Goal: Task Accomplishment & Management: Manage account settings

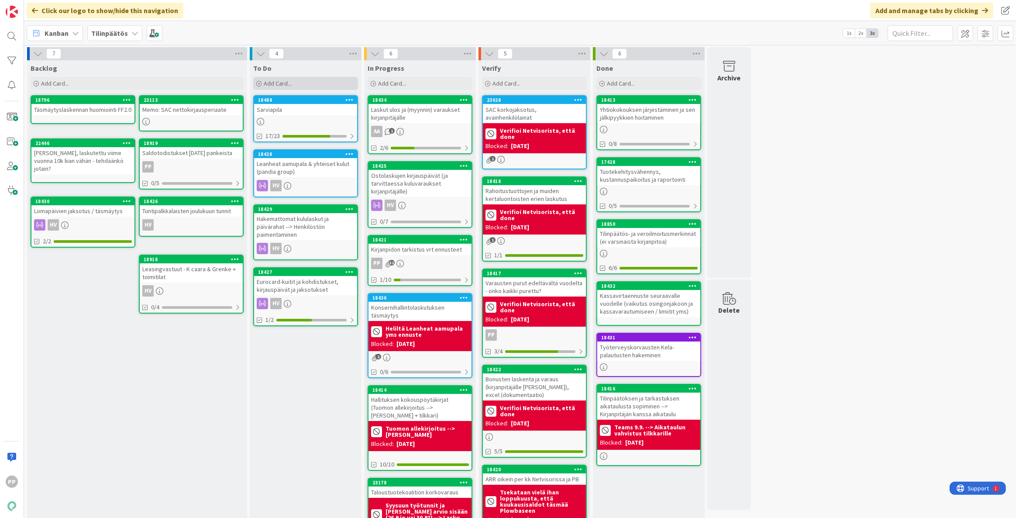
click at [299, 87] on div "Add Card..." at bounding box center [305, 83] width 105 height 13
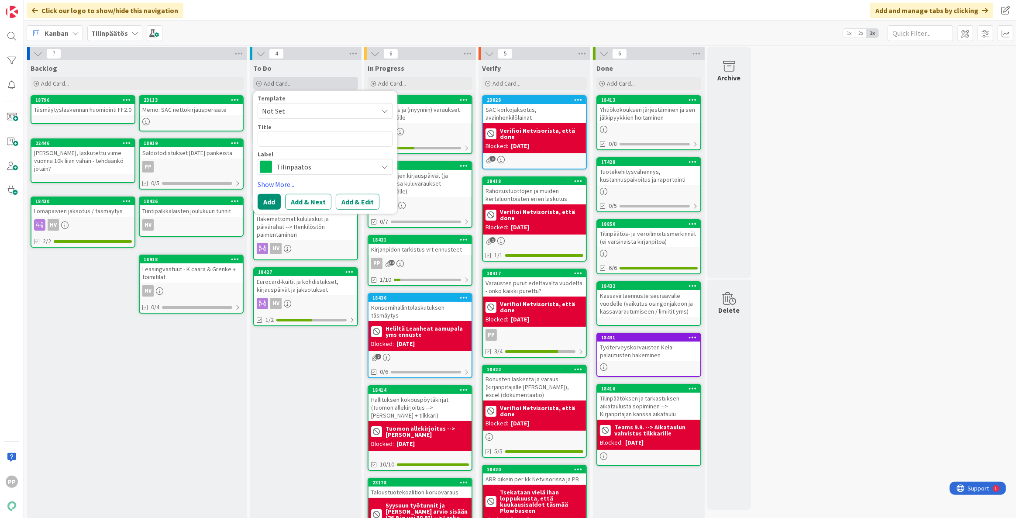
type textarea "x"
type textarea "S"
type textarea "x"
type textarea "Sa"
type textarea "x"
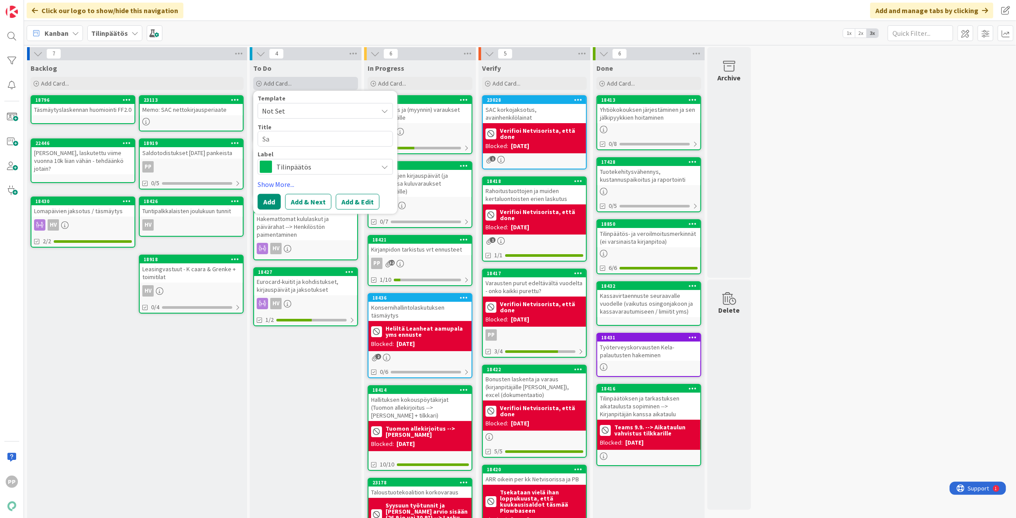
type textarea "Sar"
type textarea "x"
type textarea "Sarv"
type textarea "x"
type textarea "Sarvi"
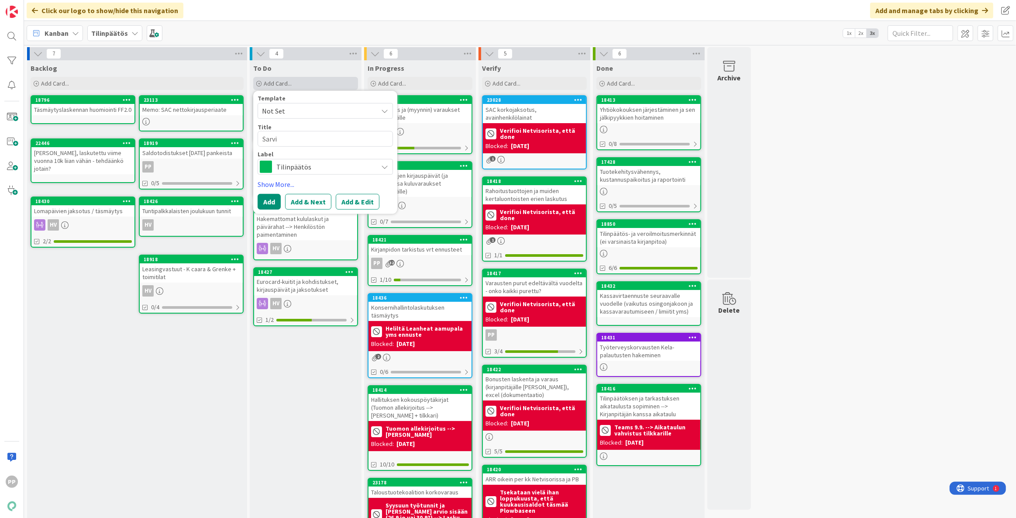
type textarea "x"
type textarea "Sarvia"
type textarea "x"
type textarea "Sarviap"
type textarea "x"
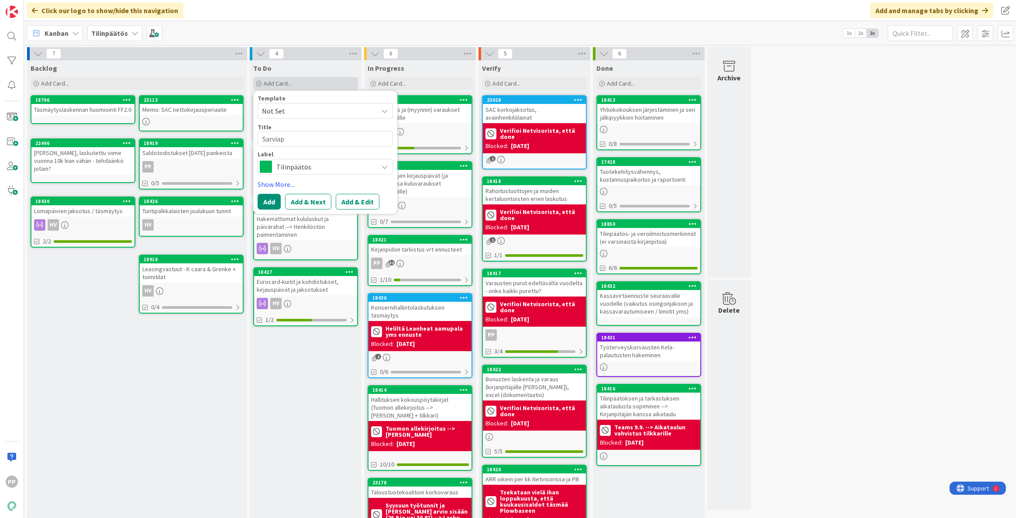
type textarea "Sarviapi"
type textarea "x"
type textarea "Sarviapil"
type textarea "x"
type textarea "Sarviapila"
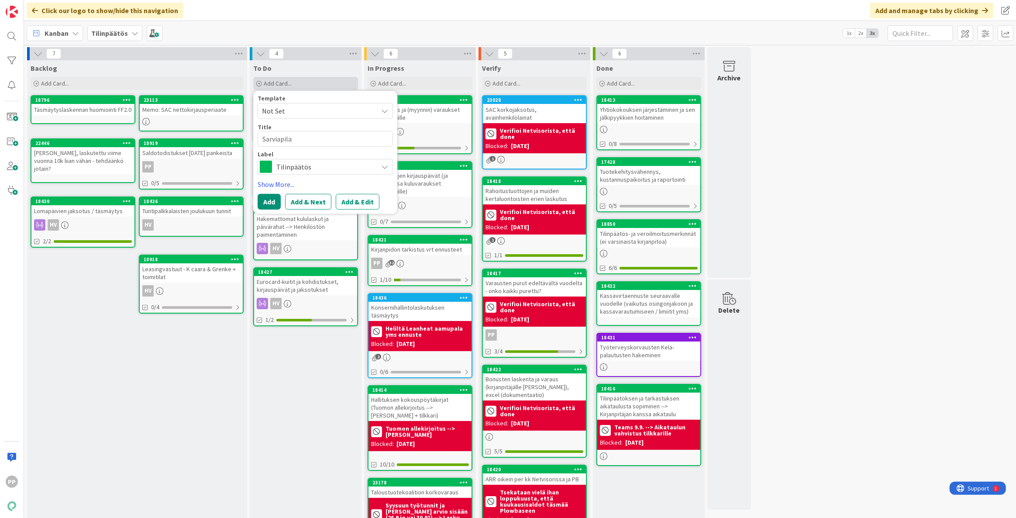
type textarea "x"
type textarea "Sarviapilan"
type textarea "x"
type textarea "Sarviapilan"
type textarea "x"
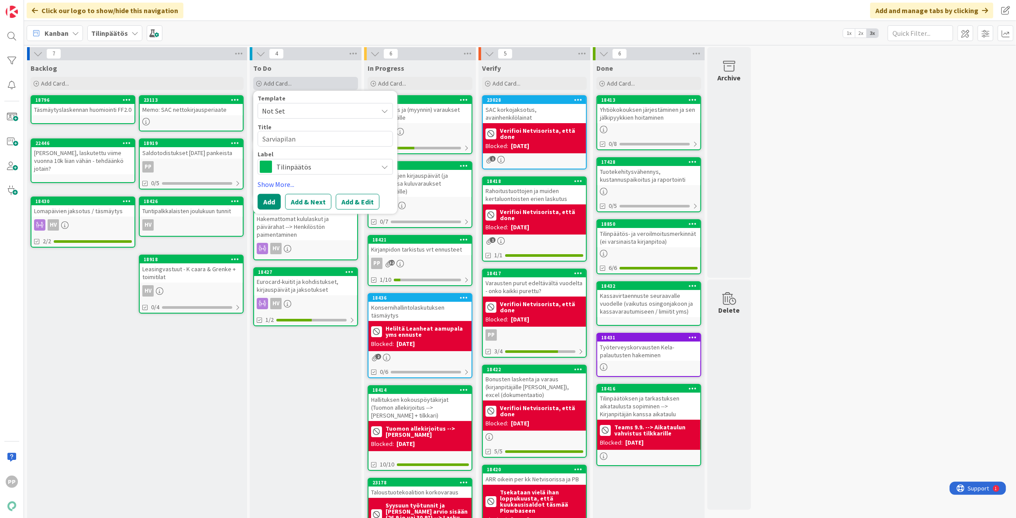
type textarea "Sarviapilan p"
type textarea "x"
type textarea "Sarviapilan po"
type textarea "x"
type textarea "Sarviapilan poi"
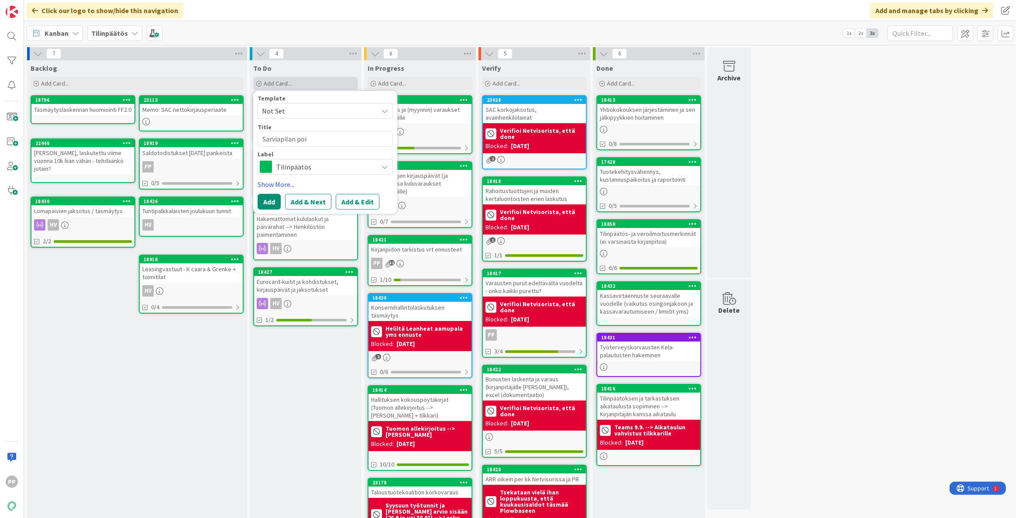
type textarea "x"
type textarea "Sarviapilan pois"
type textarea "x"
type textarea "Sarviapilan poist"
type textarea "x"
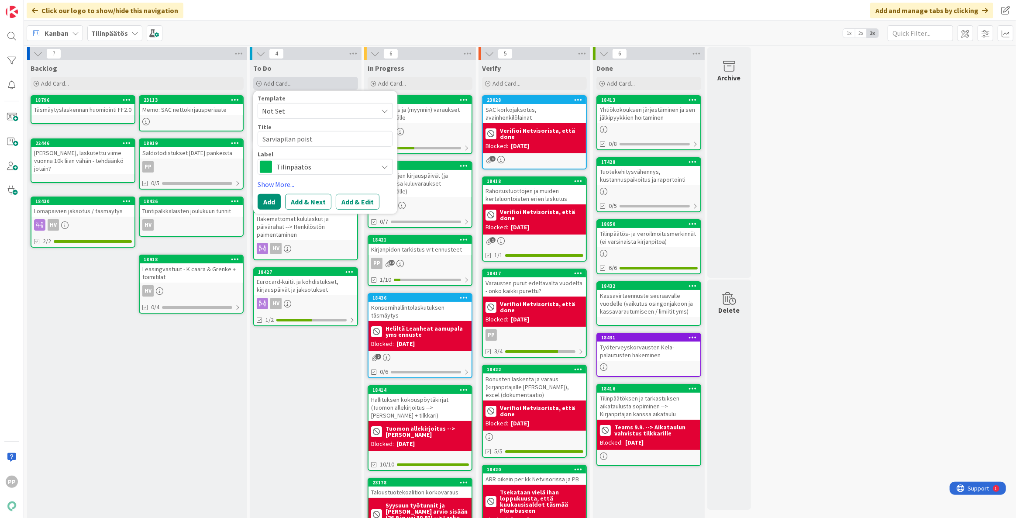
type textarea "Sarviapilan poisto"
type textarea "x"
type textarea "Sarviapilan poistot"
type textarea "x"
type textarea "Sarviapilan poistot"
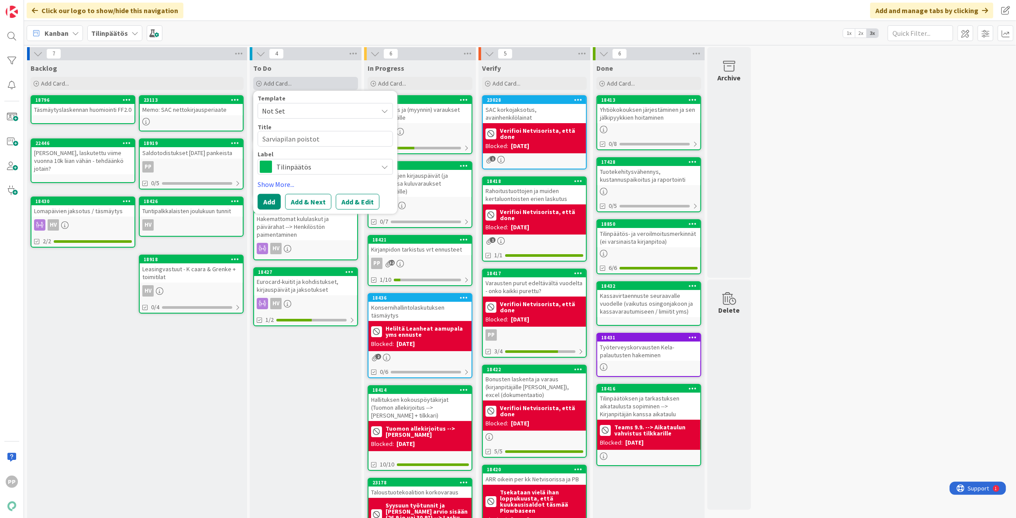
type textarea "x"
type textarea "Sarviapilan poistot j"
type textarea "x"
type textarea "Sarviapilan poistot ja"
type textarea "x"
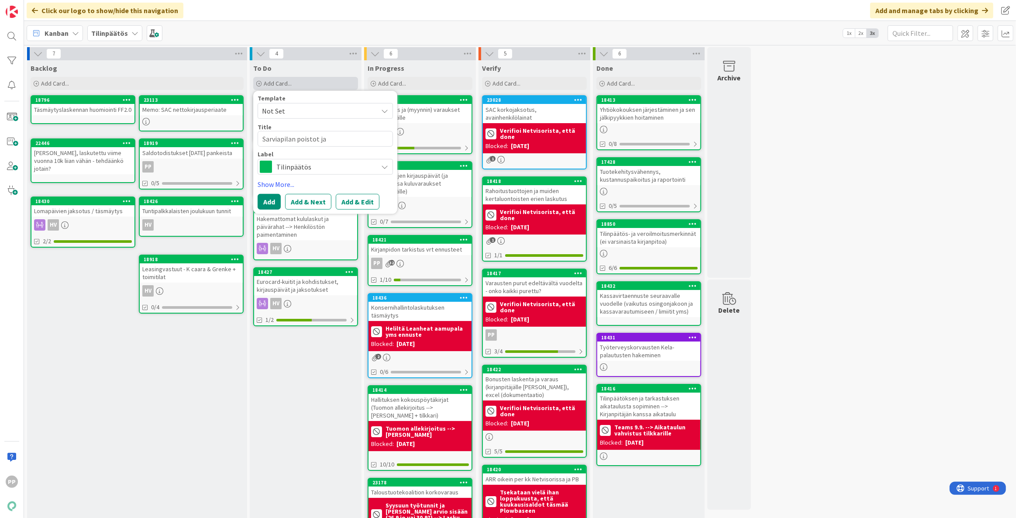
type textarea "Sarviapilan poistot ja"
type textarea "x"
type textarea "Sarviapilan poistot ja v"
type textarea "x"
type textarea "Sarviapilan poistot ja va"
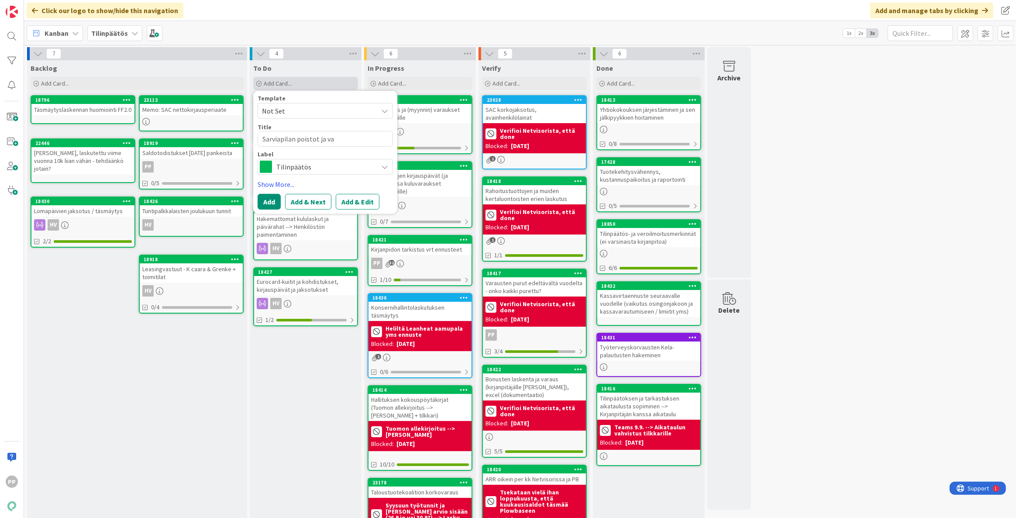
type textarea "x"
type textarea "Sarviapilan poistot ja var"
type textarea "x"
type textarea "Sarviapilan poistot ja vara"
type textarea "x"
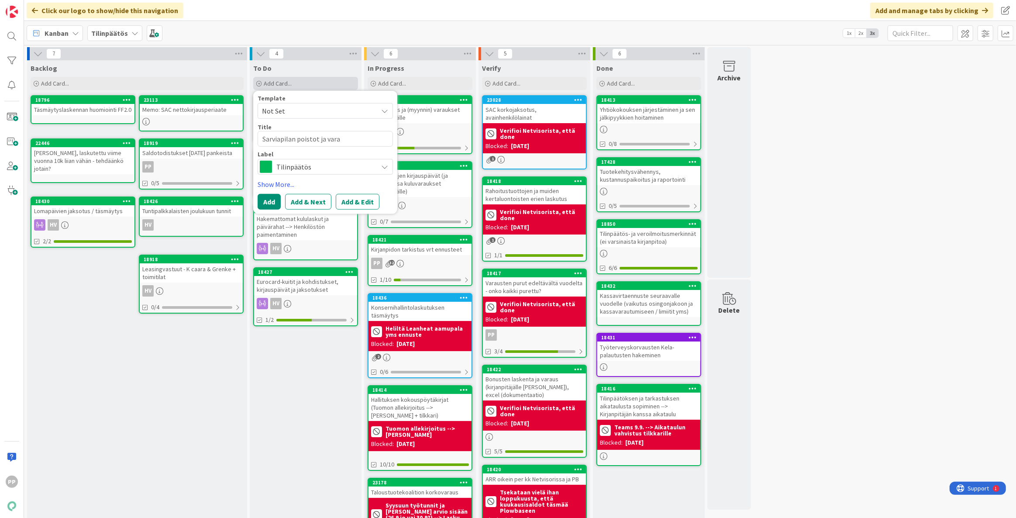
type textarea "Sarviapilan poistot ja varau"
type textarea "x"
type textarea "Sarviapilan poistot ja varauk"
type textarea "x"
type textarea "Sarviapilan poistot ja varauks"
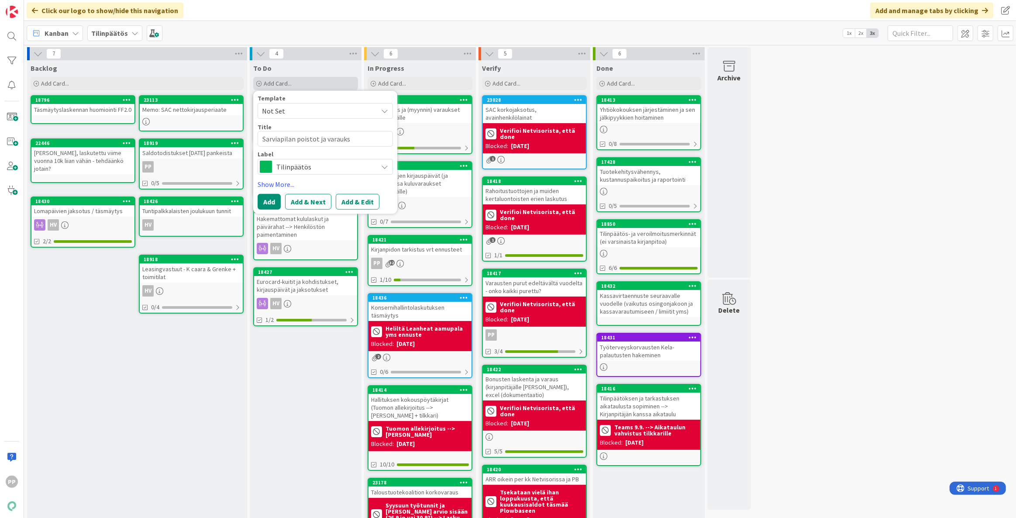
type textarea "x"
type textarea "Sarviapilan poistot ja varaukse"
type textarea "x"
type textarea "Sarviapilan poistot ja varaukset"
type textarea "x"
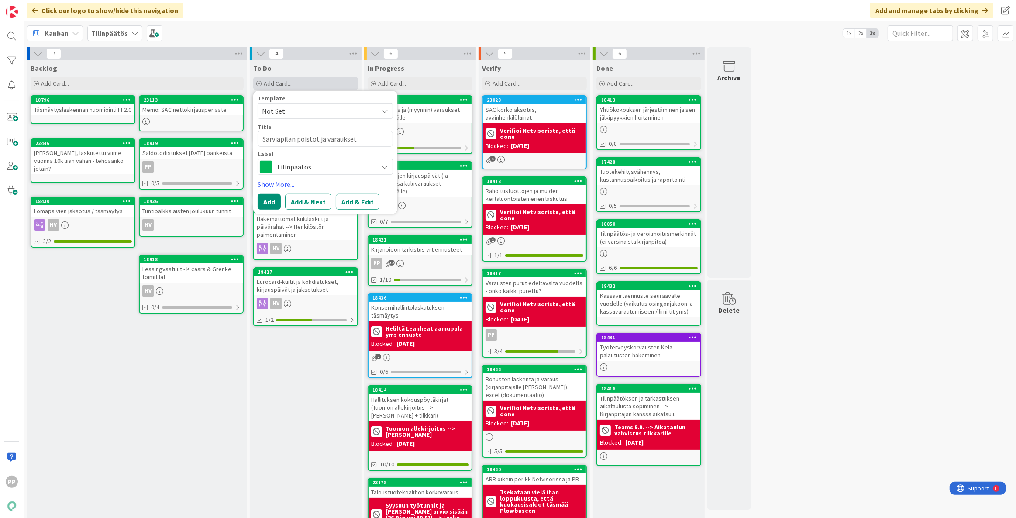
type textarea "Sarviapilan poistot ja varaukset"
type textarea "x"
type textarea "Sarviapilan poistot ja varaukset r"
type textarea "x"
type textarea "Sarviapilan poistot ja varaukset raj"
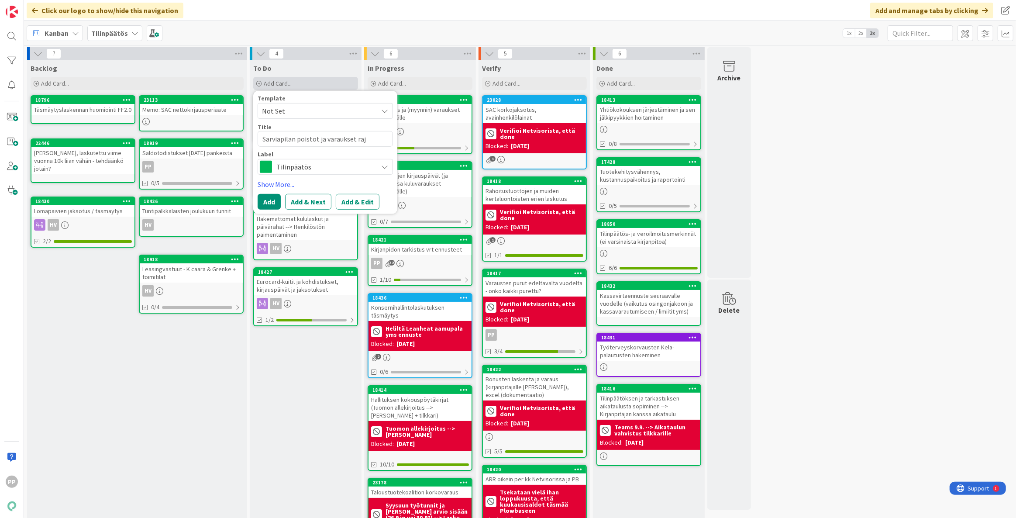
type textarea "x"
type textarea "Sarviapilan poistot ja varaukset rajh"
type textarea "x"
type textarea "Sarviapilan poistot ja varaukset rajho"
type textarea "x"
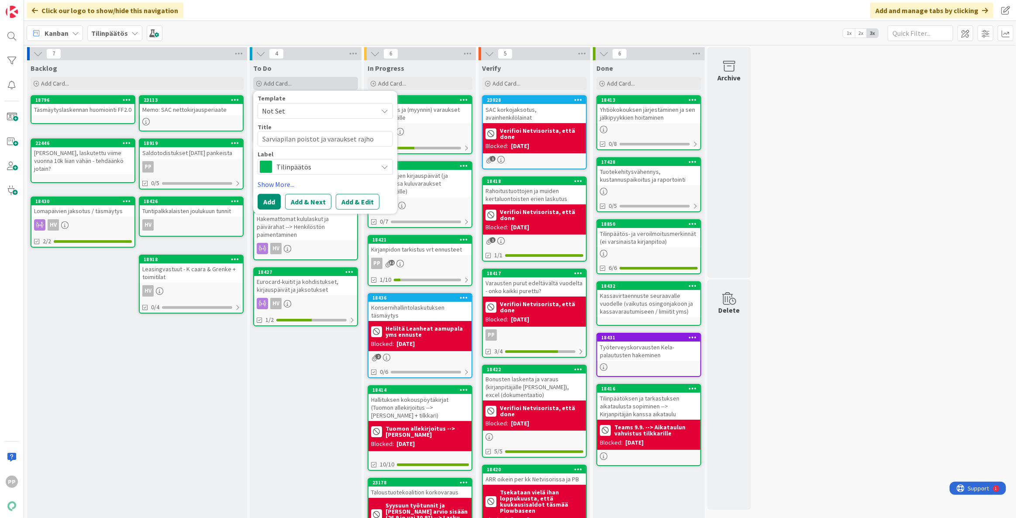
type textarea "Sarviapilan poistot ja varaukset rajh"
type textarea "x"
type textarea "Sarviapilan poistot ja varaukset raj"
type textarea "x"
type textarea "Sarviapilan poistot ja varaukset ra"
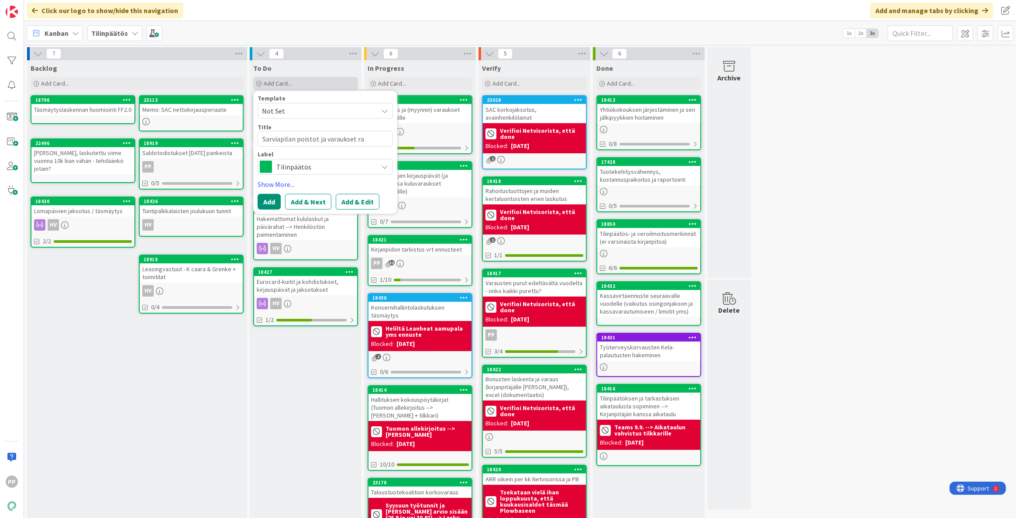
type textarea "x"
type textarea "Sarviapilan poistot ja varaukset rah"
type textarea "x"
type textarea "Sarviapilan poistot ja varaukset raho"
type textarea "x"
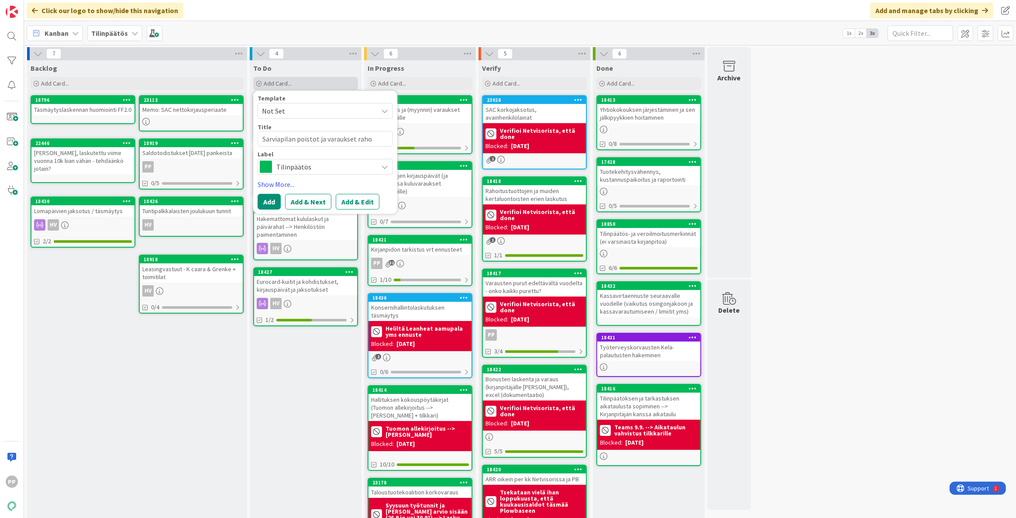
type textarea "Sarviapilan poistot ja varaukset rahoi"
type textarea "x"
type textarea "Sarviapilan poistot ja varaukset rahoit"
type textarea "x"
type textarea "Sarviapilan poistot ja varaukset rahoitu"
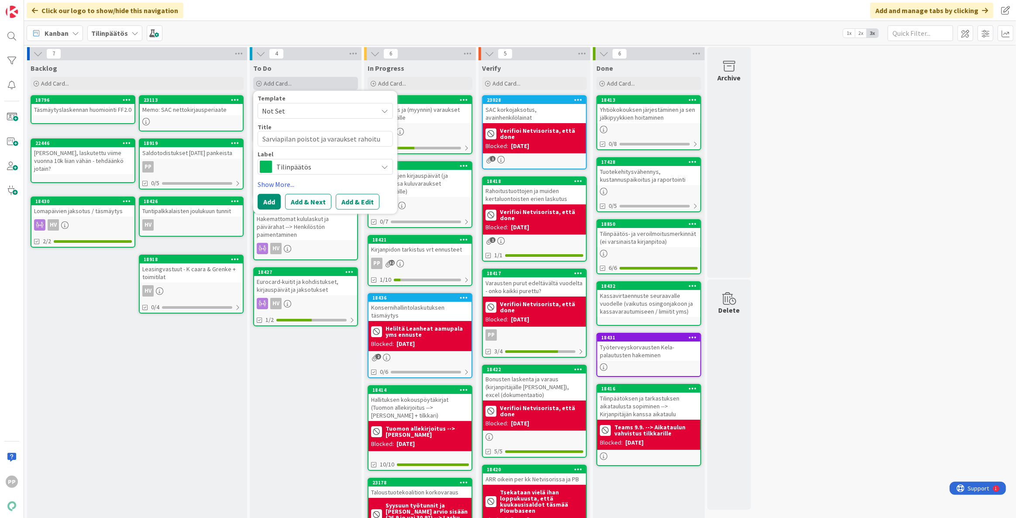
type textarea "x"
type textarea "Sarviapilan poistot ja varaukset rahoitus"
type textarea "x"
type textarea "Sarviapilan poistot ja varaukset rahoitusm"
type textarea "x"
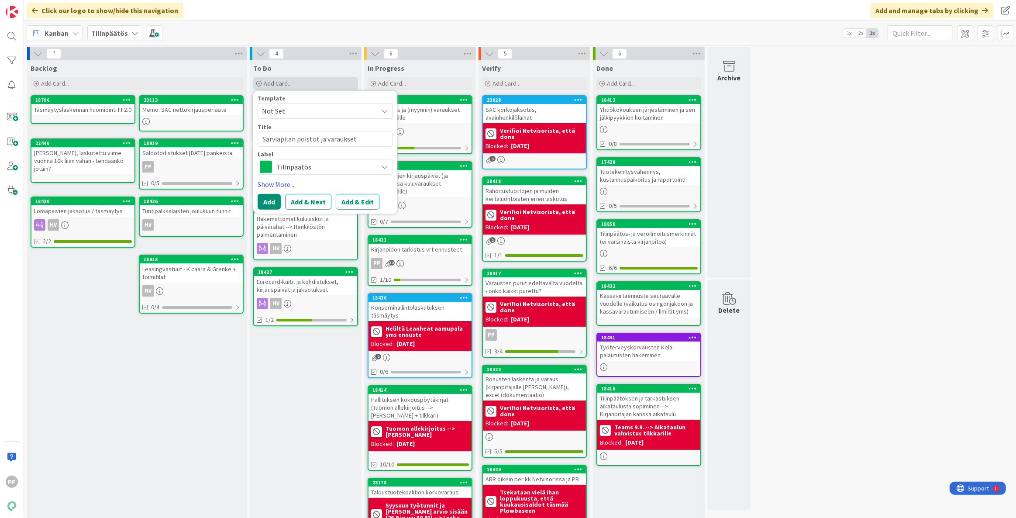
type textarea "Sarviapilan poistot ja varaukset rahoitusma"
type textarea "x"
type textarea "Sarviapilan poistot ja varaukset rahoitusmal"
type textarea "x"
type textarea "Sarviapilan poistot ja varaukset rahoitusmall"
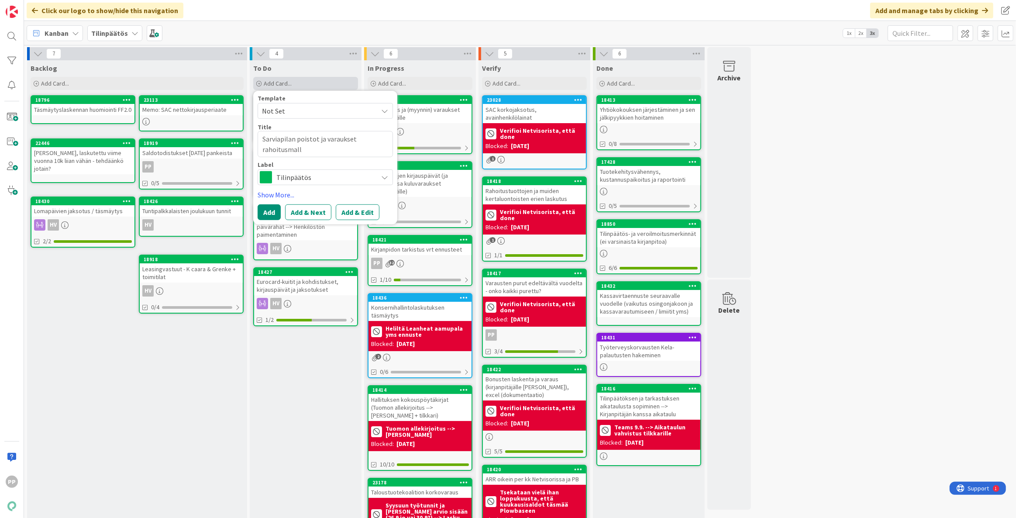
type textarea "x"
type textarea "Sarviapilan poistot ja varaukset rahoitusmalli"
type textarea "x"
type textarea "Sarviapilan poistot ja varaukset rahoitusmallis"
type textarea "x"
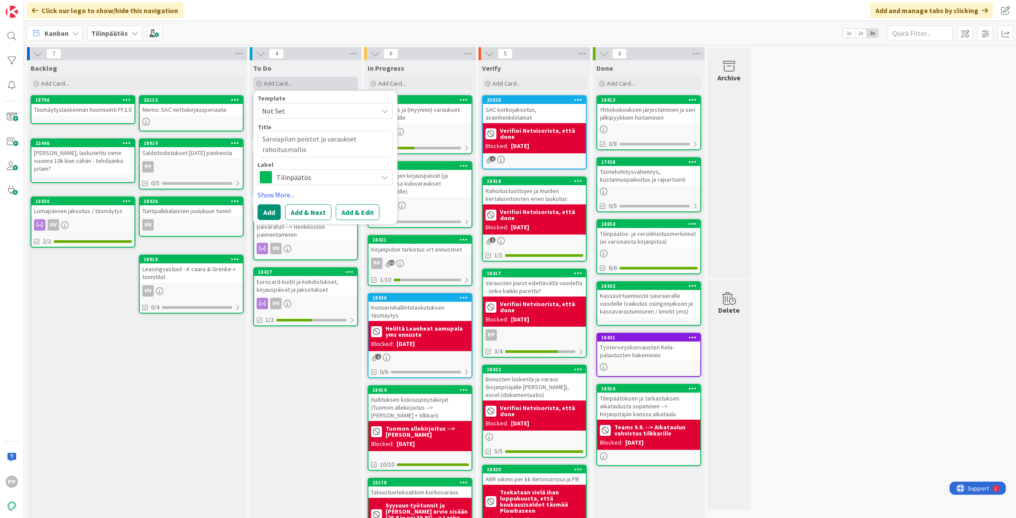
type textarea "Sarviapilan poistot ja varaukset rahoitusmallist"
type textarea "x"
type textarea "Sarviapilan poistot ja varaukset rahoitusmallista"
type textarea "x"
type textarea "Sarviapilan poistot ja varaukset rahoitusmallista"
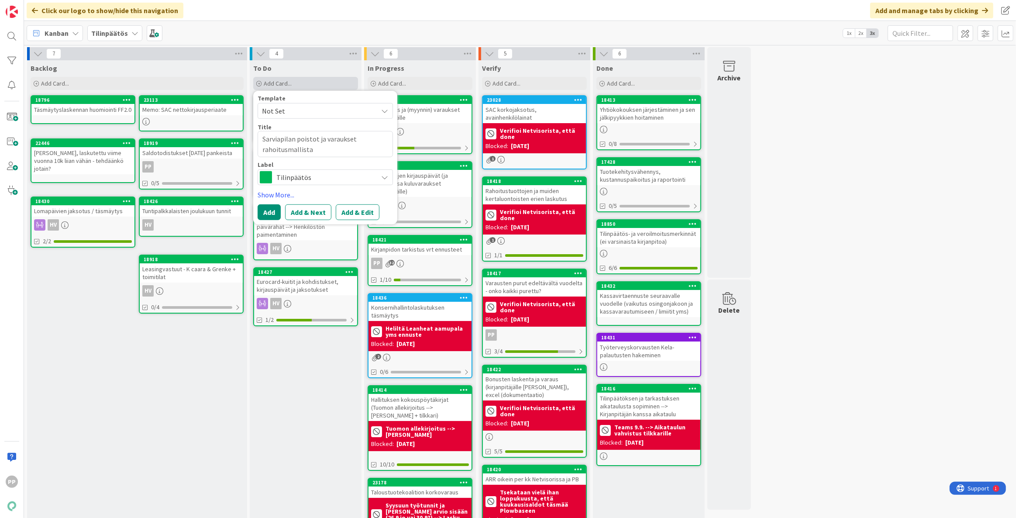
type textarea "x"
type textarea "Sarviapilan poistot ja varaukset rahoitusmallista ("
type textarea "x"
type textarea "Sarviapilan poistot ja varaukset rahoitusmallista (a"
type textarea "x"
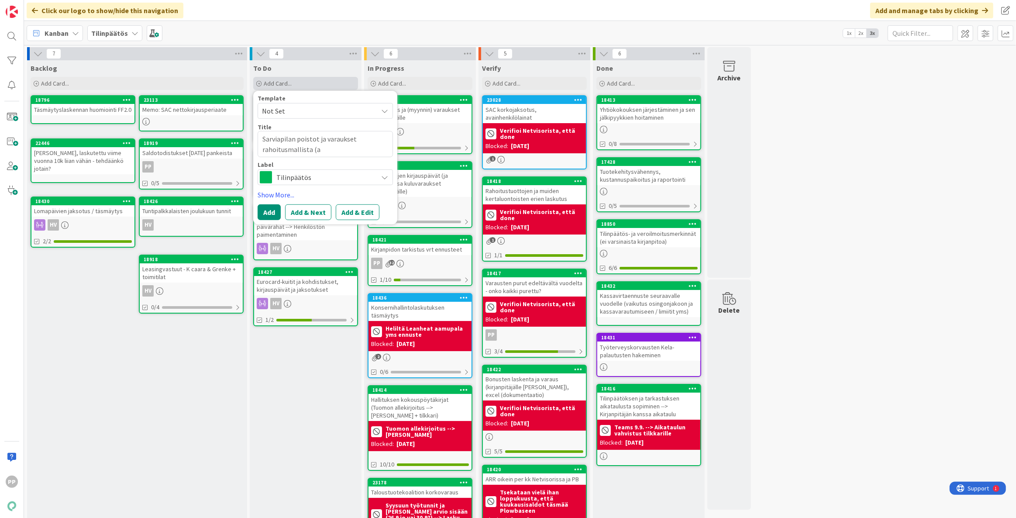
type textarea "Sarviapilan poistot ja varaukset rahoitusmallista (al"
type textarea "x"
type textarea "Sarviapilan poistot ja varaukset rahoitusmallista (all"
type textarea "x"
type textarea "Sarviapilan poistot ja varaukset rahoitusmallista (allia"
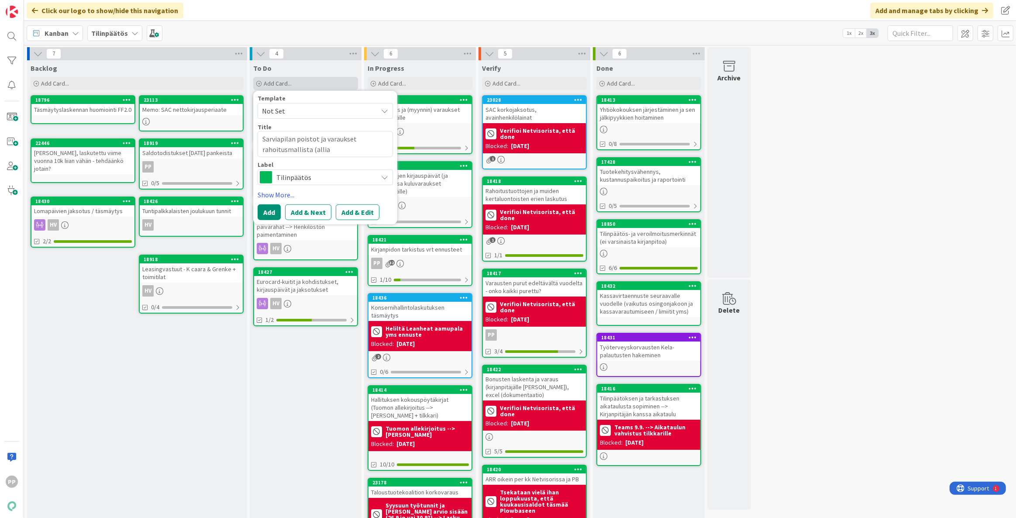
type textarea "x"
type textarea "Sarviapilan poistot ja varaukset rahoitusmallista (allian"
type textarea "x"
type textarea "Sarviapilan poistot ja varaukset rahoitusmallista (allians"
type textarea "x"
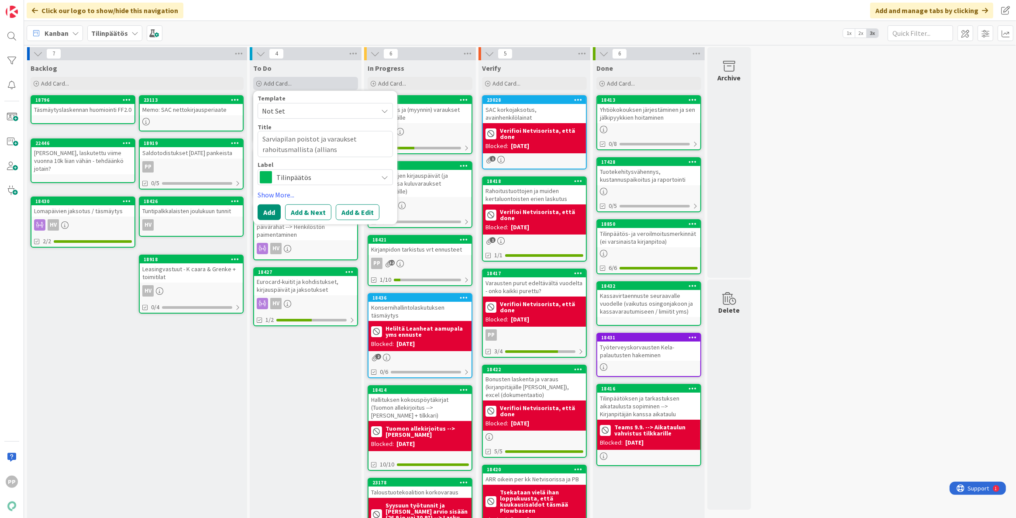
type textarea "Sarviapilan poistot ja varaukset rahoitusmallista (allianss"
type textarea "x"
type textarea "Sarviapilan poistot ja varaukset rahoitusmallista (allianssi"
type textarea "x"
type textarea "Sarviapilan poistot ja varaukset rahoitusmallista (allianssi,"
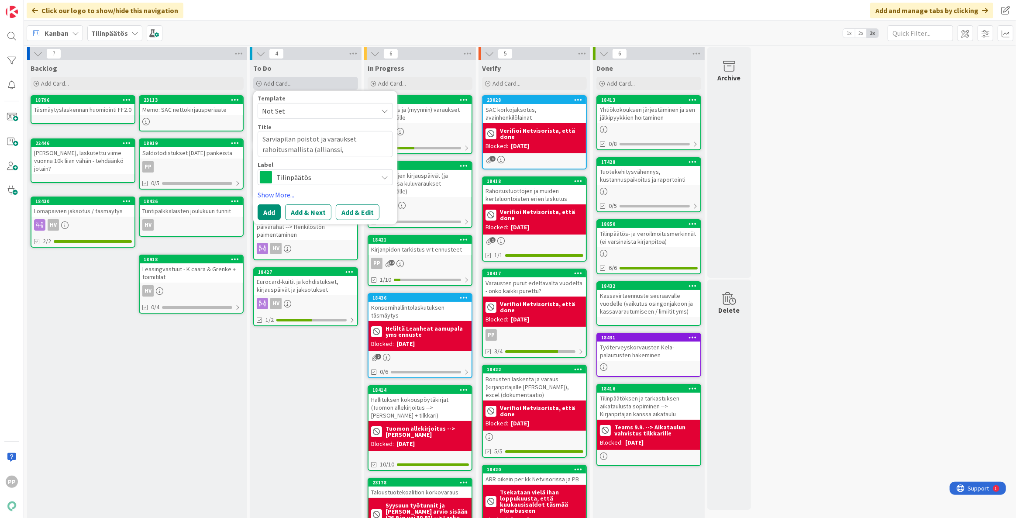
type textarea "x"
type textarea "Sarviapilan poistot ja varaukset rahoitusmallista (allianssi,"
type textarea "x"
type textarea "Sarviapilan poistot ja varaukset rahoitusmallista (allianssi, r"
type textarea "x"
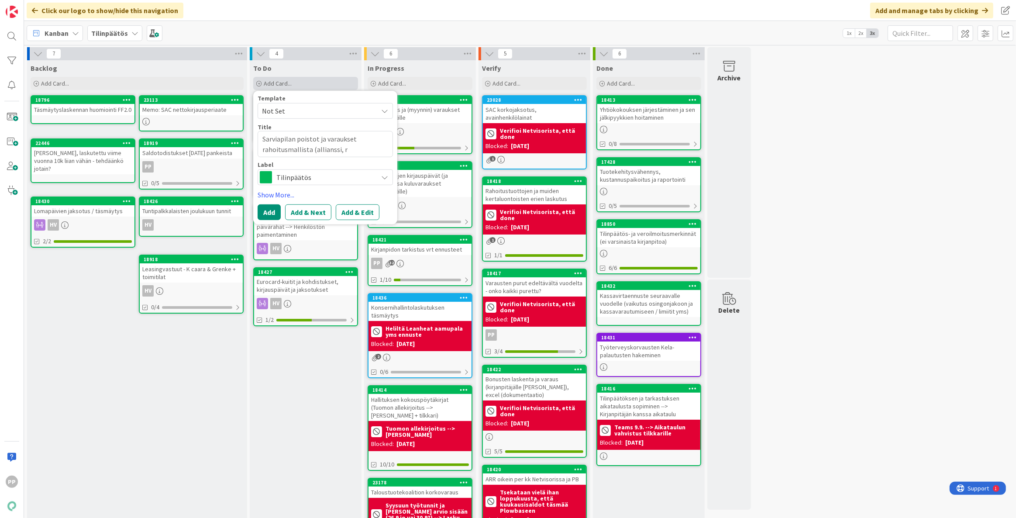
type textarea "Sarviapilan poistot ja varaukset rahoitusmallista (allianssi, rs"
type textarea "x"
type textarea "Sarviapilan poistot ja varaukset rahoitusmallista (allianssi, rsa"
type textarea "x"
type textarea "Sarviapilan poistot ja varaukset rahoitusmallista (allianssi, rsa)"
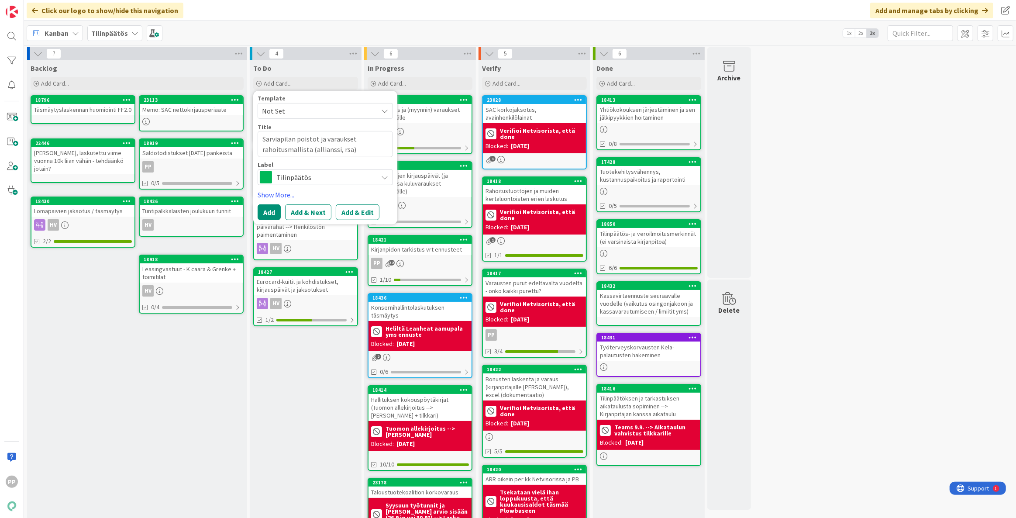
click at [306, 175] on span "Tilinpäätös" at bounding box center [324, 177] width 97 height 12
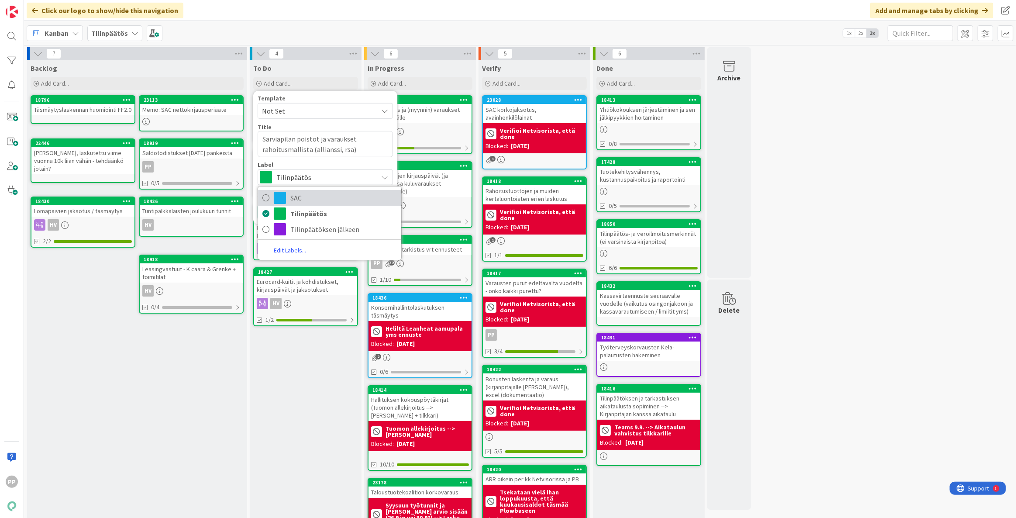
click at [330, 202] on span "SAC" at bounding box center [343, 197] width 106 height 13
type textarea "x"
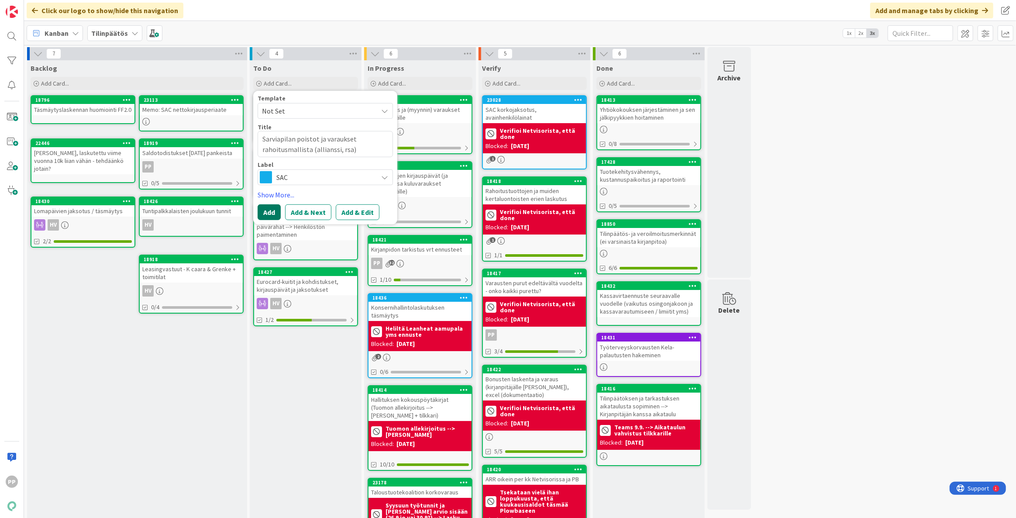
click at [271, 213] on button "Add" at bounding box center [269, 212] width 23 height 16
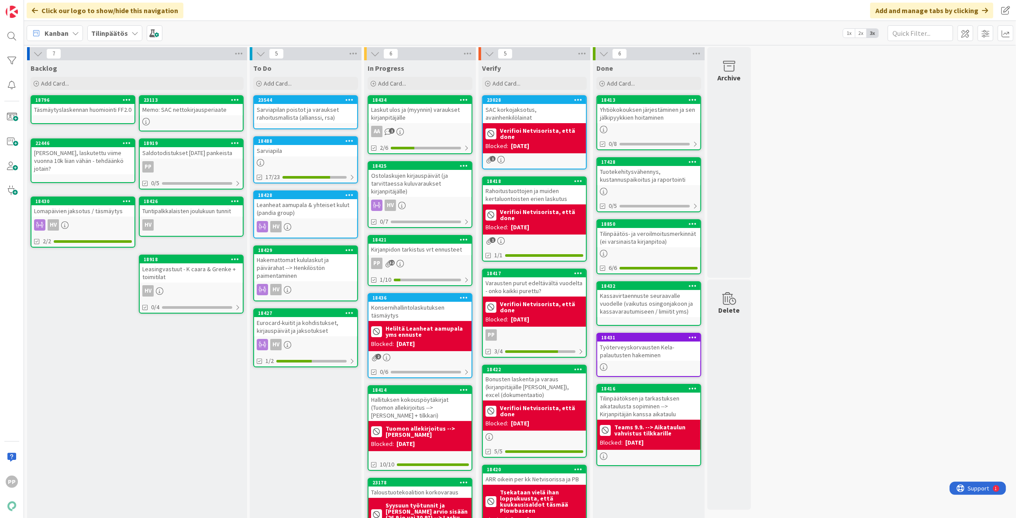
click at [306, 426] on div "To Do Add Card... Template Not Set Title 0 / 128 Label Tilinpäätös SAC Tilinpää…" at bounding box center [306, 311] width 112 height 503
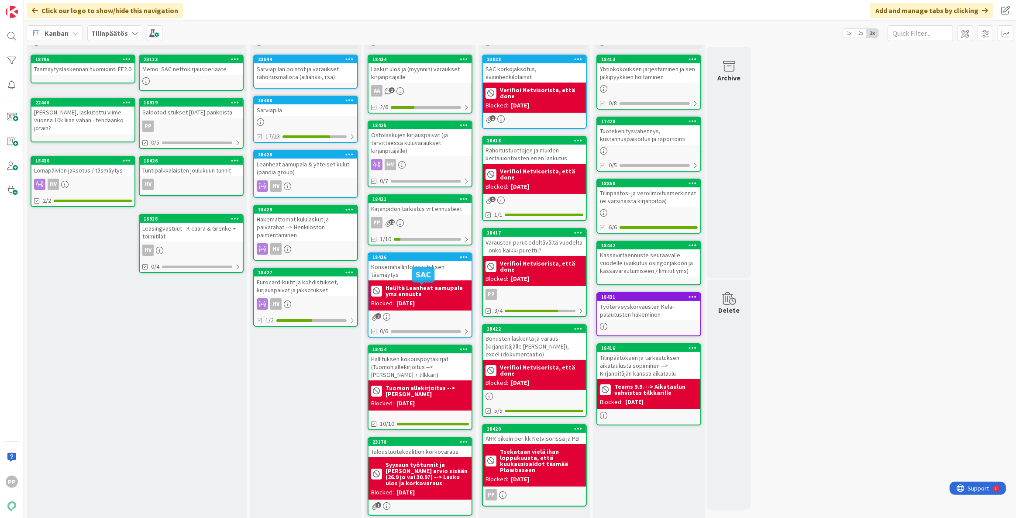
scroll to position [42, 0]
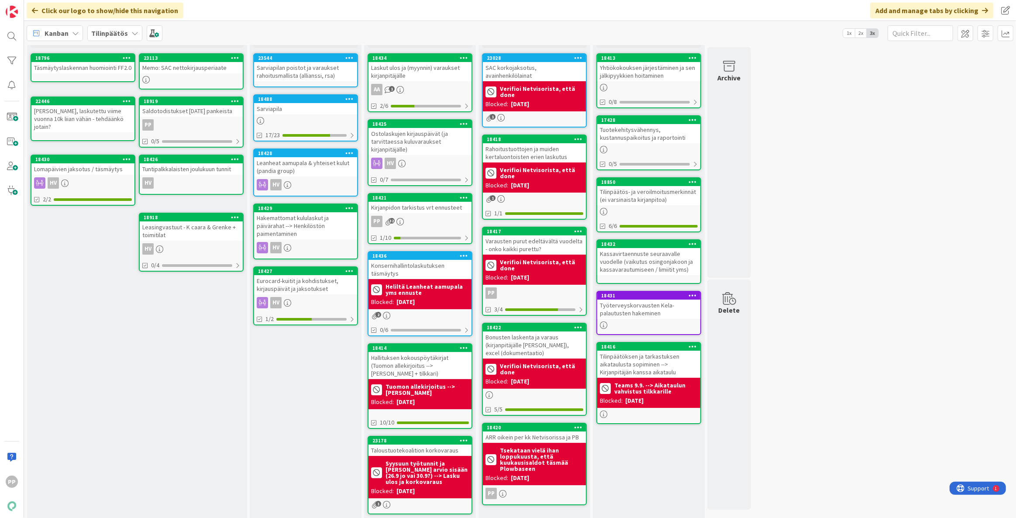
click at [654, 363] on div "Tilinpäätöksen ja tarkastuksen aikataulusta sopiminen --> Kirjanpitäjän kanssa …" at bounding box center [648, 363] width 103 height 27
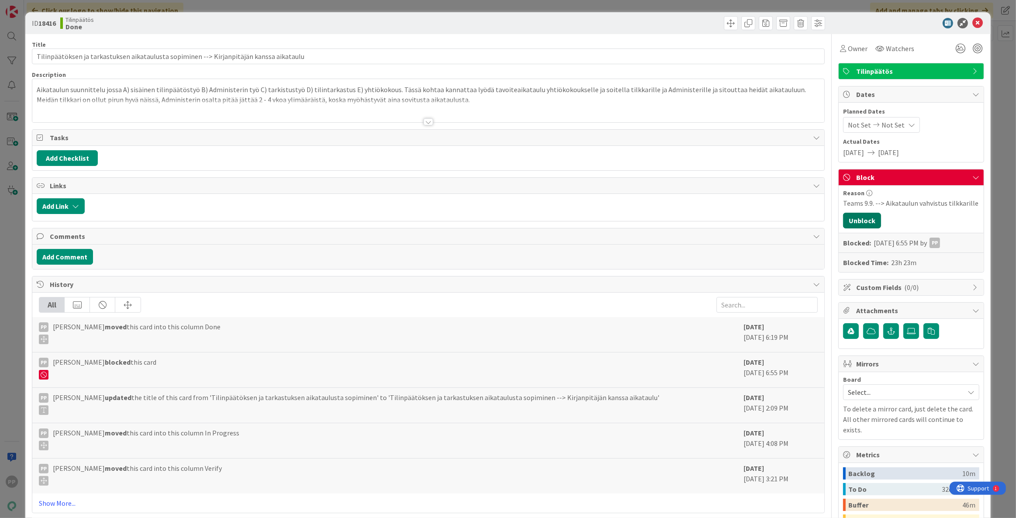
click at [861, 222] on button "Unblock" at bounding box center [862, 221] width 38 height 16
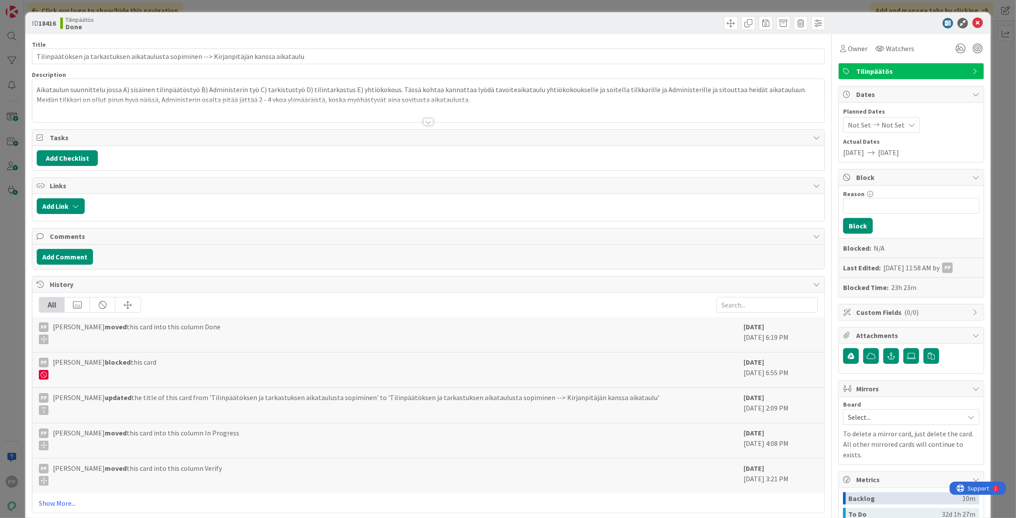
click at [991, 236] on div "ID 18416 Tilinpäätös Done Title 88 / 128 Tilinpäätöksen ja tarkastuksen aikatau…" at bounding box center [508, 259] width 1016 height 518
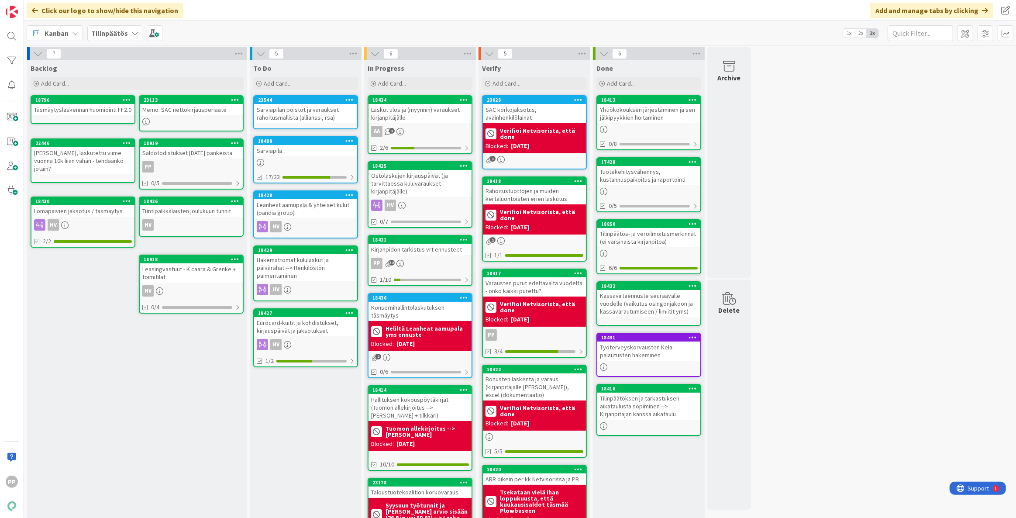
scroll to position [42, 0]
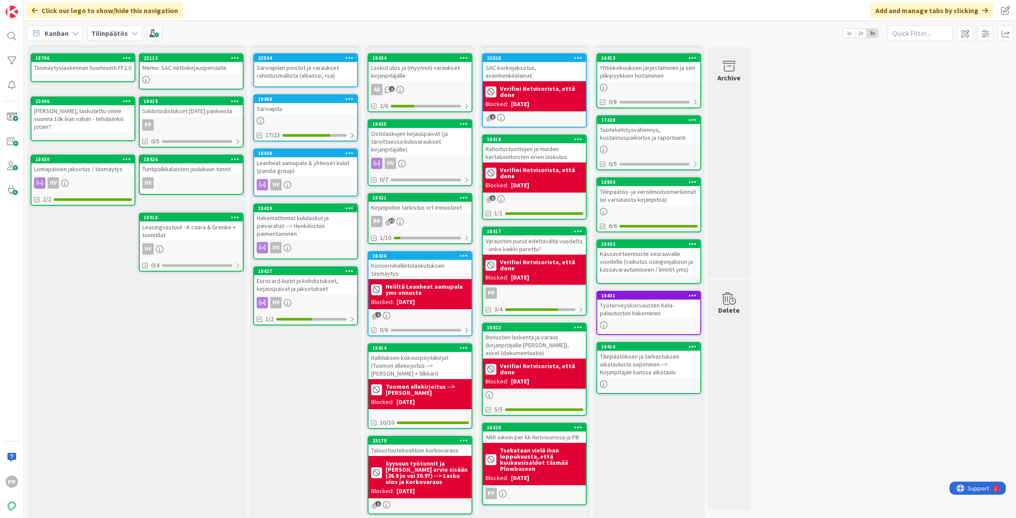
click at [768, 335] on div "7 Backlog Add Card... 23113 Memo: SAC nettokirjausperiaate 18796 Täsmäytyslaske…" at bounding box center [520, 265] width 988 height 520
click at [440, 365] on div "Hallituksen kokouspöytäkirjat (Tuomon allekirjoitus --> [PERSON_NAME] + tilkkar…" at bounding box center [419, 365] width 103 height 27
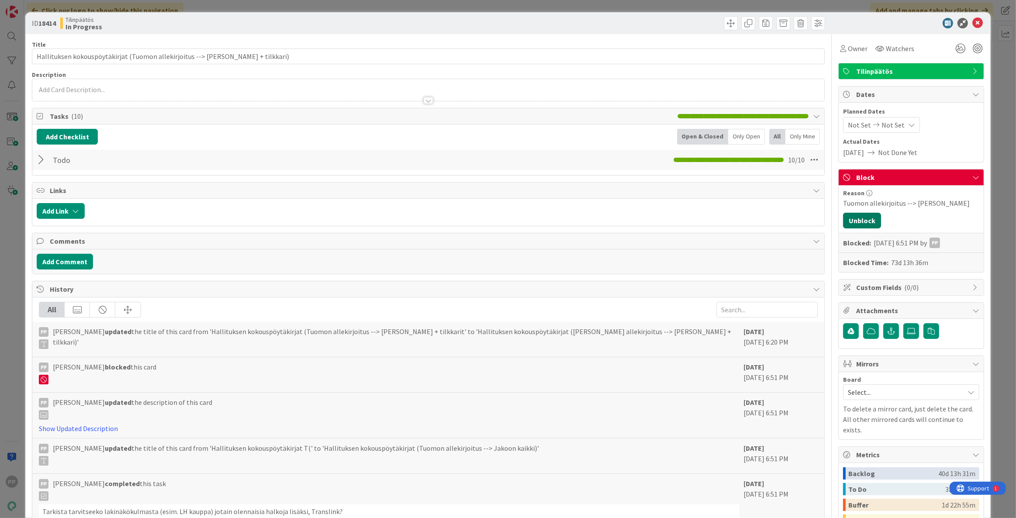
click at [859, 217] on button "Unblock" at bounding box center [862, 221] width 38 height 16
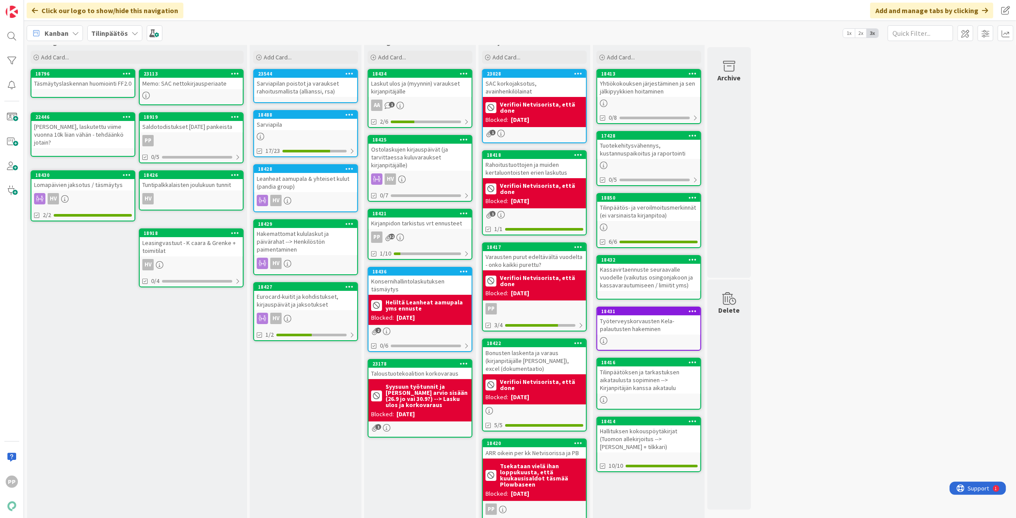
click at [913, 395] on div "7 Backlog Add Card... 23113 Memo: SAC nettokirjausperiaate 18796 Täsmäytyslaske…" at bounding box center [520, 276] width 988 height 511
click at [903, 439] on div "7 Backlog Add Card... 23113 Memo: SAC nettokirjausperiaate 18796 Täsmäytyslaske…" at bounding box center [520, 276] width 988 height 511
click at [881, 475] on div "7 Backlog Add Card... 23113 Memo: SAC nettokirjausperiaate 18796 Täsmäytyslaske…" at bounding box center [520, 276] width 988 height 511
click at [864, 423] on div "7 Backlog Add Card... 23113 Memo: SAC nettokirjausperiaate 18796 Täsmäytyslaske…" at bounding box center [520, 276] width 988 height 511
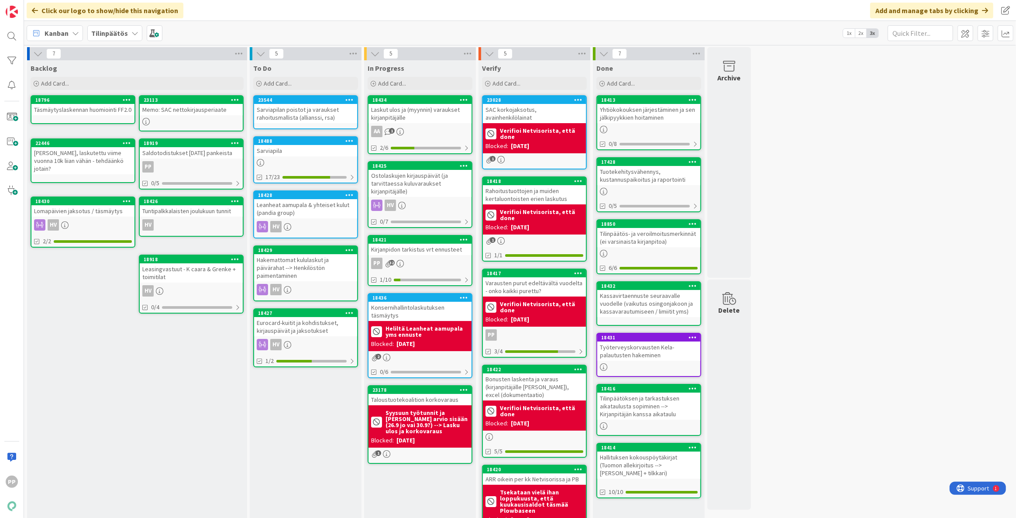
click at [832, 383] on div "7 Backlog Add Card... 23113 Memo: SAC nettokirjausperiaate 18796 Täsmäytyslaske…" at bounding box center [520, 302] width 988 height 511
click at [842, 462] on div "7 Backlog Add Card... 23113 Memo: SAC nettokirjausperiaate 18796 Täsmäytyslaske…" at bounding box center [520, 302] width 988 height 511
click at [834, 464] on div "7 Backlog Add Card... 23113 Memo: SAC nettokirjausperiaate 18796 Täsmäytyslaske…" at bounding box center [520, 302] width 988 height 511
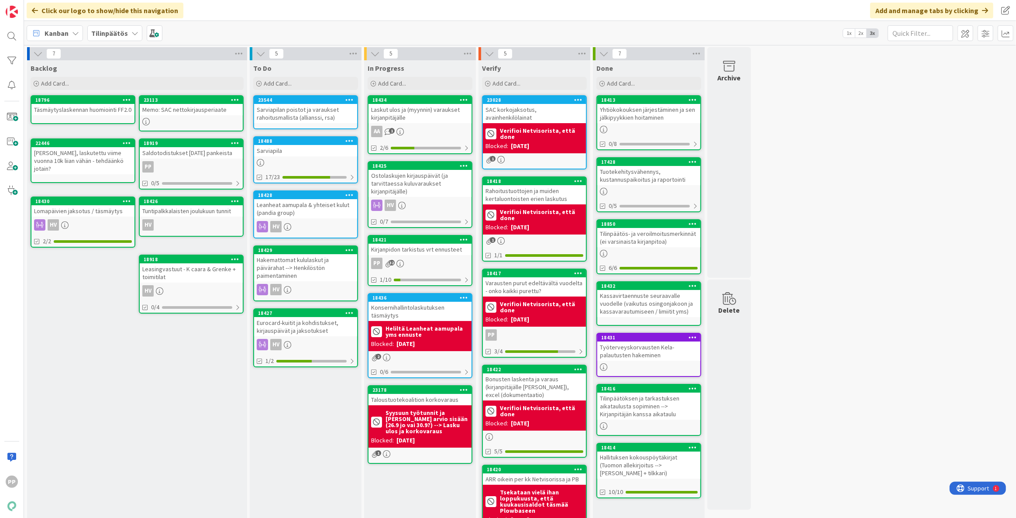
click at [834, 464] on div "7 Backlog Add Card... 23113 Memo: SAC nettokirjausperiaate 18796 Täsmäytyslaske…" at bounding box center [520, 302] width 988 height 511
click at [802, 341] on div "7 Backlog Add Card... 23113 Memo: SAC nettokirjausperiaate 18796 Täsmäytyslaske…" at bounding box center [520, 302] width 988 height 511
click at [799, 343] on div "7 Backlog Add Card... 23113 Memo: SAC nettokirjausperiaate 18796 Täsmäytyslaske…" at bounding box center [520, 302] width 988 height 511
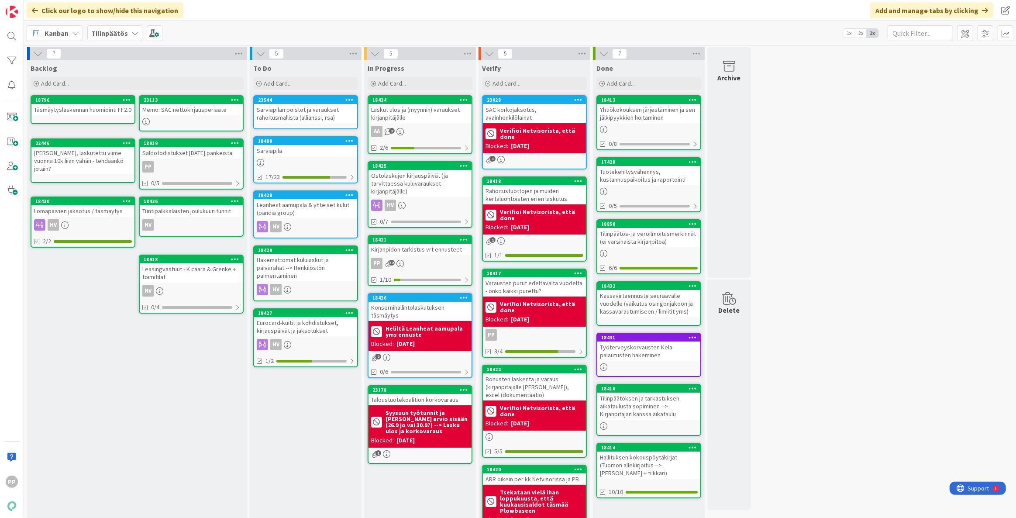
click at [799, 343] on div "7 Backlog Add Card... 23113 Memo: SAC nettokirjausperiaate 18796 Täsmäytyslaske…" at bounding box center [520, 302] width 988 height 511
click at [921, 235] on div "7 Backlog Add Card... 23113 Memo: SAC nettokirjausperiaate 18796 Täsmäytyslaske…" at bounding box center [520, 302] width 988 height 511
click at [566, 109] on div "SAC korkojaksotus, avainhenkilölainat" at bounding box center [534, 113] width 103 height 19
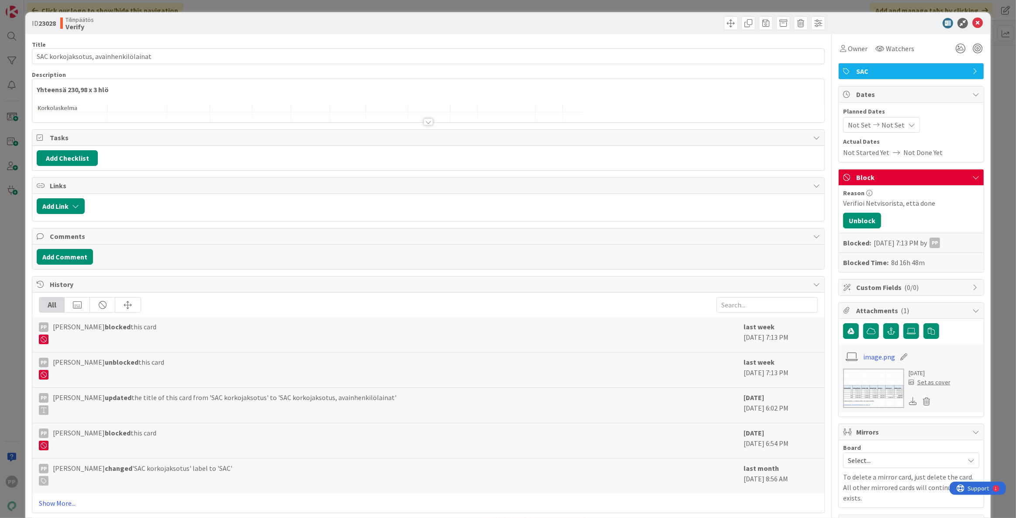
click at [392, 101] on div at bounding box center [428, 111] width 792 height 22
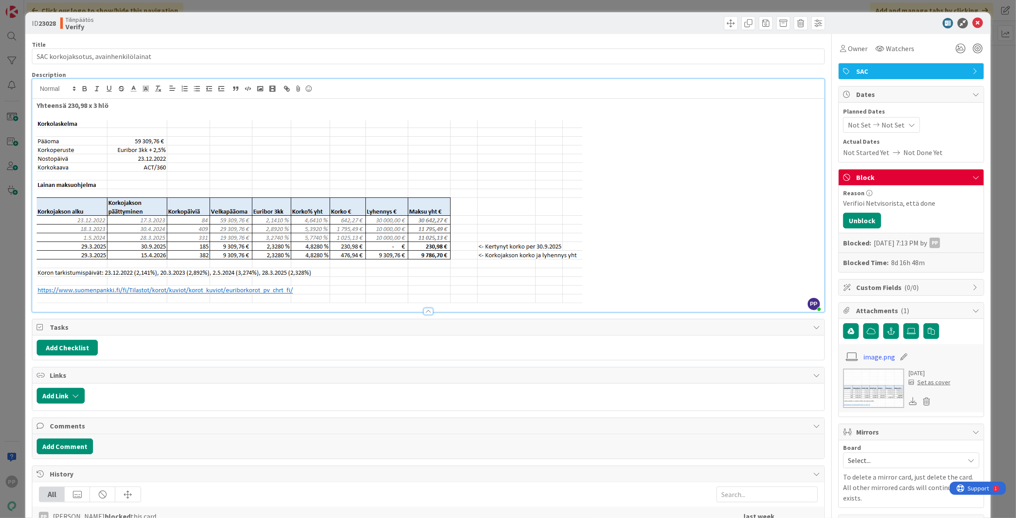
click at [672, 182] on p at bounding box center [428, 211] width 783 height 183
click at [628, 230] on p at bounding box center [428, 211] width 783 height 183
click at [972, 24] on icon at bounding box center [977, 23] width 10 height 10
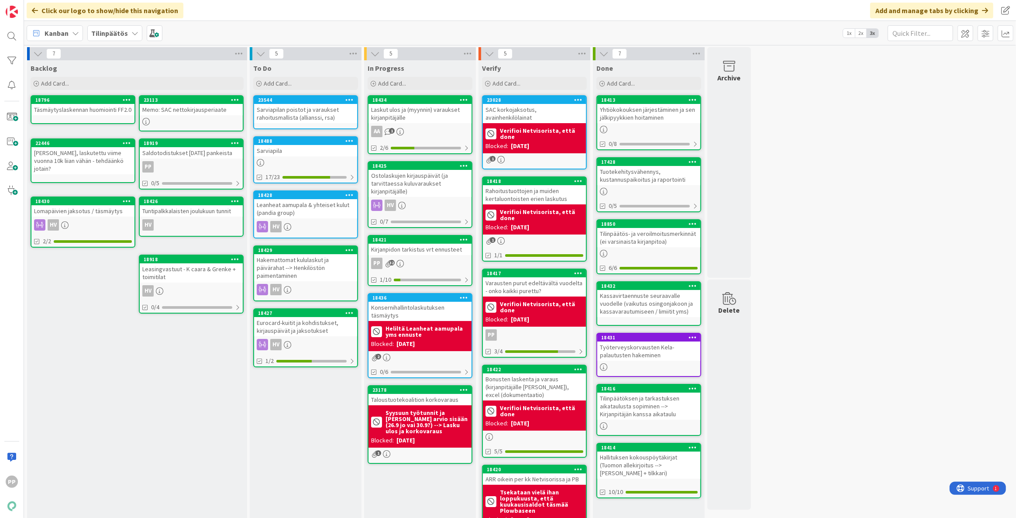
click at [521, 106] on div "SAC korkojaksotus, avainhenkilölainat" at bounding box center [534, 113] width 103 height 19
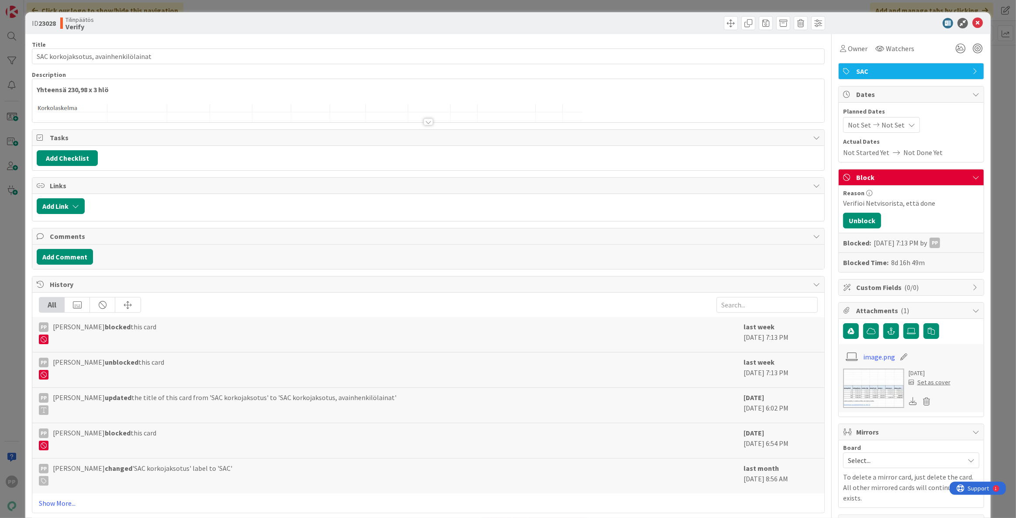
click at [364, 103] on div at bounding box center [428, 111] width 792 height 22
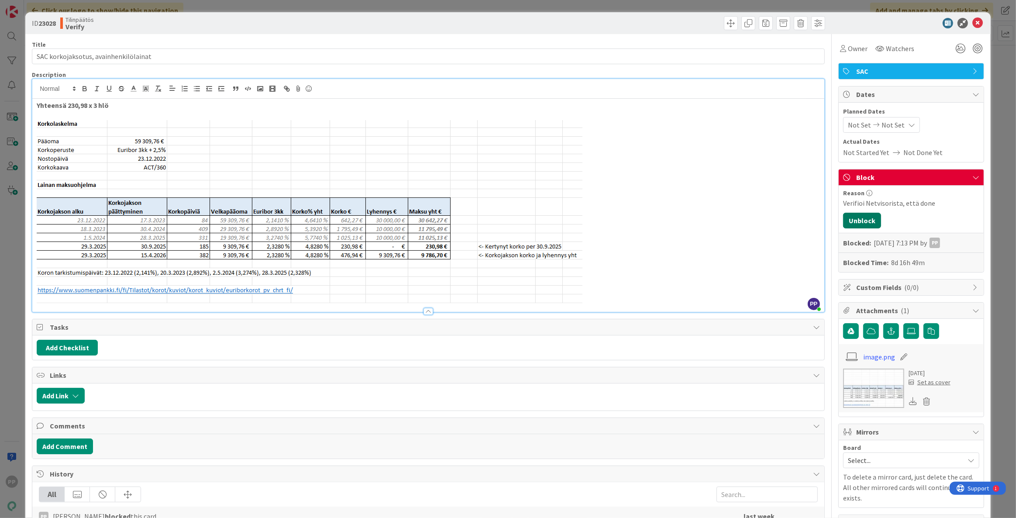
click at [846, 220] on button "Unblock" at bounding box center [862, 221] width 38 height 16
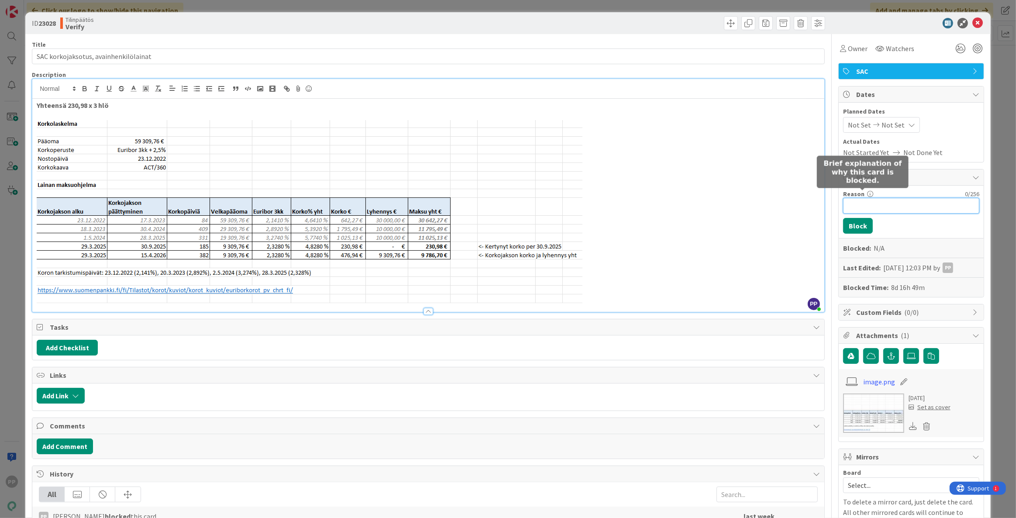
click at [862, 204] on input "Reason" at bounding box center [911, 206] width 136 height 16
drag, startPoint x: 940, startPoint y: 203, endPoint x: 943, endPoint y: 209, distance: 7.0
click at [940, 203] on input "Ei näy ainakaan tilillä 9210 (230,98)" at bounding box center [911, 206] width 136 height 16
type input "Ei näy ainakaan tilillä 9210 (230,98 x 3)"
click at [852, 226] on button "Block" at bounding box center [858, 226] width 30 height 16
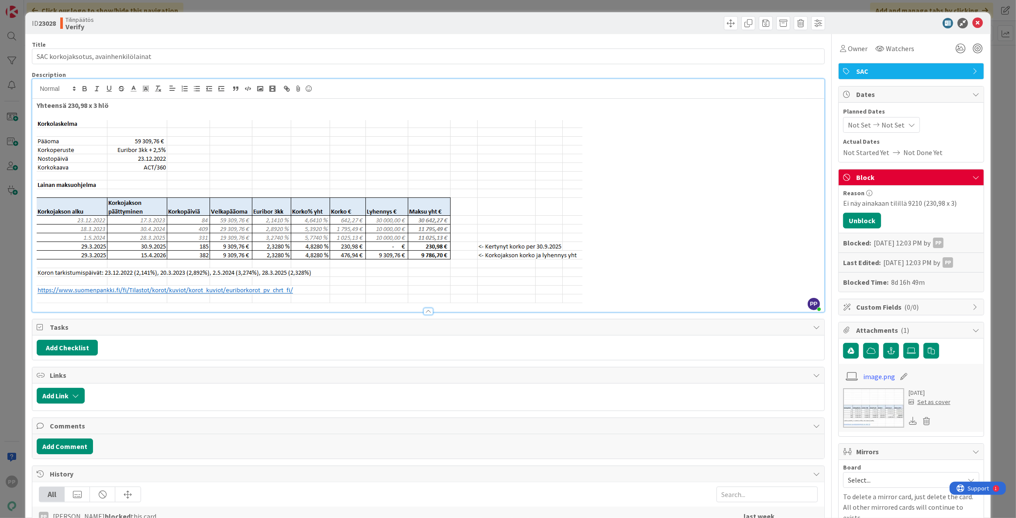
click at [987, 221] on div "ID 23028 Tilinpäätös Verify Title 37 / 128 SAC korkojaksotus, avainhenkilölaina…" at bounding box center [508, 259] width 1016 height 518
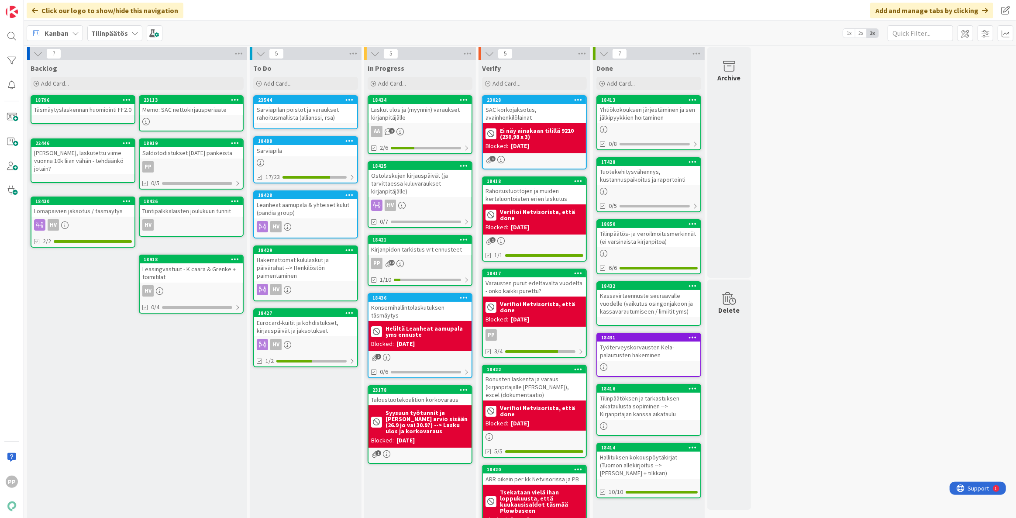
click at [542, 189] on div "Rahoitustuottojen ja muiden kertaluontoisten erien laskutus" at bounding box center [534, 194] width 103 height 19
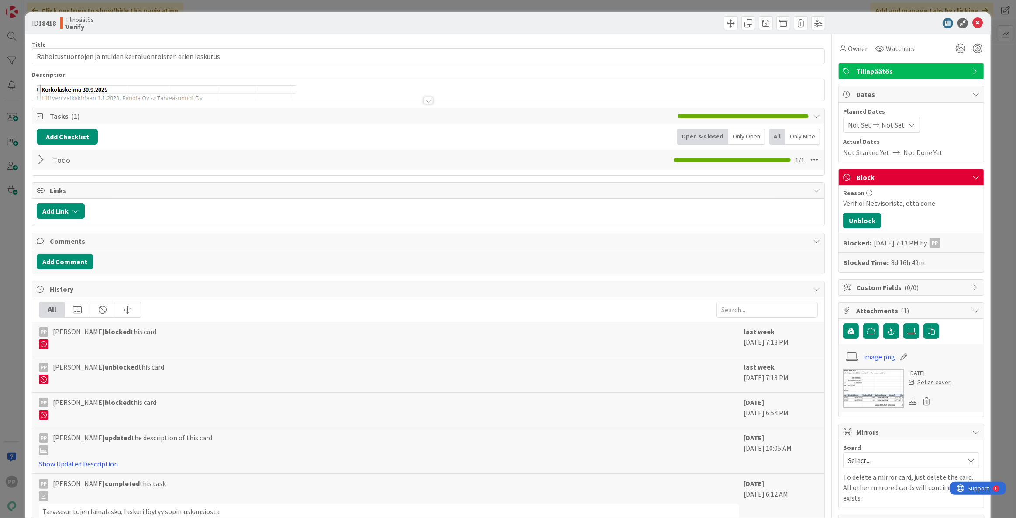
click at [471, 85] on div at bounding box center [428, 90] width 792 height 22
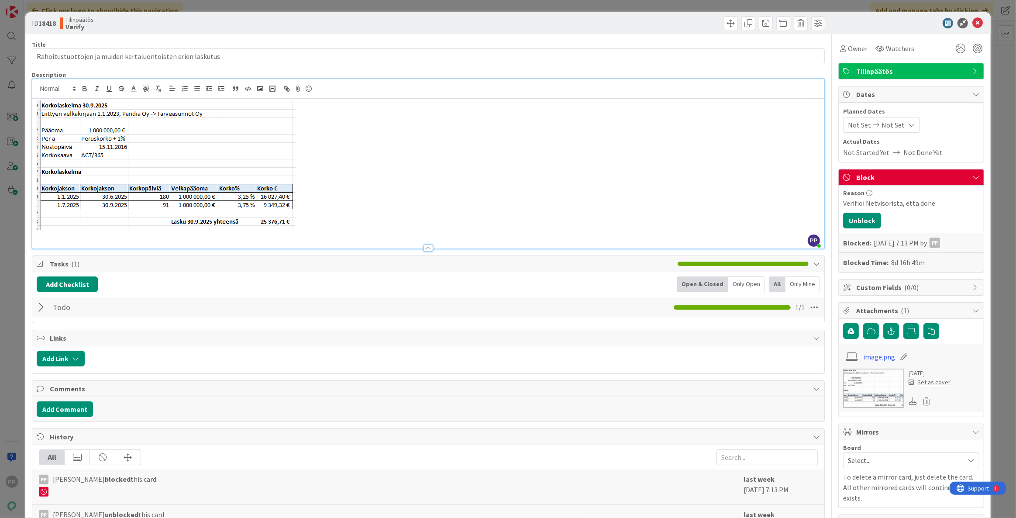
click at [494, 165] on p at bounding box center [428, 164] width 783 height 129
click at [978, 23] on div at bounding box center [906, 23] width 155 height 10
click at [973, 23] on icon at bounding box center [977, 23] width 10 height 10
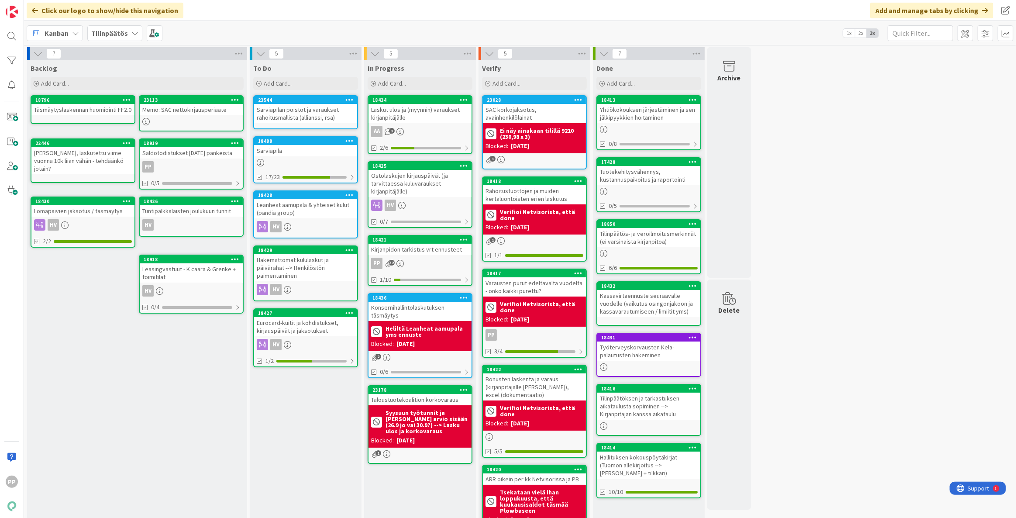
click at [548, 127] on b "Ei näy ainakaan tilillä 9210 (230,98 x 3)" at bounding box center [541, 133] width 83 height 12
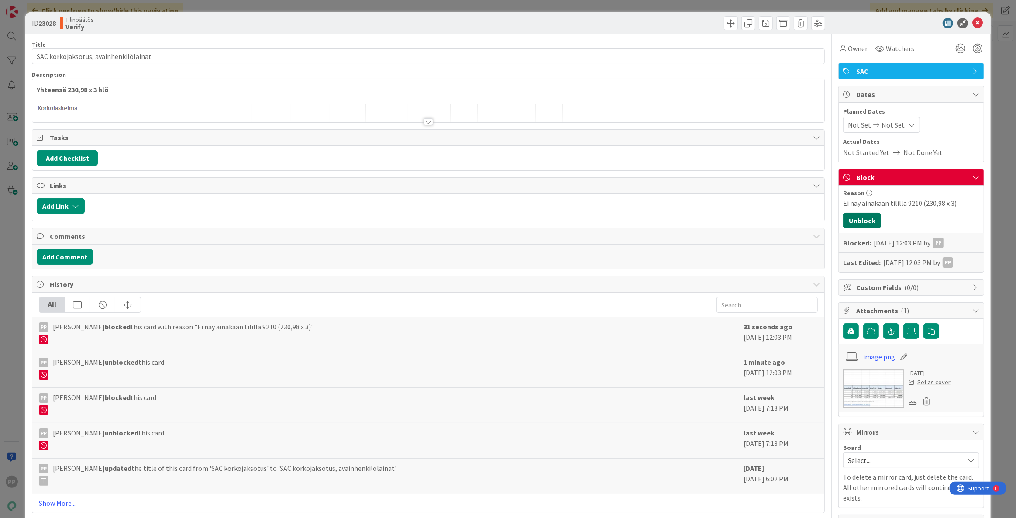
click at [858, 219] on button "Unblock" at bounding box center [862, 221] width 38 height 16
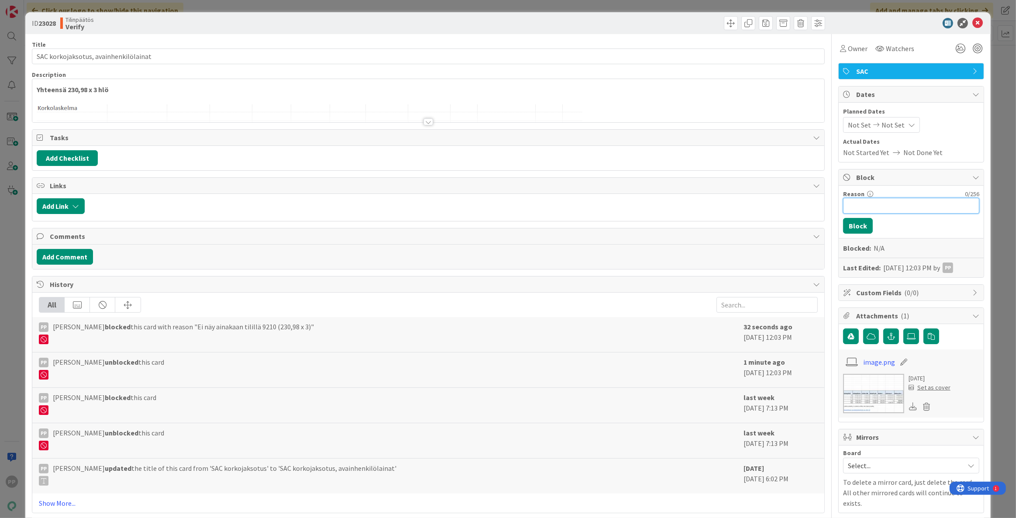
click at [897, 207] on input "Reason" at bounding box center [911, 206] width 136 height 16
type input "Ei näy vielä tilillä 9210"
click at [858, 225] on button "Block" at bounding box center [858, 226] width 30 height 16
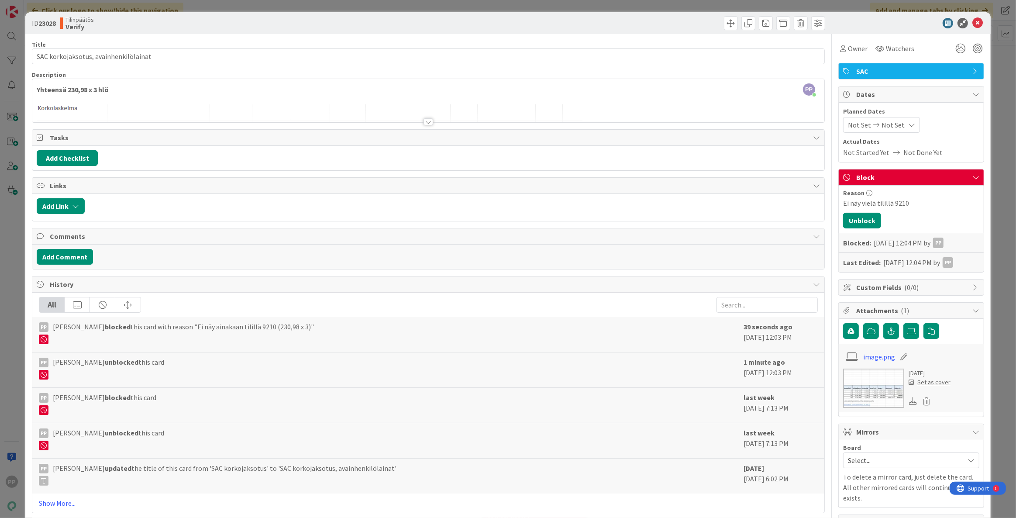
click at [992, 227] on div "ID 23028 Tilinpäätös Verify Title 37 / 128 SAC korkojaksotus, avainhenkilölaina…" at bounding box center [508, 259] width 1016 height 518
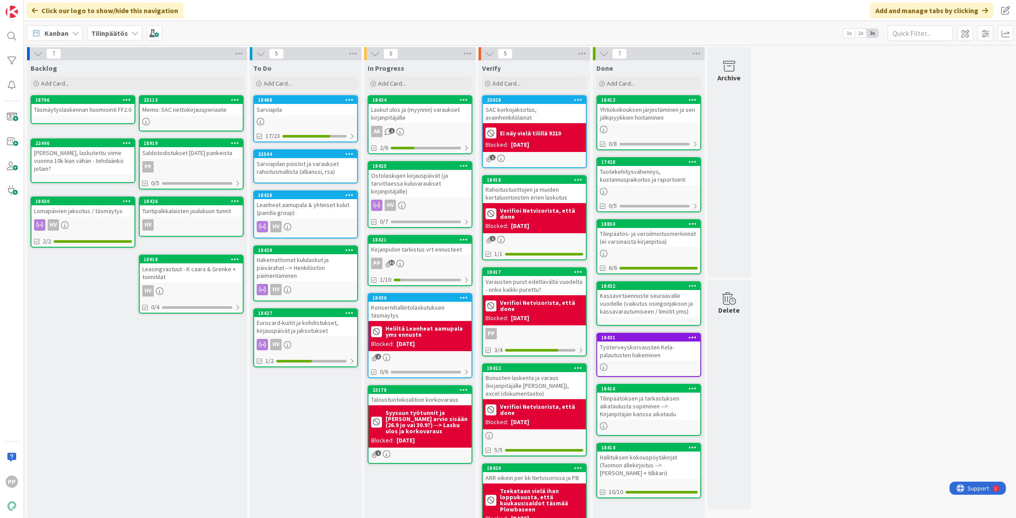
click at [343, 167] on div "Sarviapilan poistot ja varaukset rahoitusmallista (allianssi, rsa)" at bounding box center [305, 167] width 103 height 19
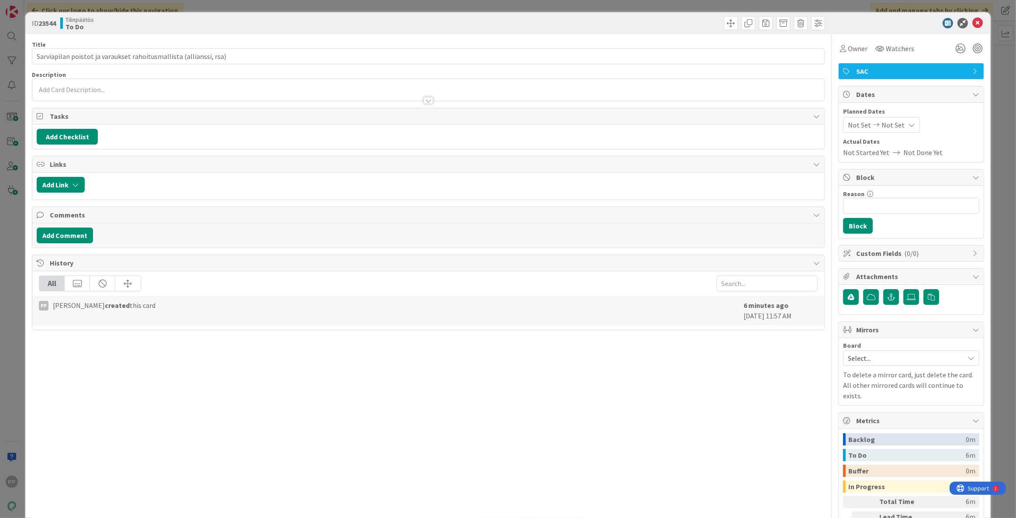
click at [1004, 391] on div "ID 23544 Tilinpäätös To Do Title 66 / 128 Sarviapilan poistot ja varaukset raho…" at bounding box center [508, 259] width 1016 height 518
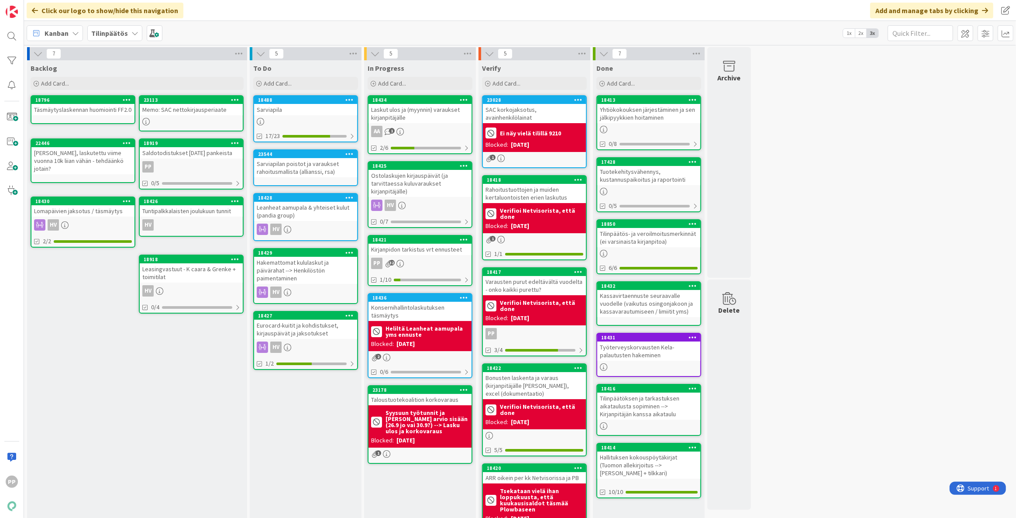
click at [340, 109] on div "Sarviapila" at bounding box center [305, 109] width 103 height 11
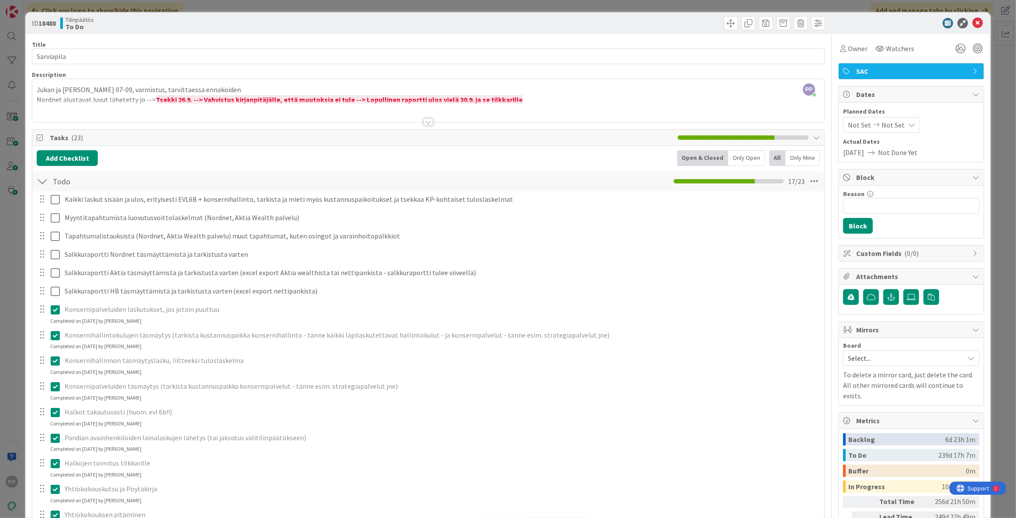
drag, startPoint x: 992, startPoint y: 203, endPoint x: 1012, endPoint y: 201, distance: 20.6
click at [991, 203] on div "ID 18488 Tilinpäätös To Do Title 10 / 128 Sarviapila Description PP [PERSON_NAM…" at bounding box center [508, 259] width 1016 height 518
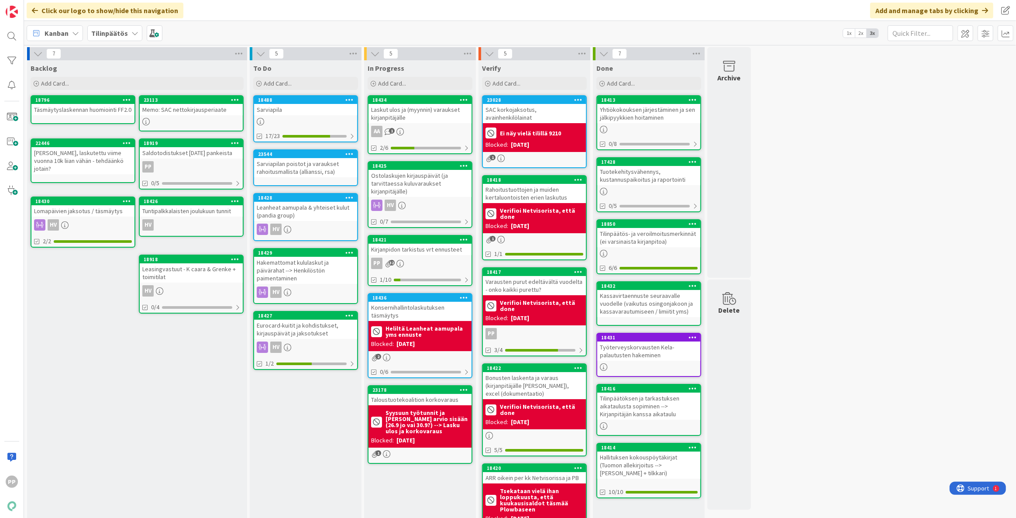
click at [305, 109] on div "Sarviapila" at bounding box center [305, 109] width 103 height 11
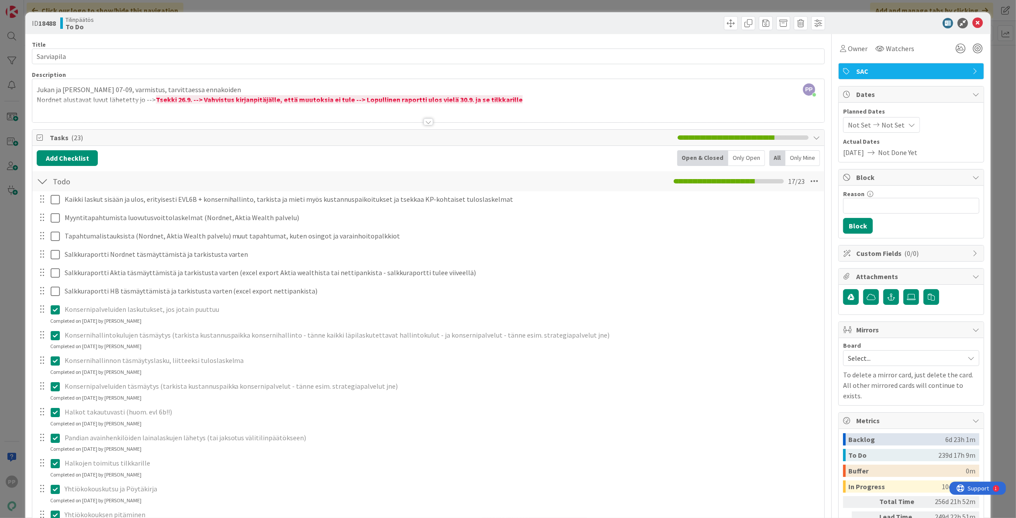
click at [21, 151] on div "ID 18488 Tilinpäätös To Do Title 10 / 128 Sarviapila Description PP [PERSON_NAM…" at bounding box center [508, 259] width 1016 height 518
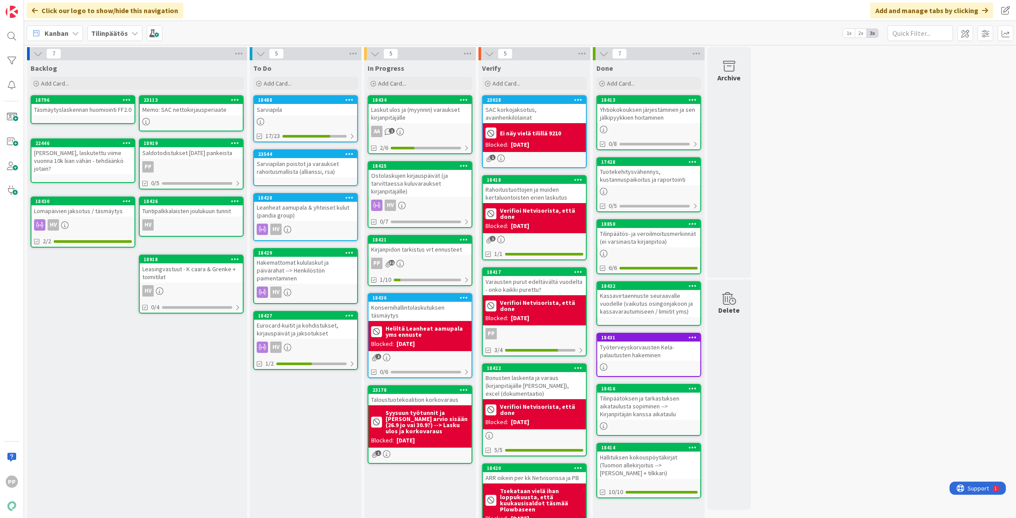
click at [308, 112] on div "Sarviapila" at bounding box center [305, 109] width 103 height 11
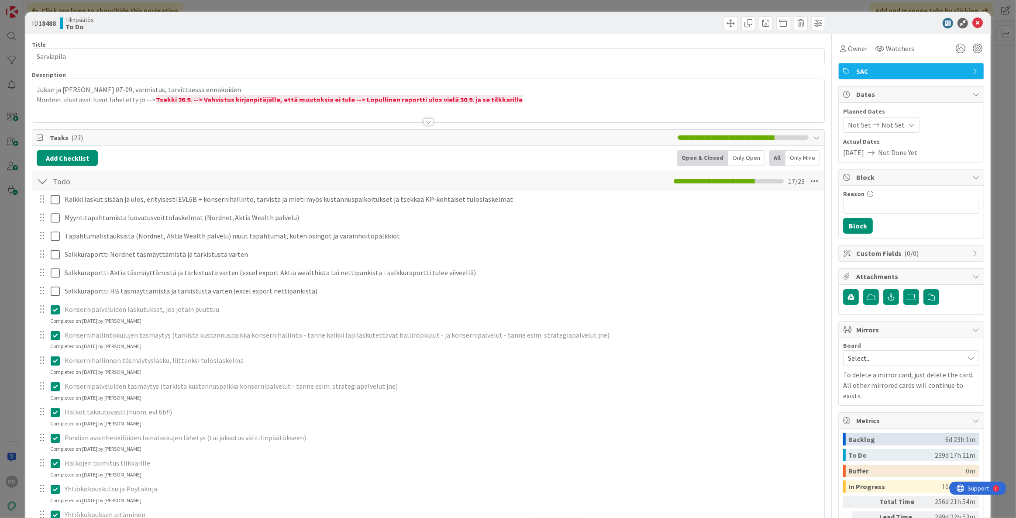
click at [235, 110] on div at bounding box center [428, 111] width 792 height 22
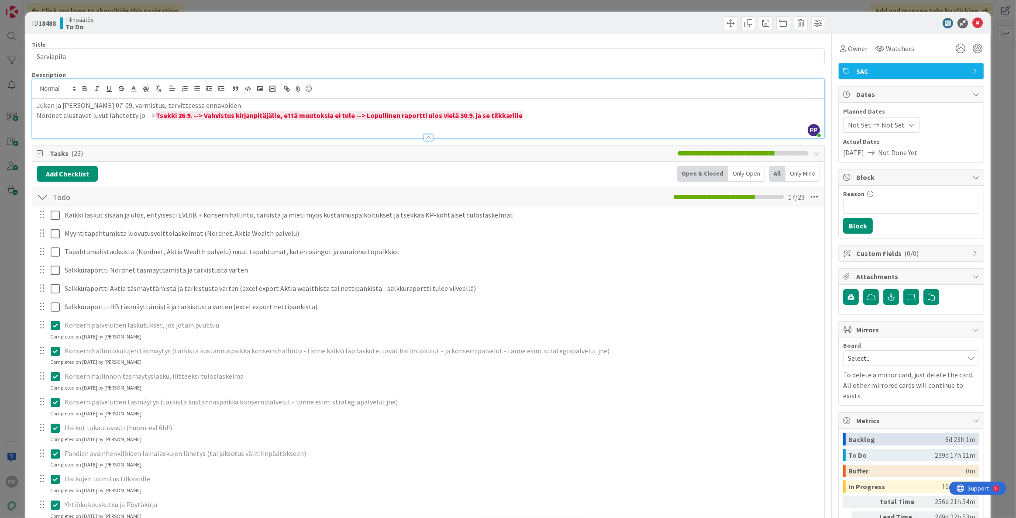
click at [139, 114] on p "Nordnet alustavat luvut lähetetty jo --> Tsekki 26.9. --> Vahvistus kirjanpitäj…" at bounding box center [428, 115] width 783 height 10
click at [266, 103] on p "Jukan ja [PERSON_NAME] 07-09, varmistus, tarvittaessa ennakoiden" at bounding box center [428, 105] width 783 height 10
click at [140, 116] on p "Nordnet alustavat luvut lähetetty jo --> Tsekki 26.9. --> Vahvistus kirjanpitäj…" at bounding box center [428, 115] width 783 height 10
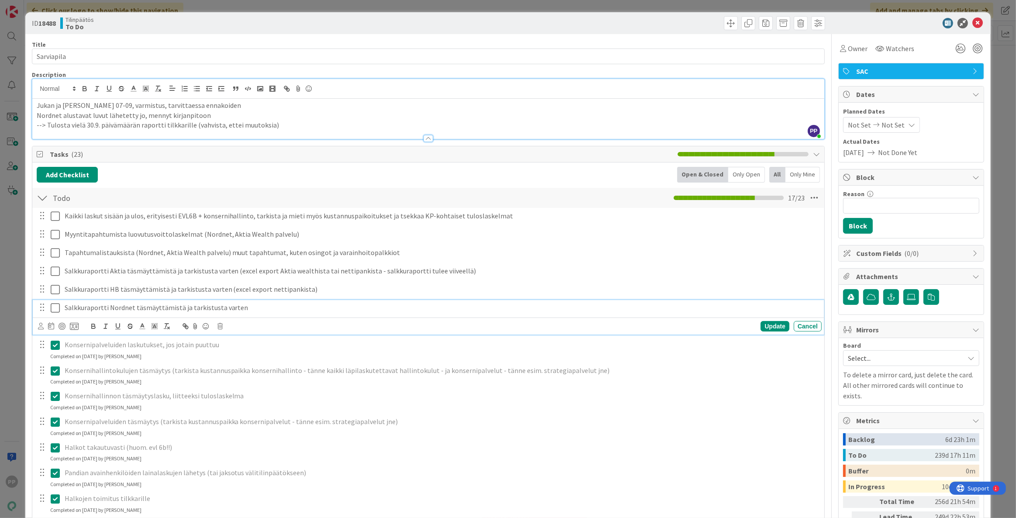
click at [55, 306] on icon at bounding box center [55, 307] width 9 height 10
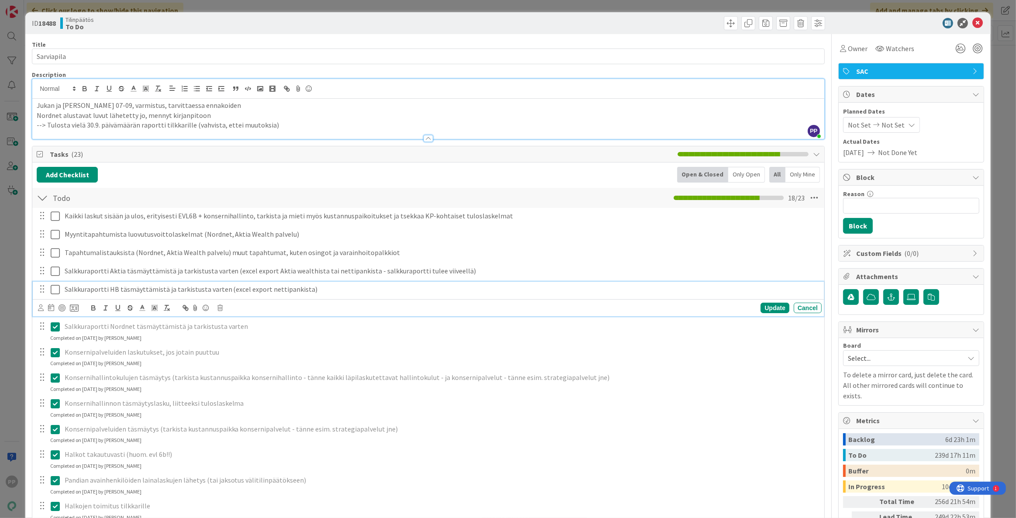
click at [301, 289] on p "Salkkuraportti HB täsmäyttämistä ja tarkistusta varten (excel export nettipanki…" at bounding box center [441, 289] width 753 height 10
click at [285, 123] on p "--> Tulosta vielä 30.9. päivämäärän raportti tilkkarille (vahvista, ettei muuto…" at bounding box center [428, 125] width 783 height 10
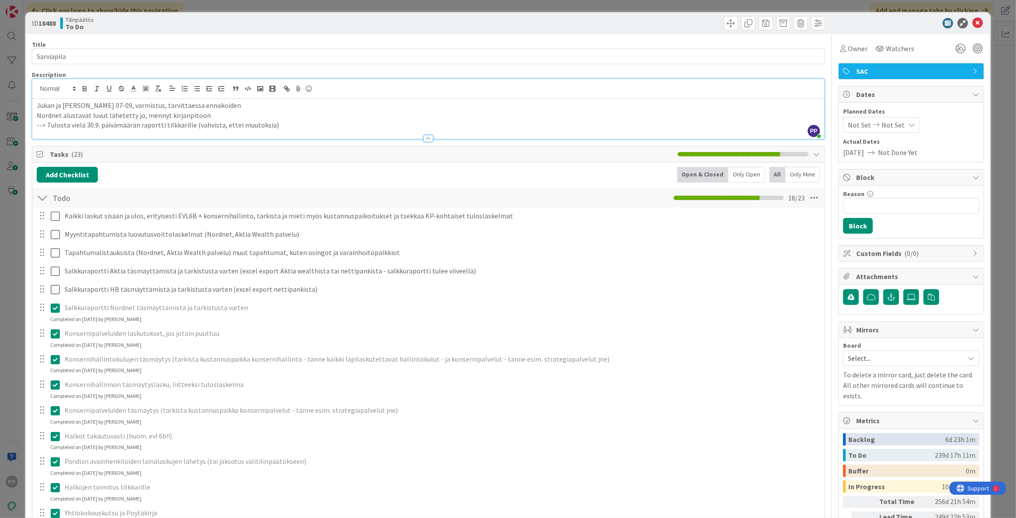
click at [234, 101] on p "Jukan ja [PERSON_NAME] 07-09, varmistus, tarvittaessa ennakoiden" at bounding box center [428, 105] width 783 height 10
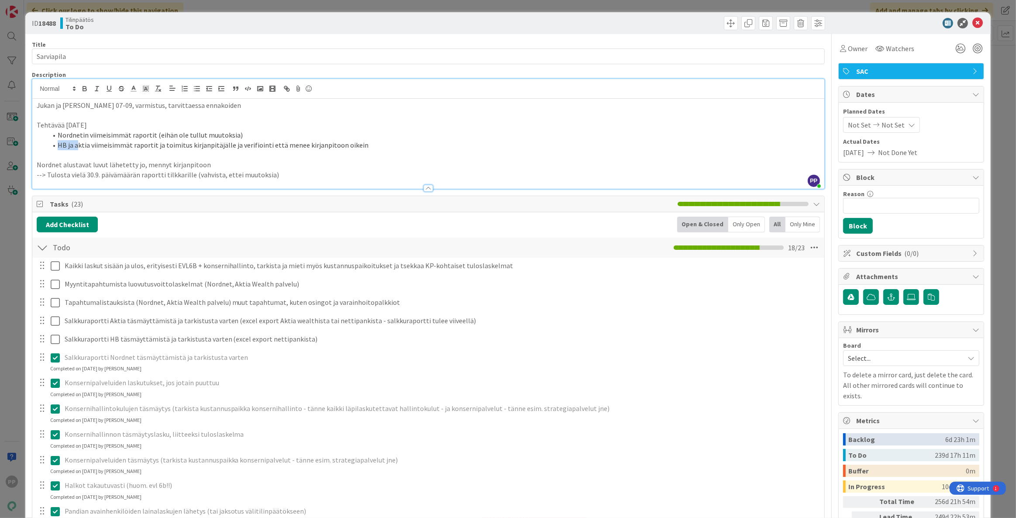
drag, startPoint x: 58, startPoint y: 142, endPoint x: 76, endPoint y: 144, distance: 18.0
click at [76, 144] on li "HB ja aktia viimeisimmät raportit ja toimitus kirjanpitäjälle ja verifiointi et…" at bounding box center [433, 145] width 773 height 10
click at [362, 137] on li "Nordnetin viimeisimmät raportit (eihän ole tullut muutoksia)" at bounding box center [433, 135] width 773 height 10
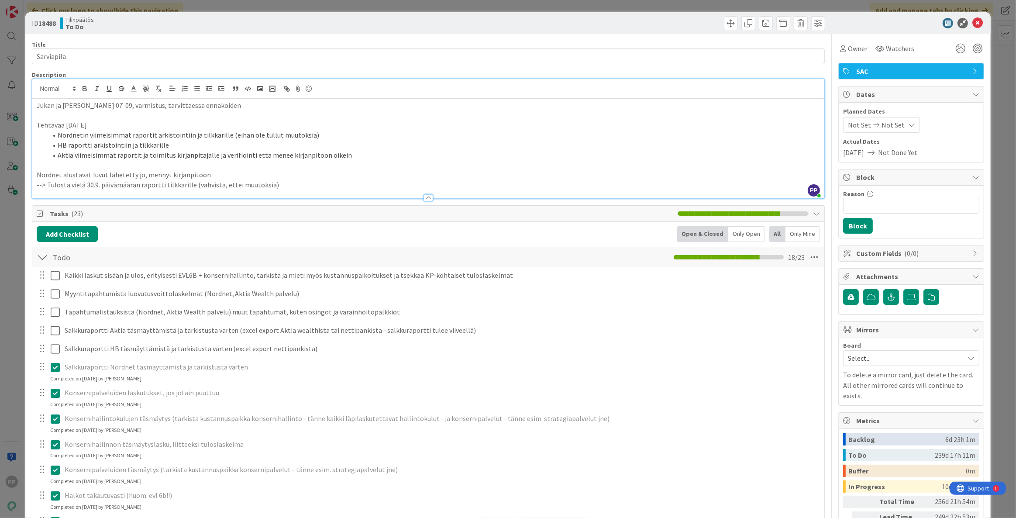
click at [228, 134] on li "Nordnetin viimeisimmät raportit arkistointiin ja tilkkarille (eihän ole tullut …" at bounding box center [433, 135] width 773 height 10
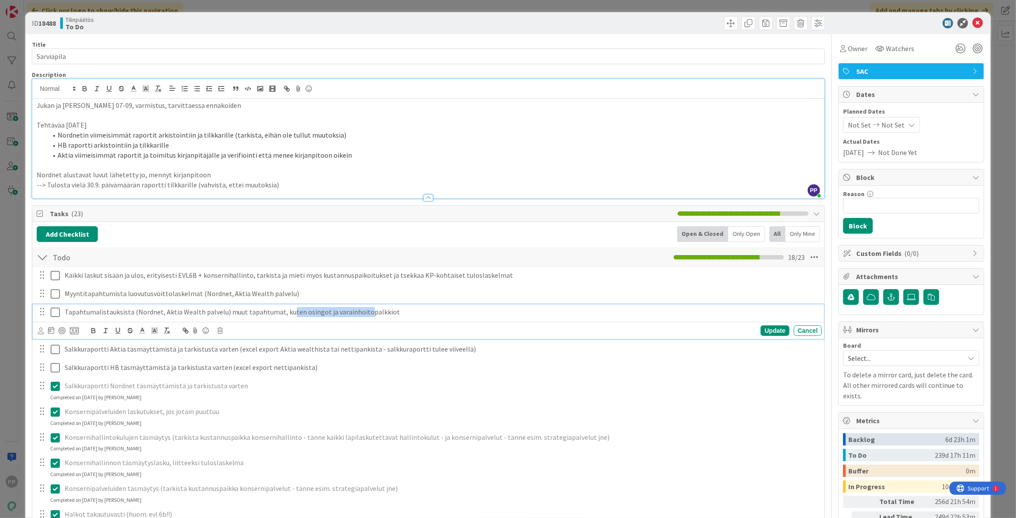
drag, startPoint x: 284, startPoint y: 311, endPoint x: 360, endPoint y: 311, distance: 76.4
click at [360, 311] on p "Tapahtumalistauksista (Nordnet, Aktia Wealth palvelu) muut tapahtumat, kuten os…" at bounding box center [441, 312] width 753 height 10
click at [369, 311] on p "Tapahtumalistauksista (Nordnet, Aktia Wealth palvelu) muut tapahtumat, kuten os…" at bounding box center [441, 312] width 753 height 10
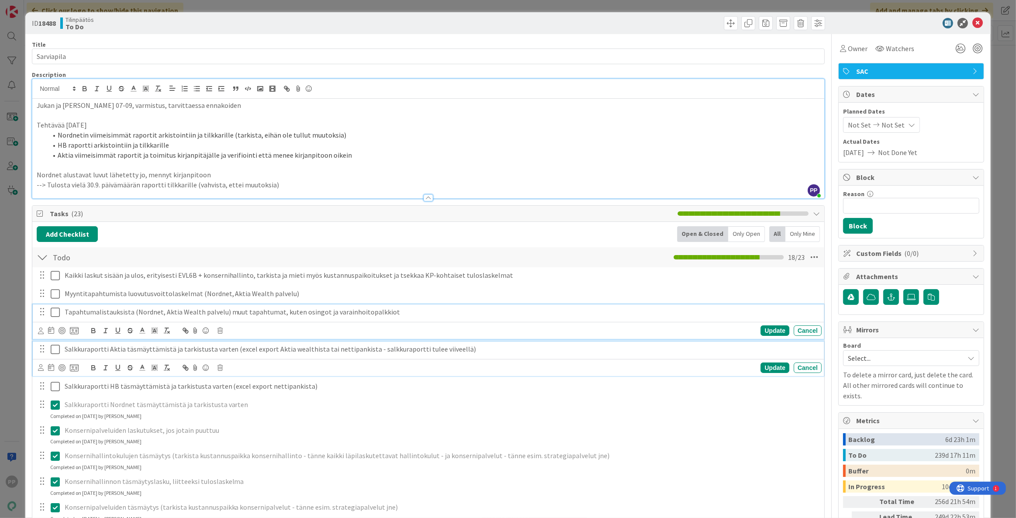
click at [403, 343] on div "Salkkuraportti Aktia täsmäyttämistä ja tarkistusta varten (excel export Aktia w…" at bounding box center [441, 348] width 760 height 15
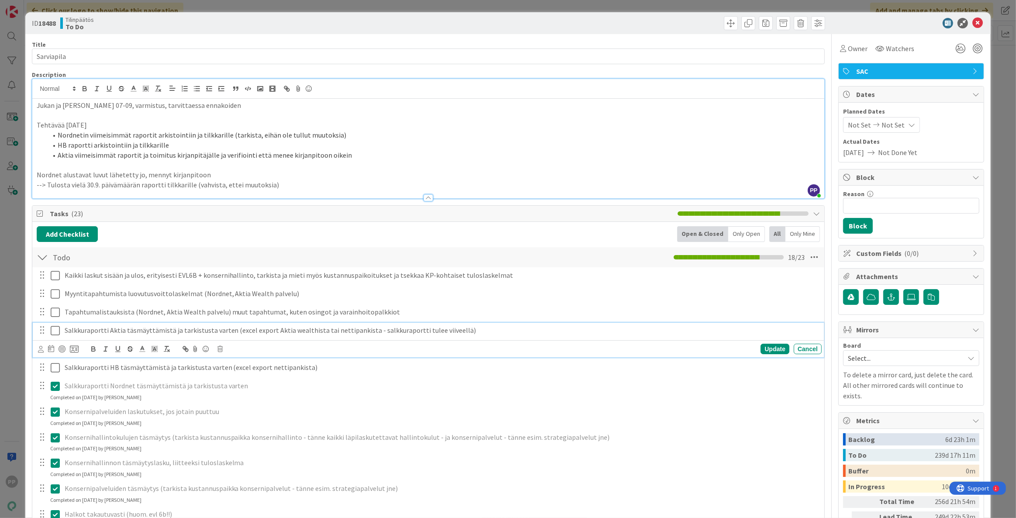
click at [43, 313] on div at bounding box center [41, 311] width 11 height 13
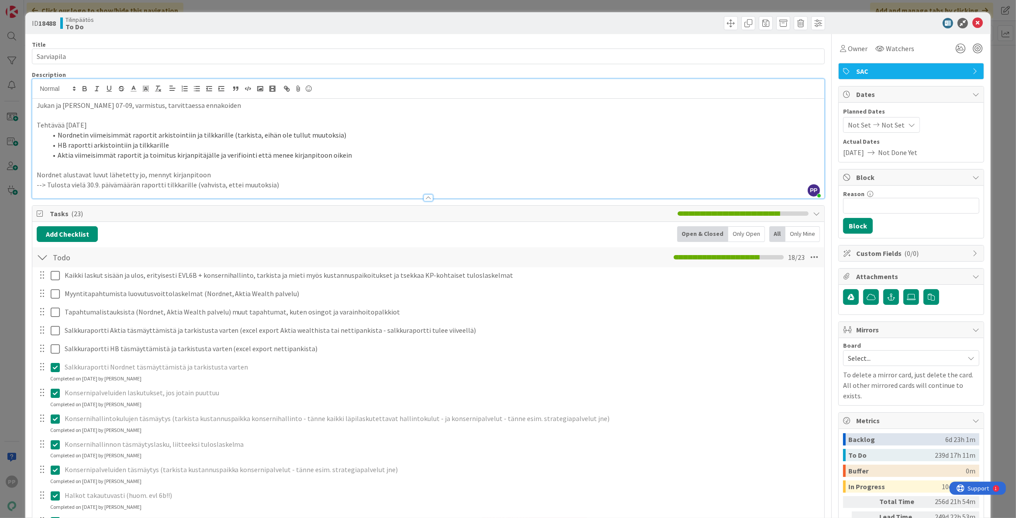
click at [196, 234] on div "Add Checklist Open & Closed Only Open All Only Mine" at bounding box center [428, 234] width 783 height 16
drag, startPoint x: 44, startPoint y: 186, endPoint x: 34, endPoint y: 188, distance: 10.7
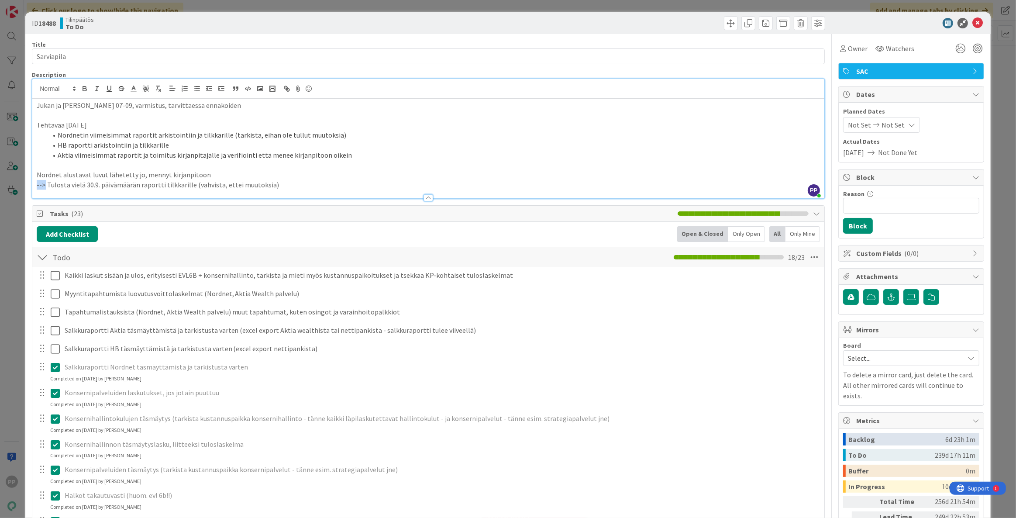
click at [34, 188] on div "Jukan ja [PERSON_NAME] 07-09, varmistus, tarvittaessa ennakoiden Tehtävää [DATE…" at bounding box center [428, 149] width 792 height 100
drag, startPoint x: 324, startPoint y: 183, endPoint x: 7, endPoint y: 179, distance: 317.8
click at [7, 179] on div "ID 18488 Tilinpäätös To Do Title 10 / 128 Sarviapila Description PP [PERSON_NAM…" at bounding box center [508, 259] width 1016 height 518
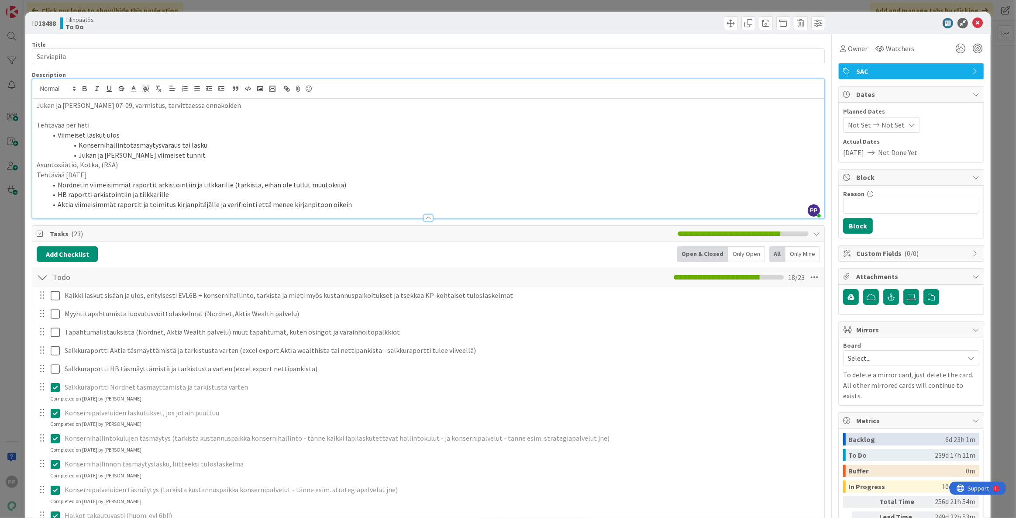
click at [192, 157] on li "Jukan ja [PERSON_NAME] viimeiset tunnit" at bounding box center [433, 155] width 773 height 10
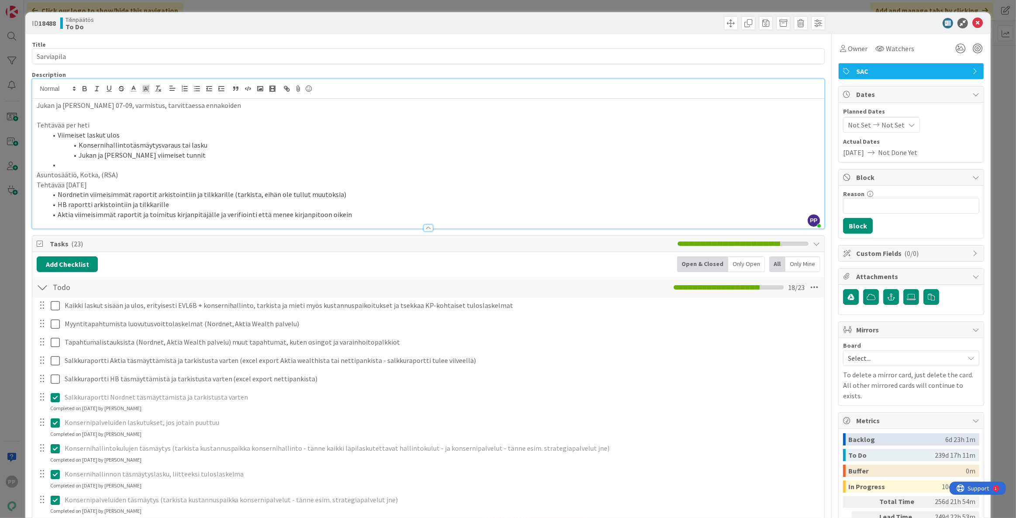
click at [91, 73] on div "Description" at bounding box center [428, 75] width 793 height 8
click at [169, 164] on li at bounding box center [433, 165] width 773 height 10
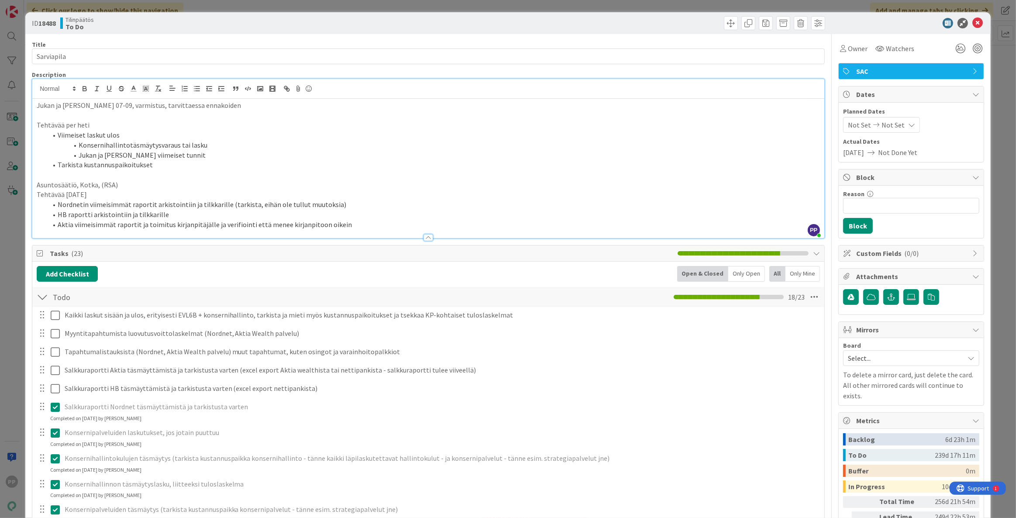
click at [180, 155] on li "Jukan ja [PERSON_NAME] viimeiset tunnit" at bounding box center [433, 155] width 773 height 10
click at [180, 164] on li "Tarkista kustannuspaikoitukset" at bounding box center [433, 165] width 773 height 10
click at [189, 169] on li "Tarkista kustannuspaikoitukset" at bounding box center [433, 165] width 773 height 10
click at [194, 6] on div "ID 18488 Tilinpäätös To Do Title 10 / 128 Sarviapila Description PP [PERSON_NAM…" at bounding box center [508, 259] width 1016 height 518
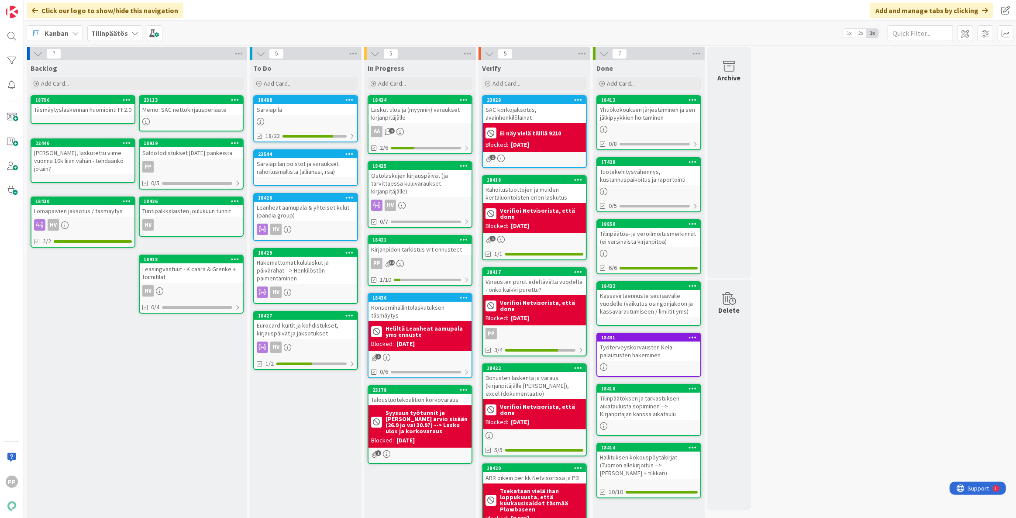
click at [299, 423] on div "To Do Add Card... Template Not Set Title 0 / 128 Label Tilinpäätös SAC Tilinpää…" at bounding box center [306, 306] width 112 height 492
click at [836, 248] on div "7 Backlog Add Card... 23113 Memo: SAC nettokirjausperiaate 18796 Täsmäytyslaske…" at bounding box center [520, 302] width 988 height 510
click at [873, 309] on div "7 Backlog Add Card... 23113 Memo: SAC nettokirjausperiaate 18796 Täsmäytyslaske…" at bounding box center [520, 302] width 988 height 510
click at [868, 309] on div "7 Backlog Add Card... 23113 Memo: SAC nettokirjausperiaate 18796 Täsmäytyslaske…" at bounding box center [520, 302] width 988 height 510
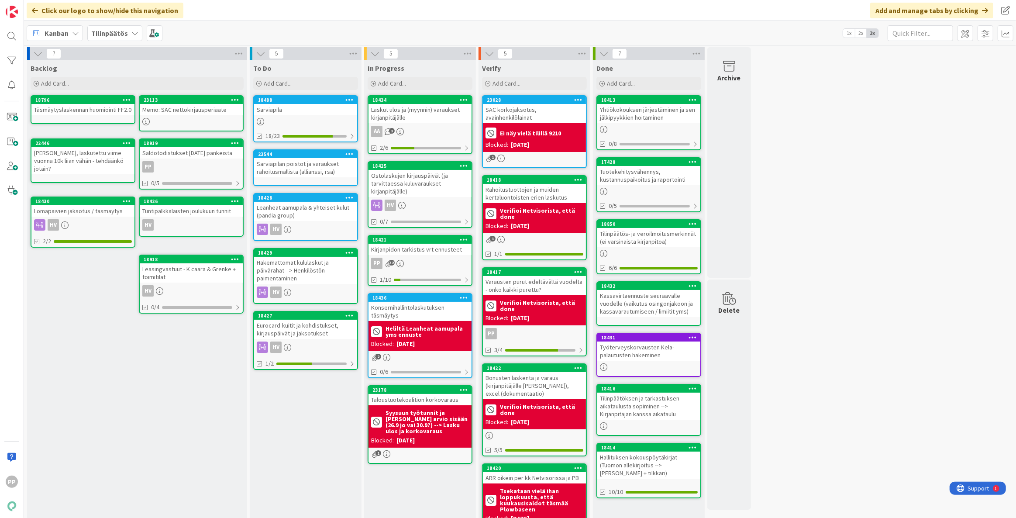
click at [805, 103] on div "7 Backlog Add Card... 23113 Memo: SAC nettokirjausperiaate 18796 Täsmäytyslaske…" at bounding box center [520, 302] width 988 height 510
click at [445, 310] on div "Konsernihallintolaskutuksen täsmäytys" at bounding box center [419, 311] width 103 height 19
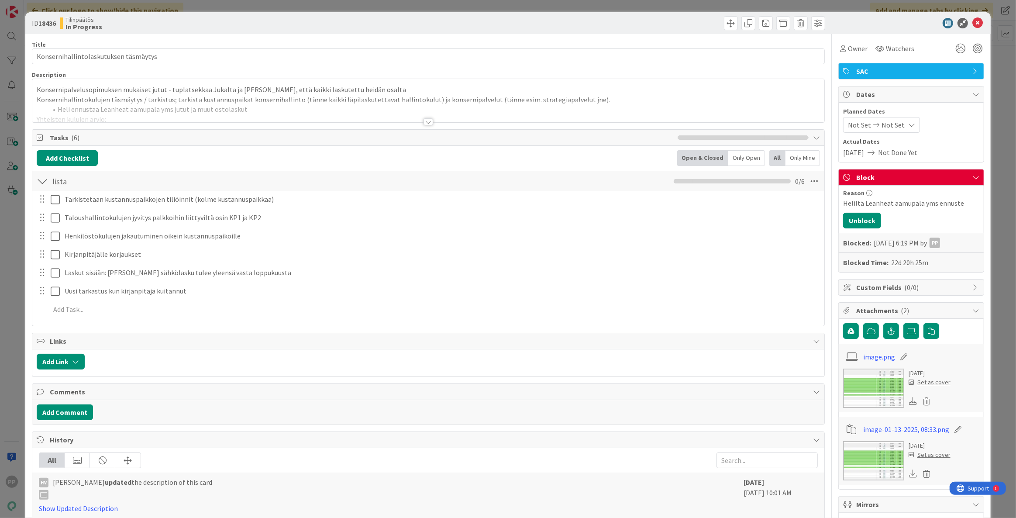
click at [336, 95] on p "Konsernihallintokulujen täsmäytys / tarkistus; tarkista kustannuspaikat konsern…" at bounding box center [428, 100] width 783 height 10
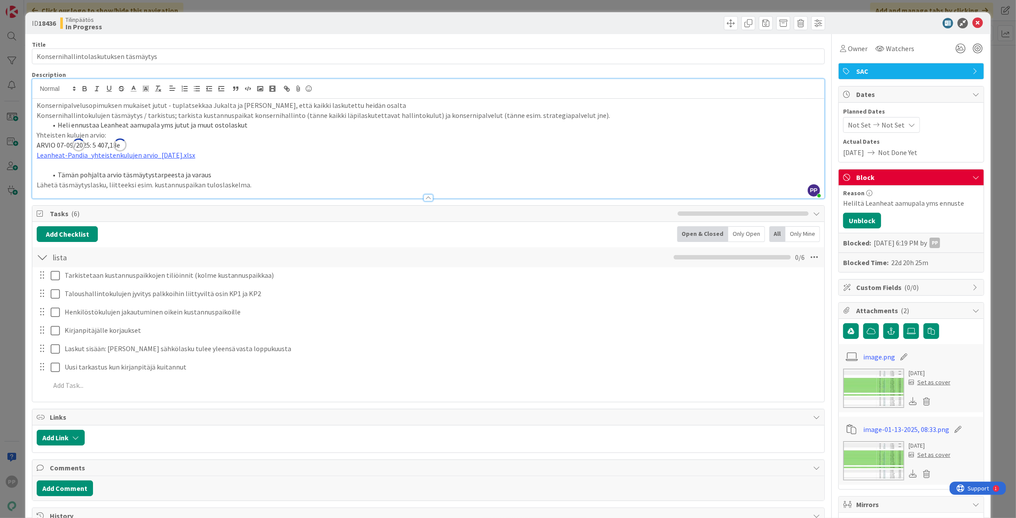
click at [346, 123] on li "Heli ennustaa Leanheat aamupala yms jutut ja muut ostolaskut" at bounding box center [433, 125] width 773 height 10
click at [24, 178] on div "ID 18436 Tilinpäätös In Progress Title 37 / 128 Konsernihallintolaskutuksen täs…" at bounding box center [508, 259] width 1016 height 518
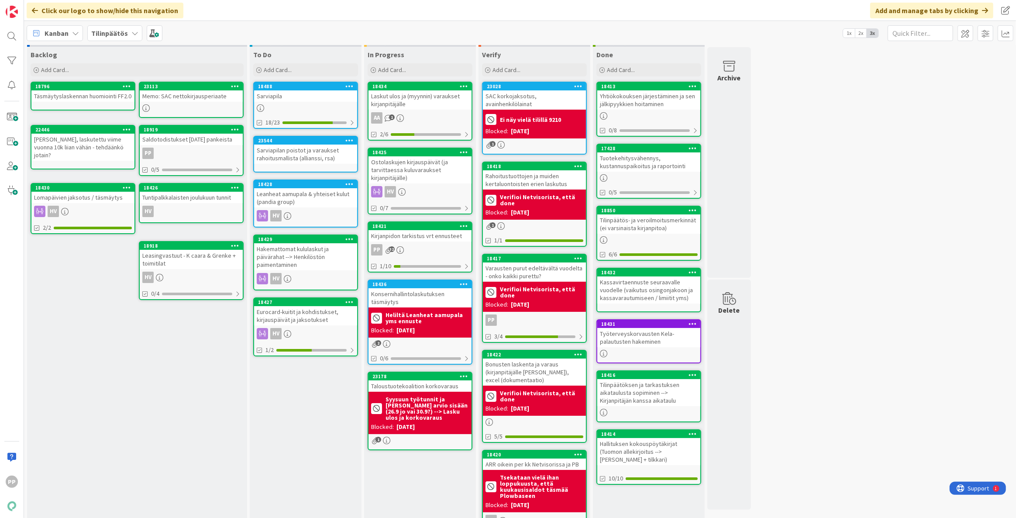
scroll to position [26, 0]
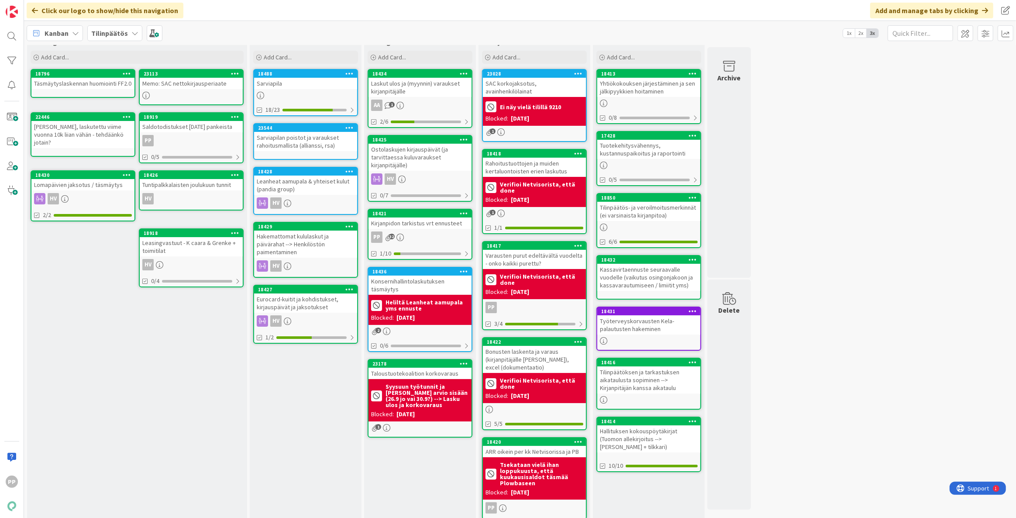
click at [844, 367] on div "7 Backlog Add Card... 23113 Memo: SAC nettokirjausperiaate 18796 Täsmäytyslaske…" at bounding box center [520, 276] width 988 height 510
click at [288, 404] on div "To Do Add Card... Template Not Set Title 0 / 128 Label Tilinpäätös SAC Tilinpää…" at bounding box center [306, 280] width 112 height 492
click at [292, 444] on div "To Do Add Card... Template Not Set Title 0 / 128 Label Tilinpäätös SAC Tilinpää…" at bounding box center [306, 280] width 112 height 492
click at [292, 443] on div "To Do Add Card... Template Not Set Title 0 / 128 Label Tilinpäätös SAC Tilinpää…" at bounding box center [306, 280] width 112 height 492
click at [441, 88] on div "Laskut ulos ja (myynnin) varaukset kirjanpitäjälle" at bounding box center [419, 87] width 103 height 19
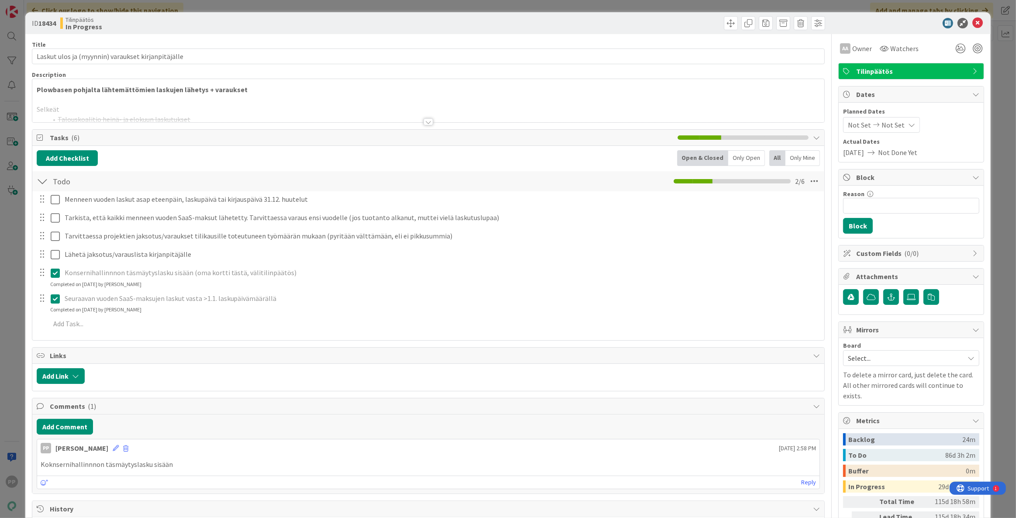
click at [243, 97] on p at bounding box center [428, 100] width 783 height 10
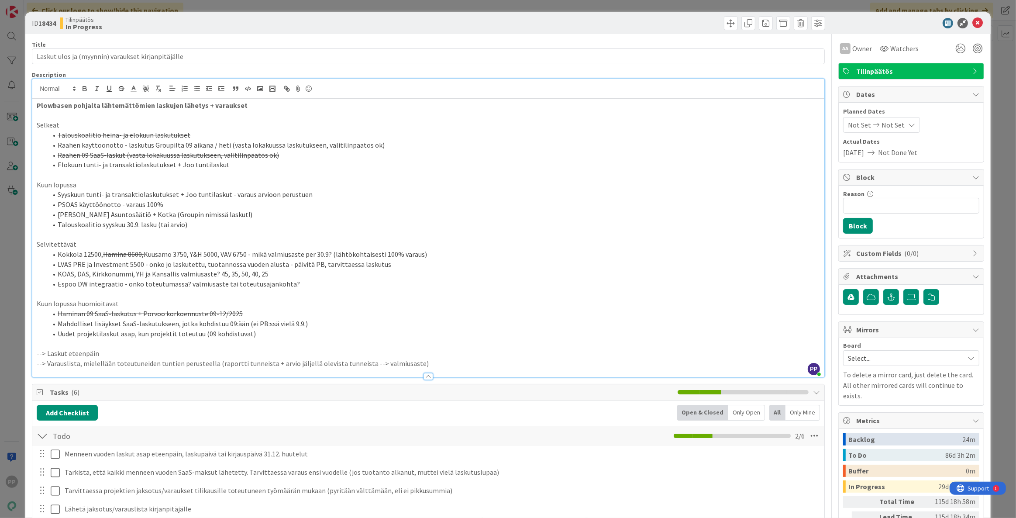
click at [301, 42] on div "Title 50 / 128" at bounding box center [428, 45] width 793 height 8
click at [311, 9] on div "ID 18434 Tilinpäätös In Progress Title 50 / 128 Laskut ulos ja (myynnin) varauk…" at bounding box center [508, 259] width 1016 height 518
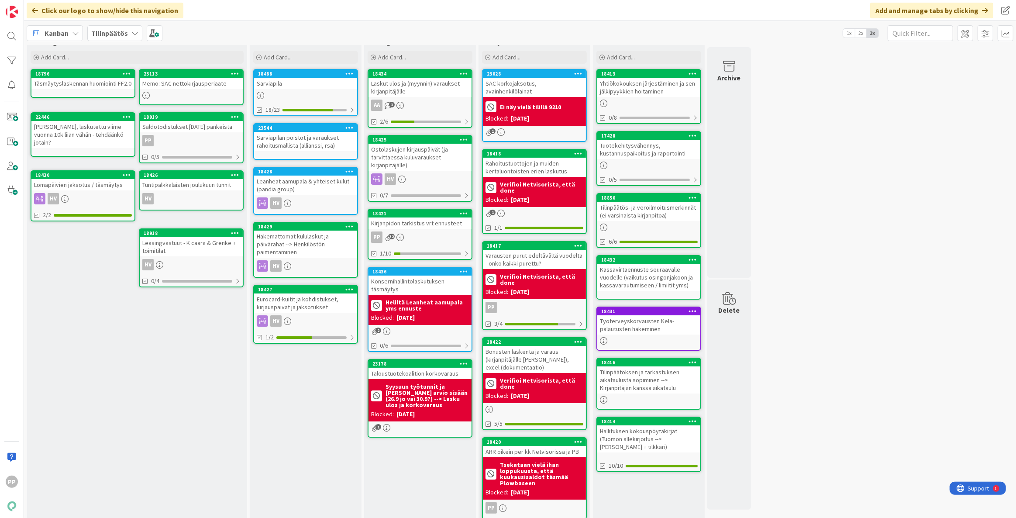
click at [426, 155] on div "Ostolaskujen kirjauspäivät (ja tarvittaessa kuluvaraukset kirjanpitäjälle)" at bounding box center [419, 157] width 103 height 27
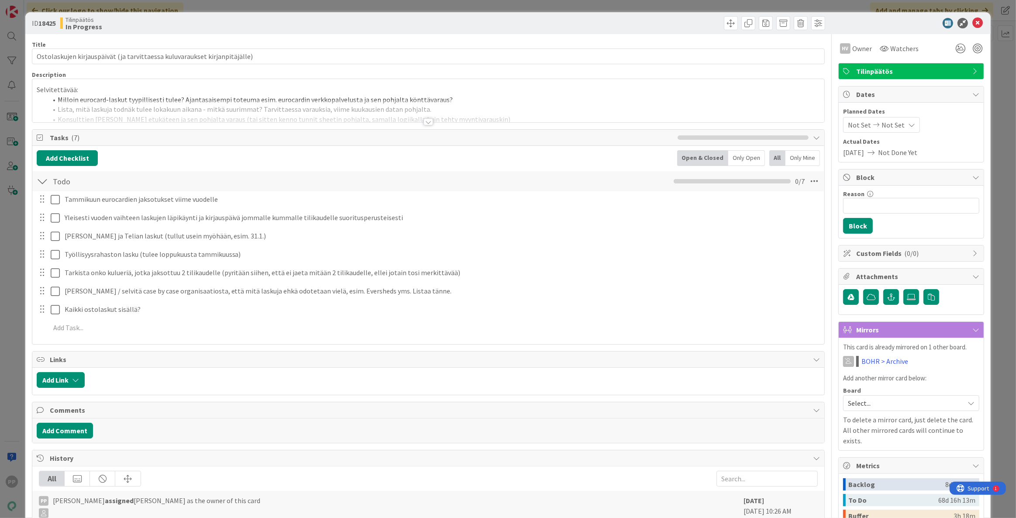
click at [371, 114] on div at bounding box center [428, 111] width 792 height 22
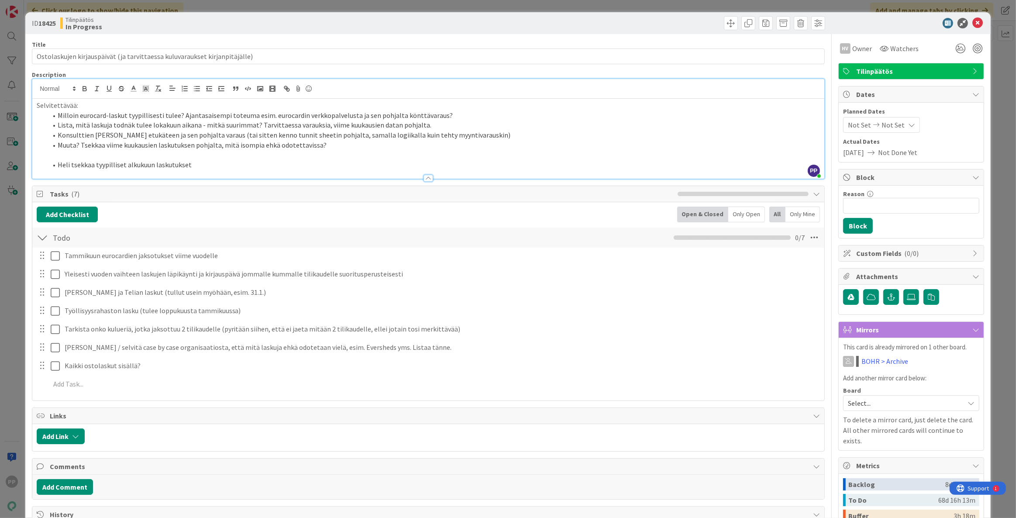
click at [993, 218] on div "ID 18425 Tilinpäätös In Progress Title 74 / 128 Ostolaskujen kirjauspäivät (ja …" at bounding box center [508, 259] width 1016 height 518
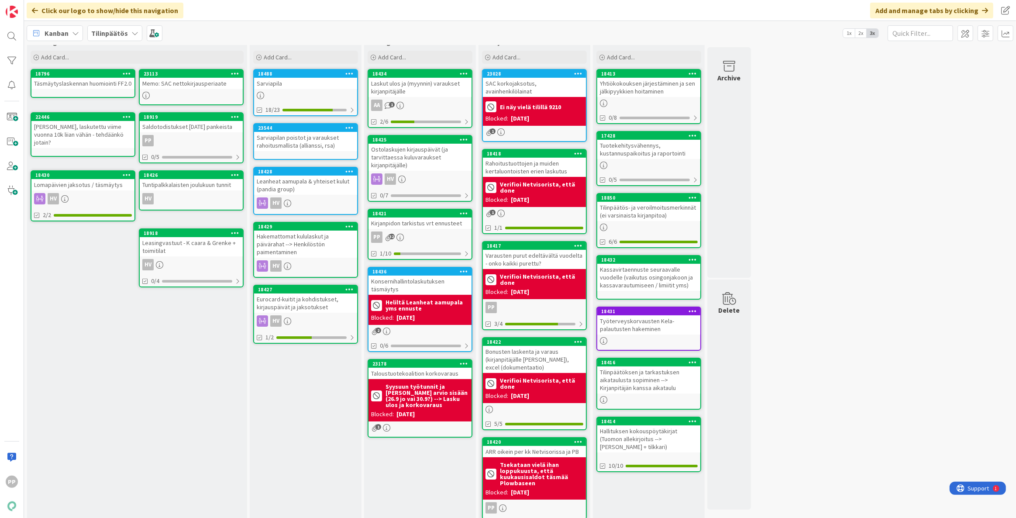
click at [843, 238] on div "7 Backlog Add Card... 23113 Memo: SAC nettokirjausperiaate 18796 Täsmäytyslaske…" at bounding box center [520, 276] width 988 height 510
click at [534, 158] on div "Rahoitustuottojen ja muiden kertaluontoisten erien laskutus" at bounding box center [534, 167] width 103 height 19
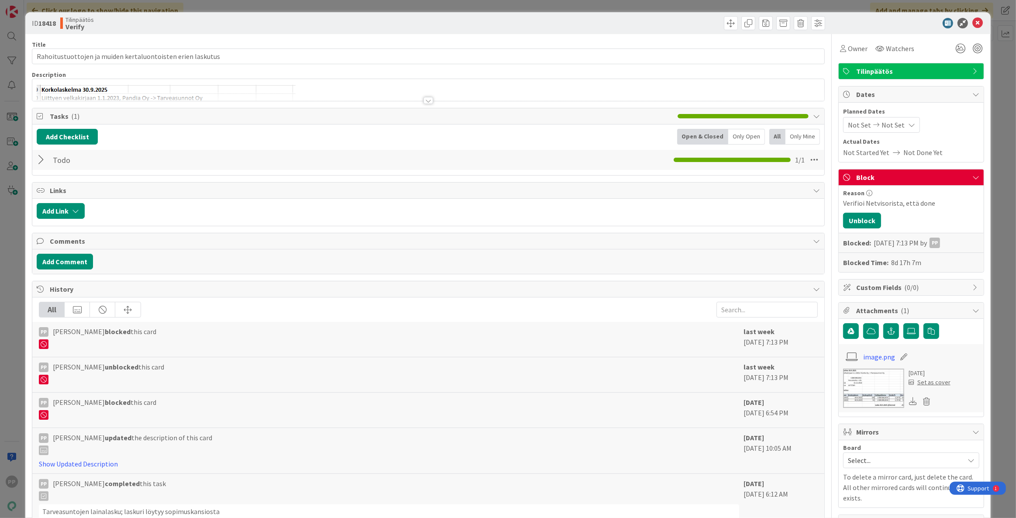
click at [493, 91] on div at bounding box center [428, 90] width 792 height 22
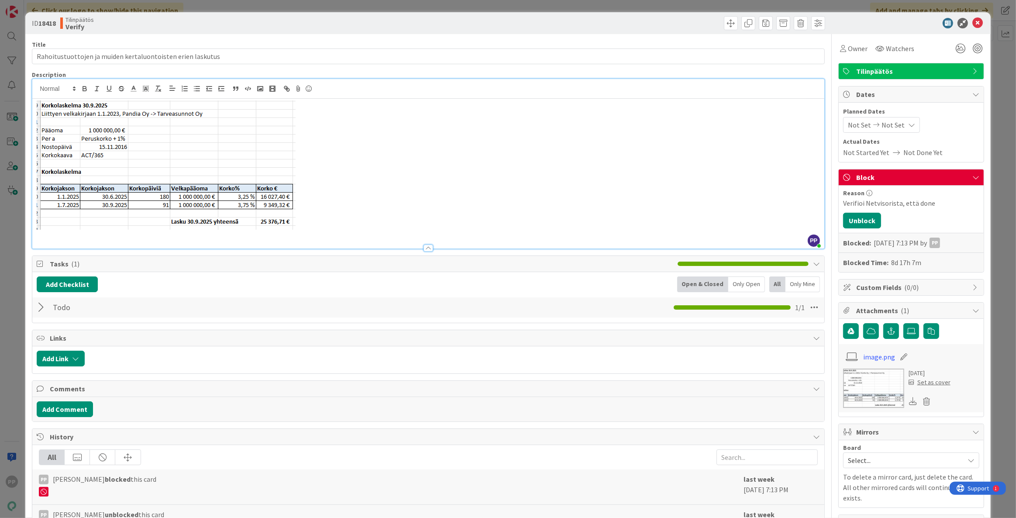
click at [504, 170] on p at bounding box center [428, 164] width 783 height 129
click at [973, 21] on icon at bounding box center [977, 23] width 10 height 10
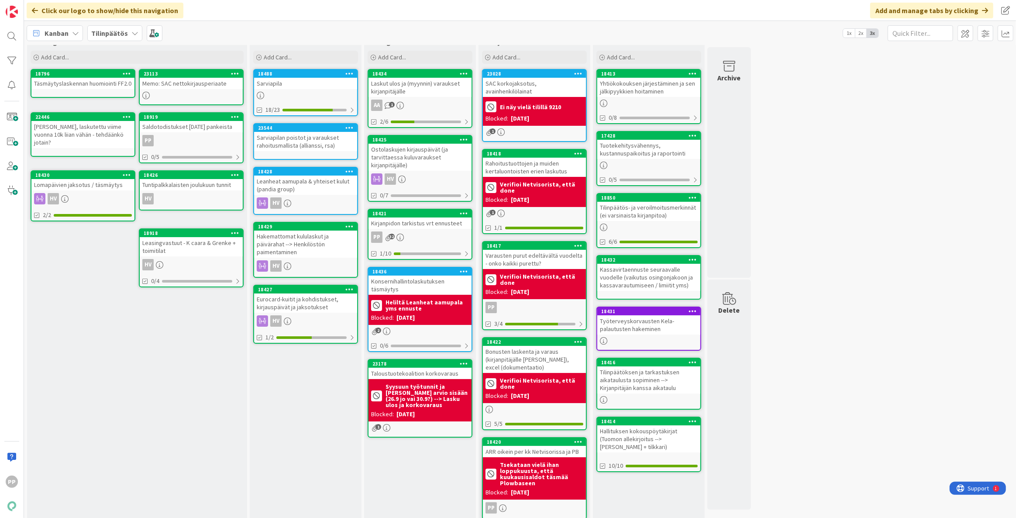
click at [566, 161] on div "Rahoitustuottojen ja muiden kertaluontoisten erien laskutus" at bounding box center [534, 167] width 103 height 19
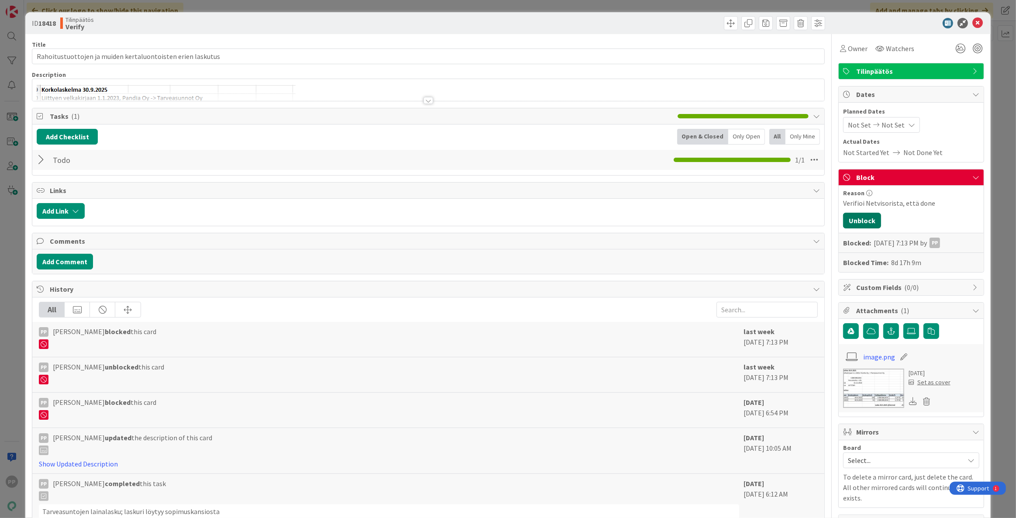
click at [852, 217] on button "Unblock" at bounding box center [862, 221] width 38 height 16
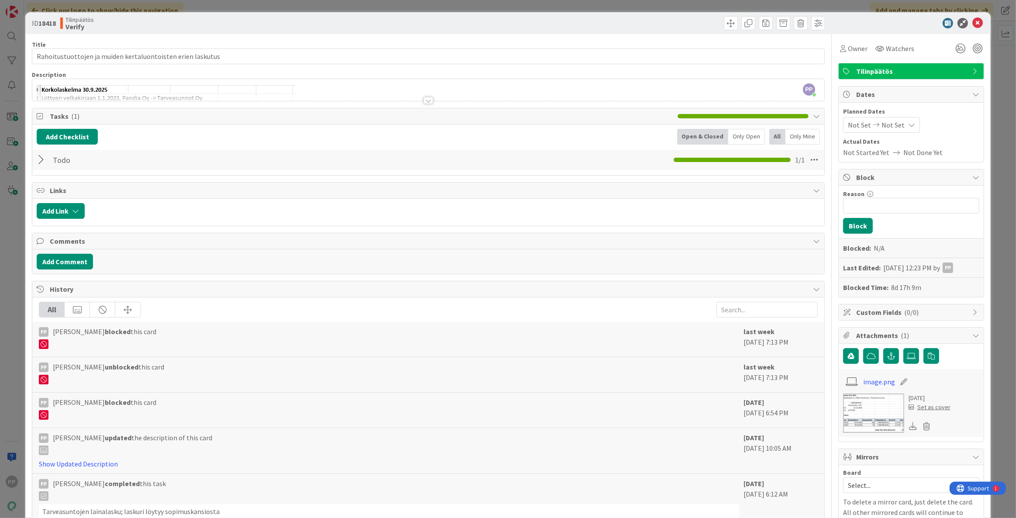
click at [995, 166] on div "ID 18418 Tilinpäätös Verify Title 59 / 128 Rahoitustuottojen ja muiden kertaluo…" at bounding box center [508, 259] width 1016 height 518
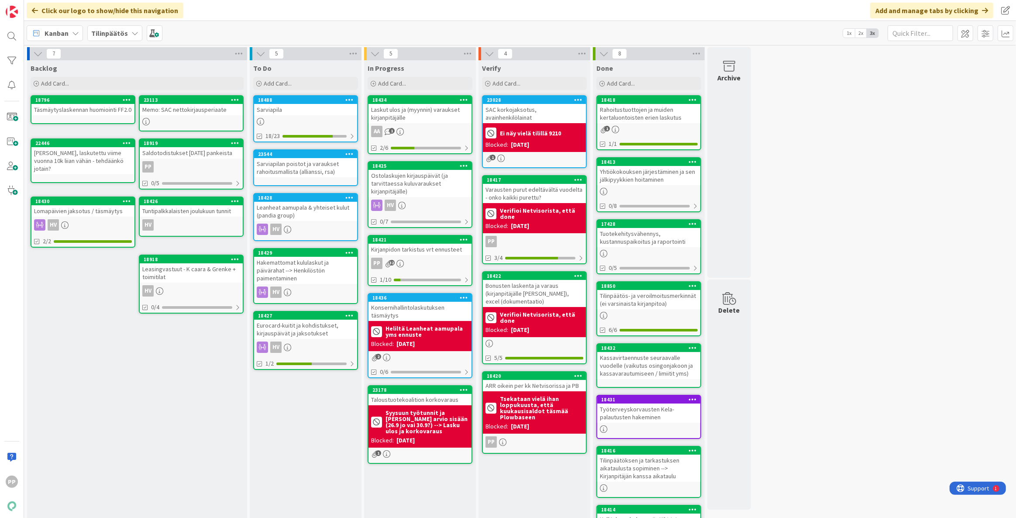
click at [550, 189] on div "Varausten purut edeltävältä vuodelta - onko kaikki purettu?" at bounding box center [534, 193] width 103 height 19
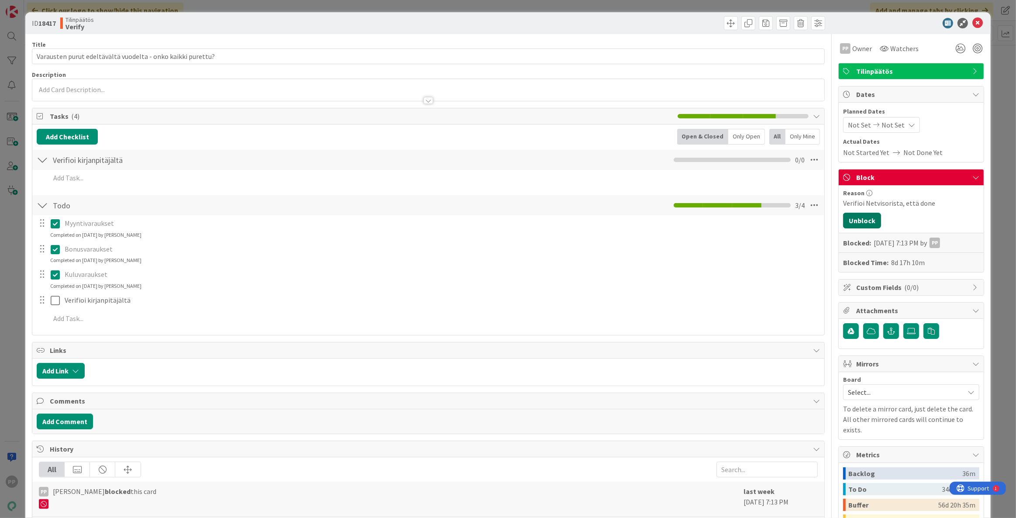
click at [863, 223] on button "Unblock" at bounding box center [862, 221] width 38 height 16
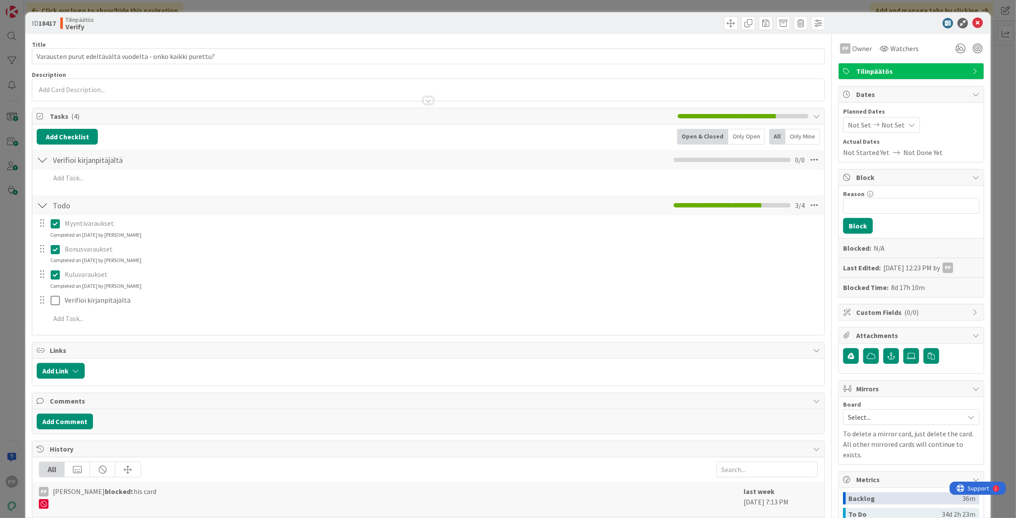
click at [993, 221] on div "ID 18417 Tilinpäätös Verify Title 59 / 128 Varausten purut edeltävältä vuodelta…" at bounding box center [508, 259] width 1016 height 518
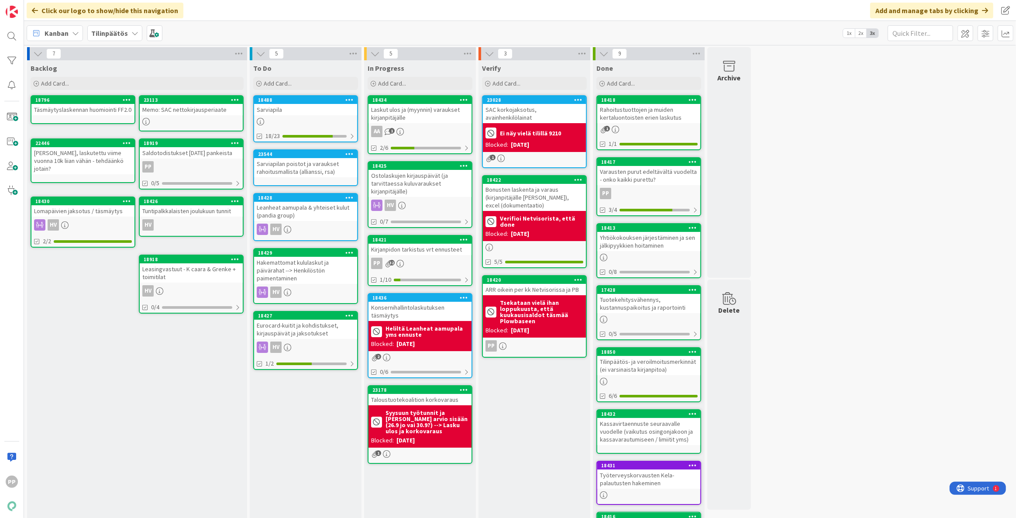
click at [668, 171] on div "Varausten purut edeltävältä vuodelta - onko kaikki purettu?" at bounding box center [648, 175] width 103 height 19
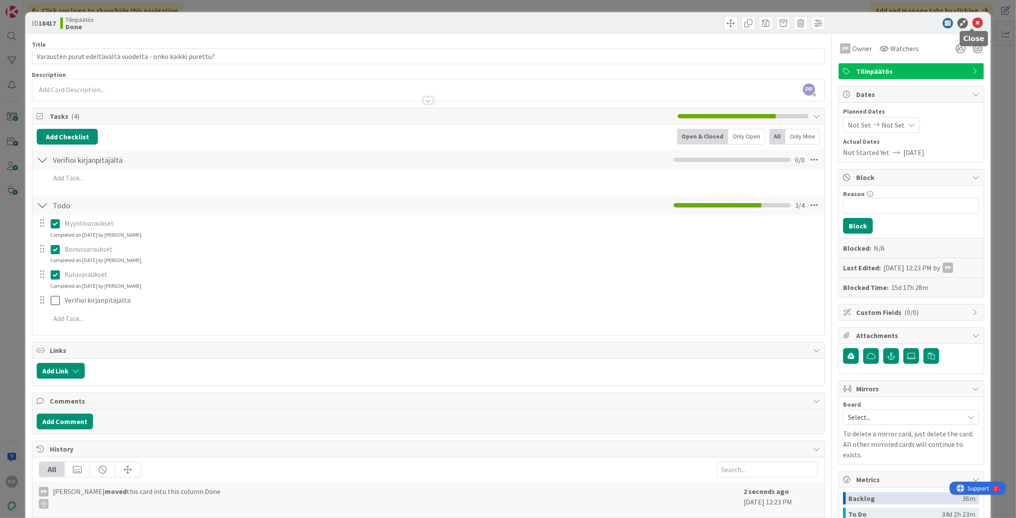
click at [973, 21] on icon at bounding box center [977, 23] width 10 height 10
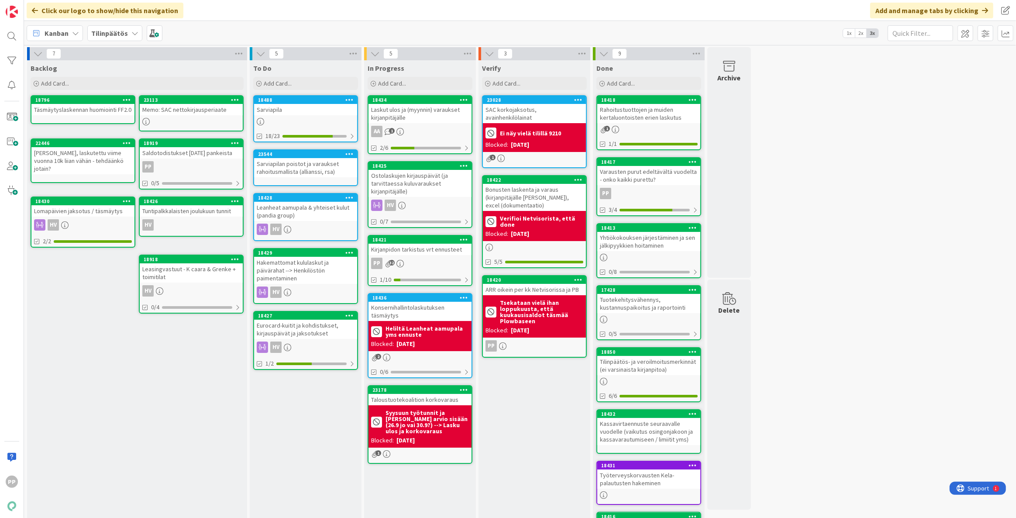
click at [560, 191] on div "Bonusten laskenta ja varaus (kirjanpitäjälle [PERSON_NAME]), excel (dokumentaat…" at bounding box center [534, 197] width 103 height 27
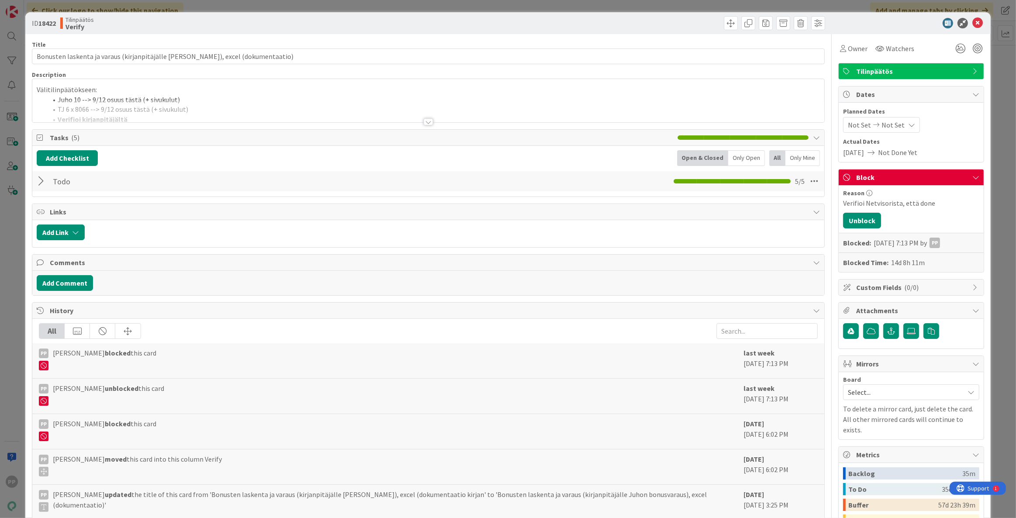
click at [381, 100] on div at bounding box center [428, 111] width 792 height 22
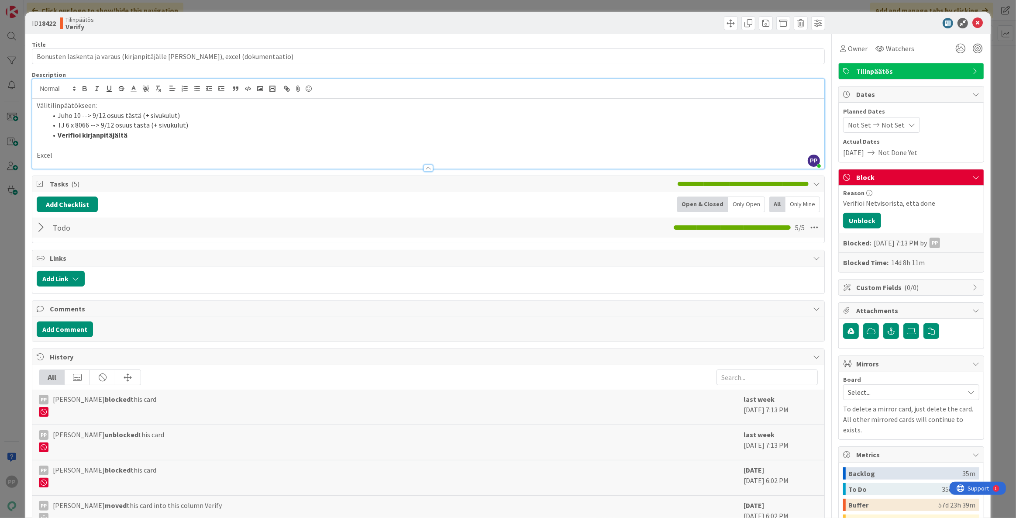
click at [209, 152] on p "Excel" at bounding box center [428, 155] width 783 height 10
click at [212, 140] on li "Verifioi kirjanpitäjältä" at bounding box center [433, 135] width 773 height 10
click at [858, 218] on button "Unblock" at bounding box center [862, 221] width 38 height 16
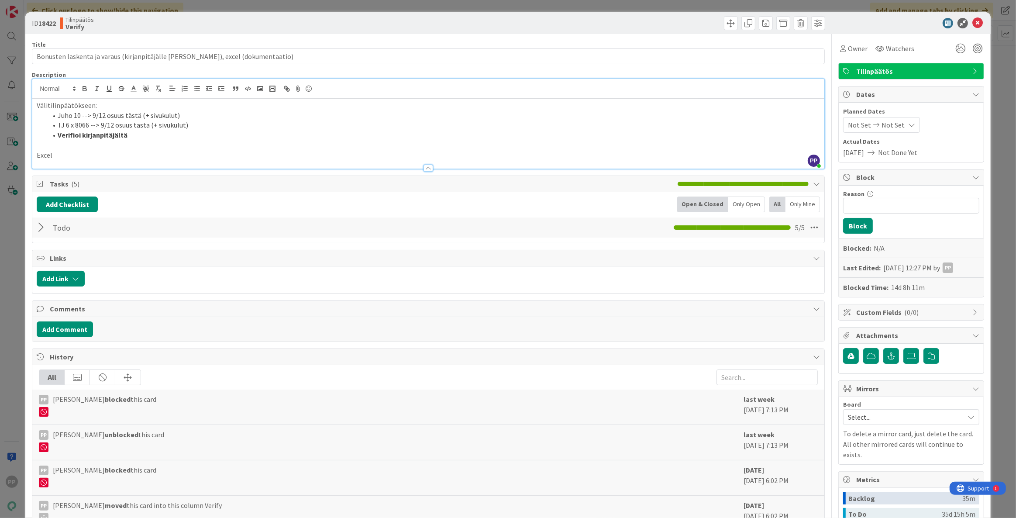
click at [991, 194] on div "ID 18422 Tilinpäätös Verify Title 86 / 128 Bonusten laskenta ja varaus (kirjanp…" at bounding box center [508, 259] width 1016 height 518
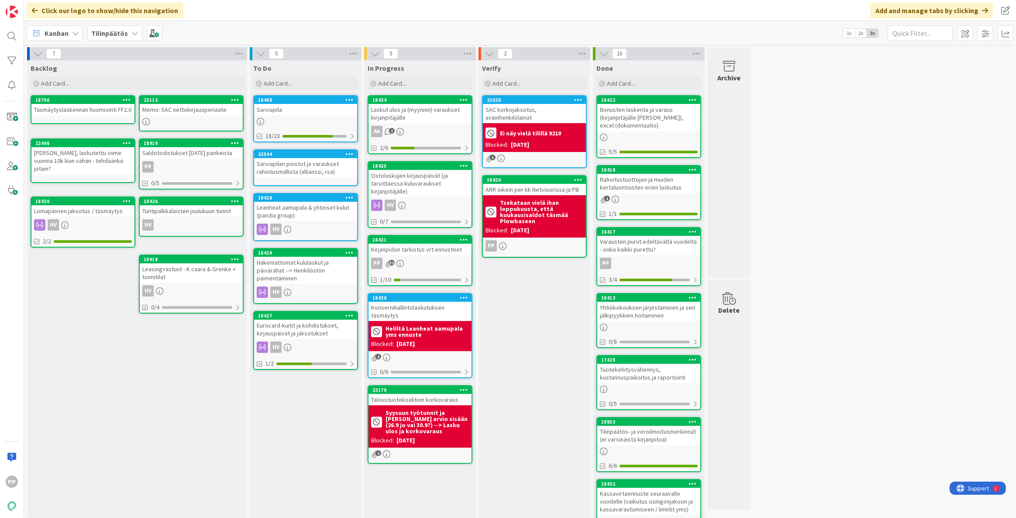
click at [532, 313] on div "Verify Add Card... 23028 SAC korkojaksotus, avainhenkilölainat Ei näy vielä til…" at bounding box center [534, 381] width 112 height 642
click at [543, 110] on div "SAC korkojaksotus, avainhenkilölainat" at bounding box center [534, 113] width 103 height 19
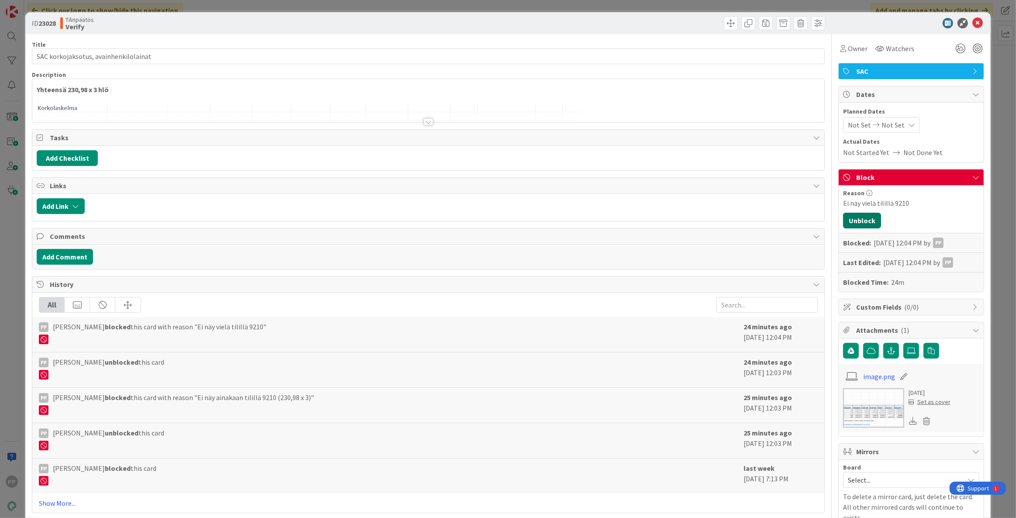
click at [859, 224] on button "Unblock" at bounding box center [862, 221] width 38 height 16
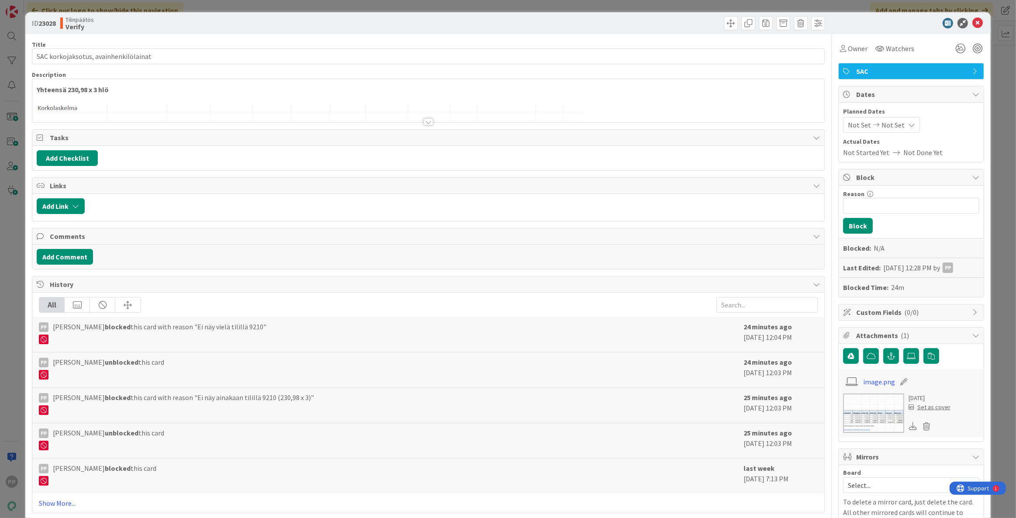
click at [988, 224] on div "ID 23028 Tilinpäätös Verify Title 37 / 128 SAC korkojaksotus, avainhenkilölaina…" at bounding box center [508, 259] width 1016 height 518
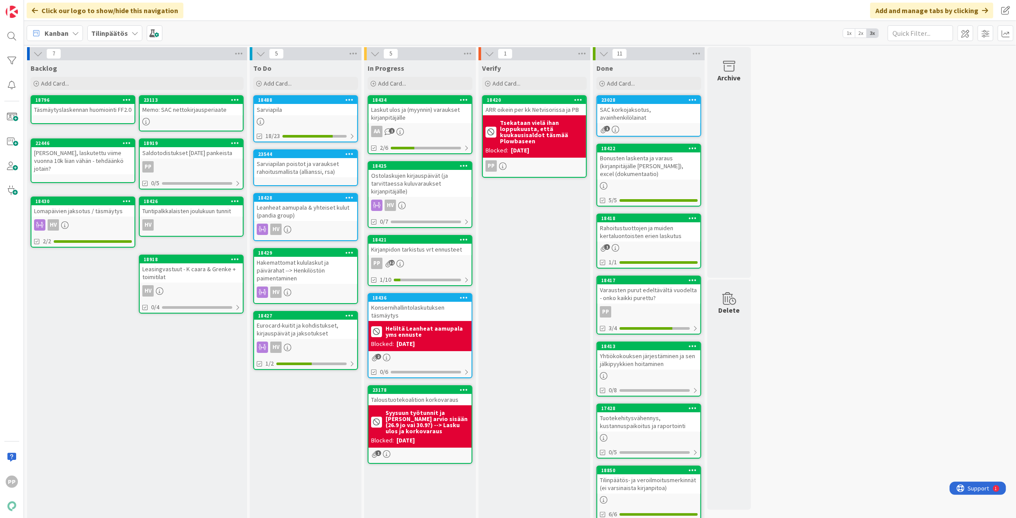
click at [548, 242] on div "Verify Add Card... 18420 ARR oikein per kk Netvisorissa ja PB Tsekataan vielä i…" at bounding box center [534, 384] width 112 height 649
click at [523, 314] on div "Verify Add Card... 18420 ARR oikein per kk Netvisorissa ja PB Tsekataan vielä i…" at bounding box center [534, 384] width 112 height 649
click at [500, 436] on div "Verify Add Card... 18420 ARR oikein per kk Netvisorissa ja PB Tsekataan vielä i…" at bounding box center [534, 384] width 112 height 649
click at [414, 495] on div "In Progress Add Card... 18434 Laskut ulos ja (myynnin) varaukset kirjanpitäjäll…" at bounding box center [420, 384] width 112 height 649
click at [415, 495] on div "In Progress Add Card... 18434 Laskut ulos ja (myynnin) varaukset kirjanpitäjäll…" at bounding box center [420, 384] width 112 height 649
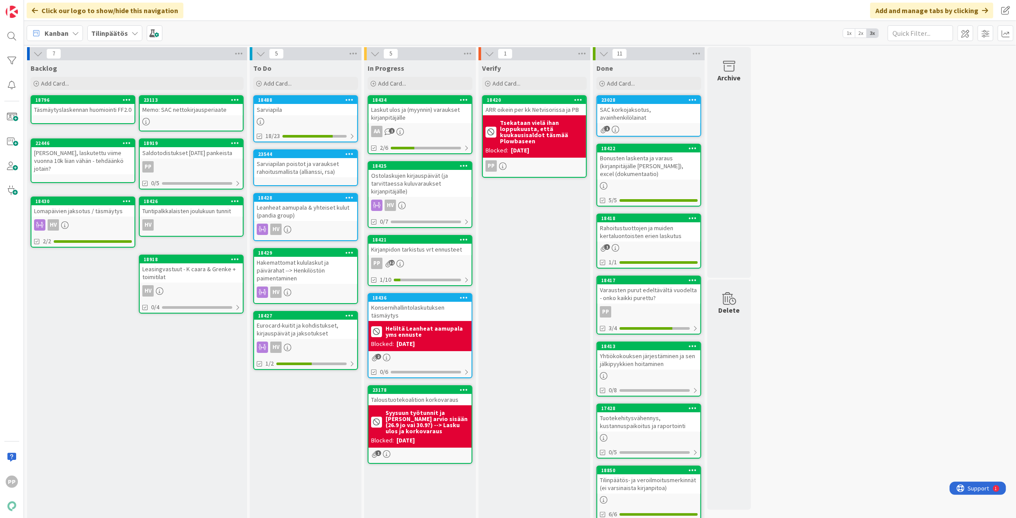
click at [419, 495] on div "In Progress Add Card... 18434 Laskut ulos ja (myynnin) varaukset kirjanpitäjäll…" at bounding box center [420, 384] width 112 height 649
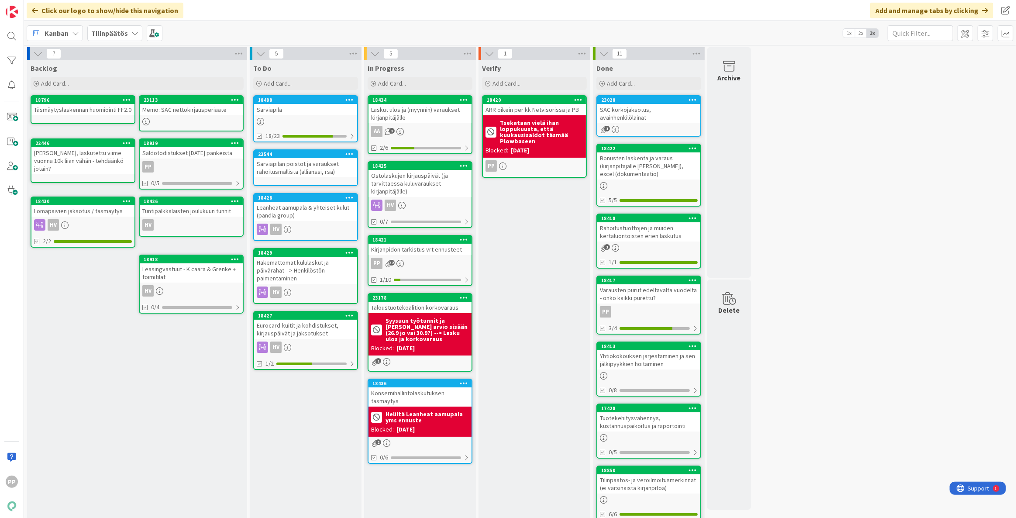
click at [513, 275] on div "Verify Add Card... 18420 ARR oikein per kk Netvisorissa ja PB Tsekataan vielä i…" at bounding box center [534, 384] width 112 height 649
click at [297, 87] on div "Add Card..." at bounding box center [305, 83] width 105 height 13
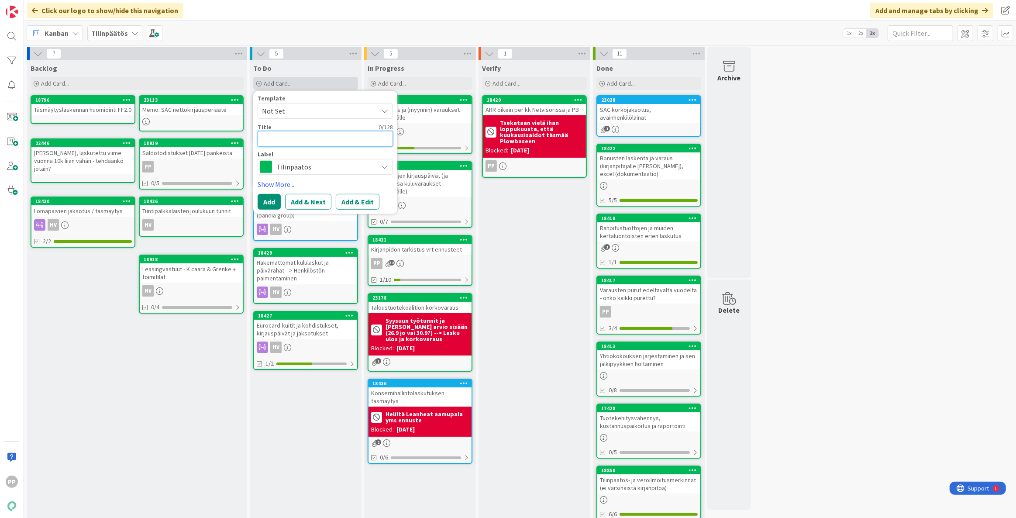
type textarea "x"
type textarea "H"
type textarea "x"
type textarea "Hu"
type textarea "x"
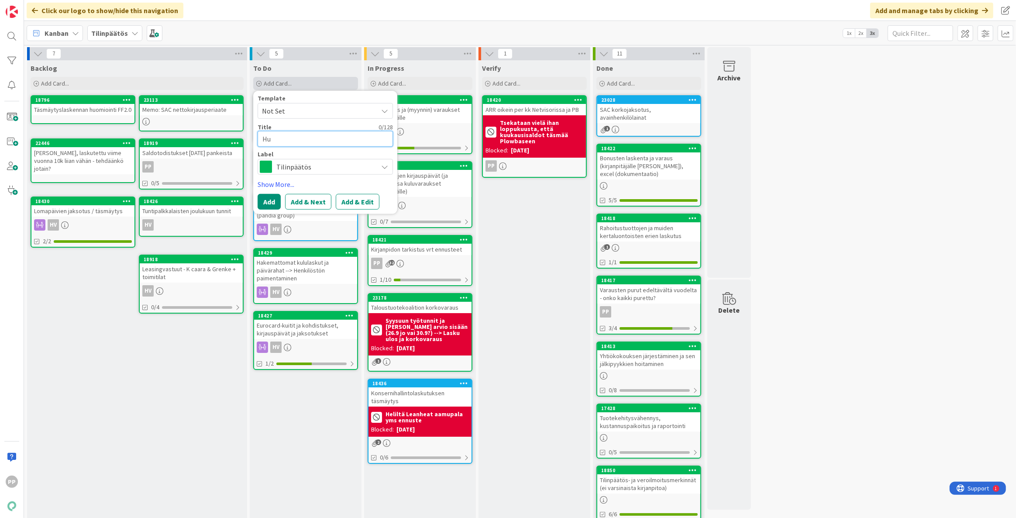
type textarea "Huo"
type textarea "x"
type textarea "Huom"
type textarea "x"
type textarea "Huomi"
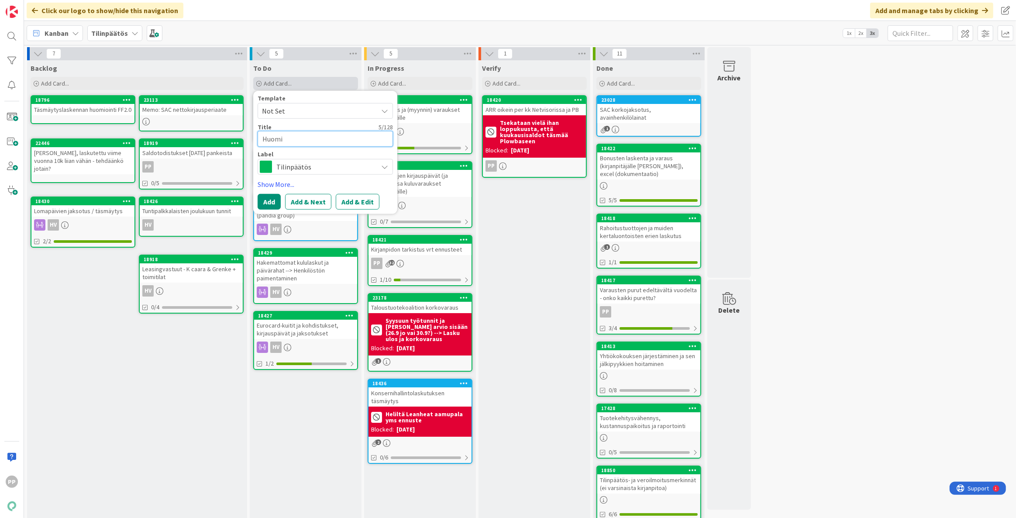
type textarea "x"
type textarea "Huomio"
type textarea "x"
type textarea "Huomiot"
type textarea "x"
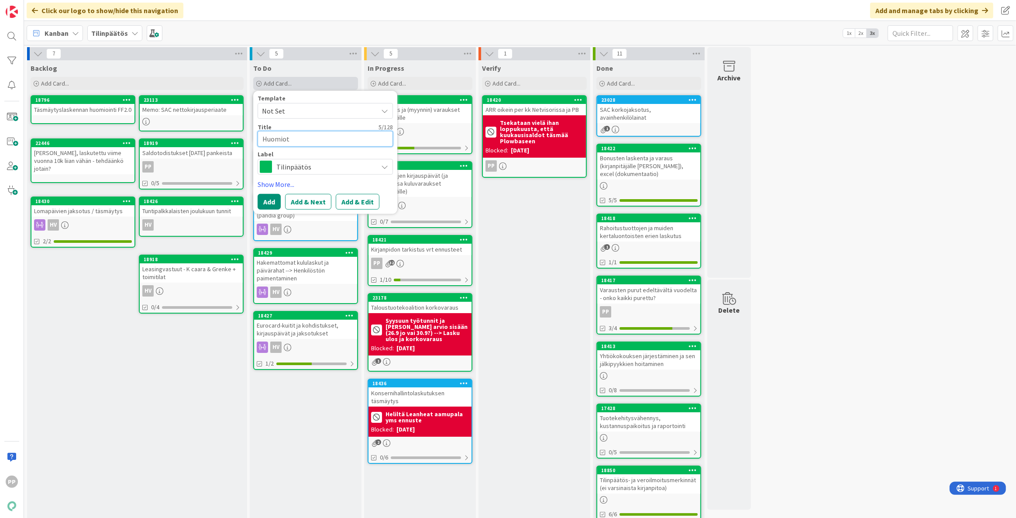
type textarea "Huomiot"
type textarea "x"
type textarea "Huomiot k"
type textarea "x"
type textarea "Huomiot ki"
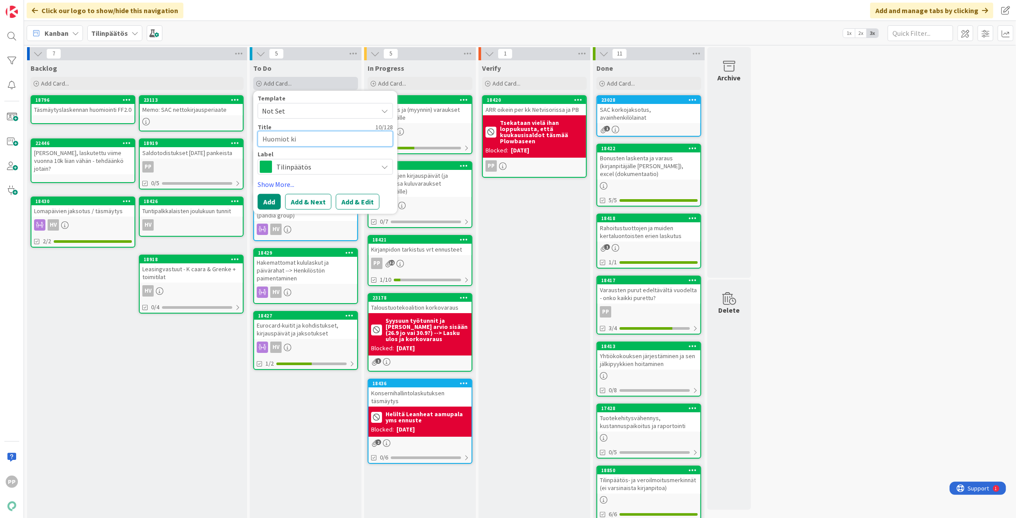
type textarea "x"
type textarea "Huomiot kir"
type textarea "x"
type textarea "Huomiot kirj"
type textarea "x"
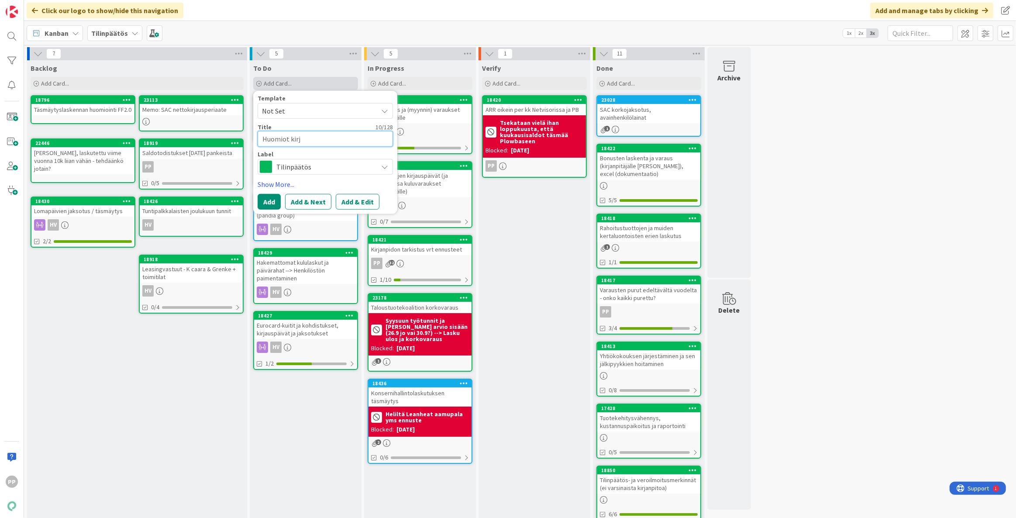
type textarea "Huomiot kirja"
type textarea "x"
type textarea "Huomiot kirjani"
type textarea "x"
type textarea "Huomiot kirjanip"
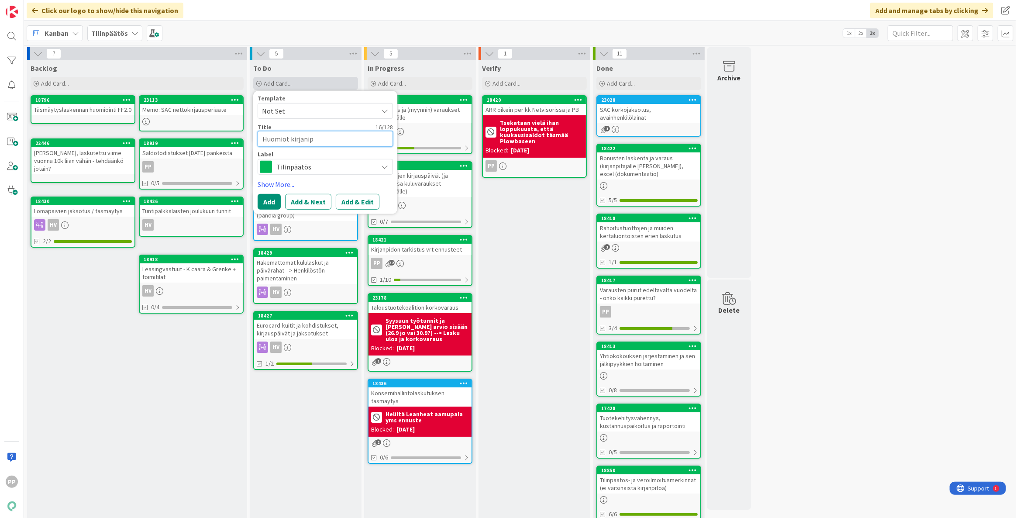
type textarea "x"
type textarea "Huomiot kirjanipt"
type textarea "x"
type textarea "Huomiot kirjaniptä"
type textarea "x"
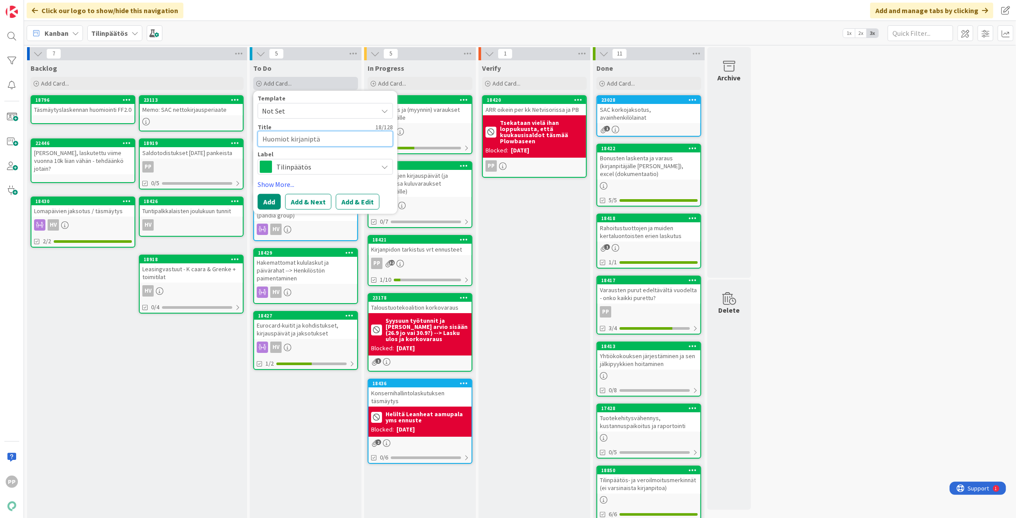
type textarea "Huomiot kirjaniptäj"
type textarea "x"
type textarea "Huomiot kirjaniptä"
type textarea "x"
type textarea "Huomiot kirjanipt"
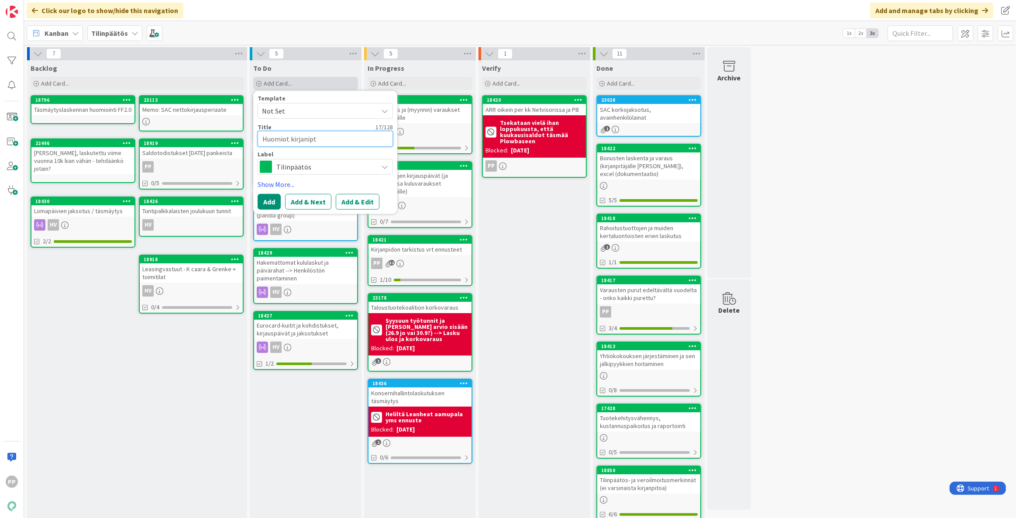
type textarea "x"
type textarea "Huomiot kirjanip"
type textarea "x"
type textarea "Huomiot kirjani"
type textarea "x"
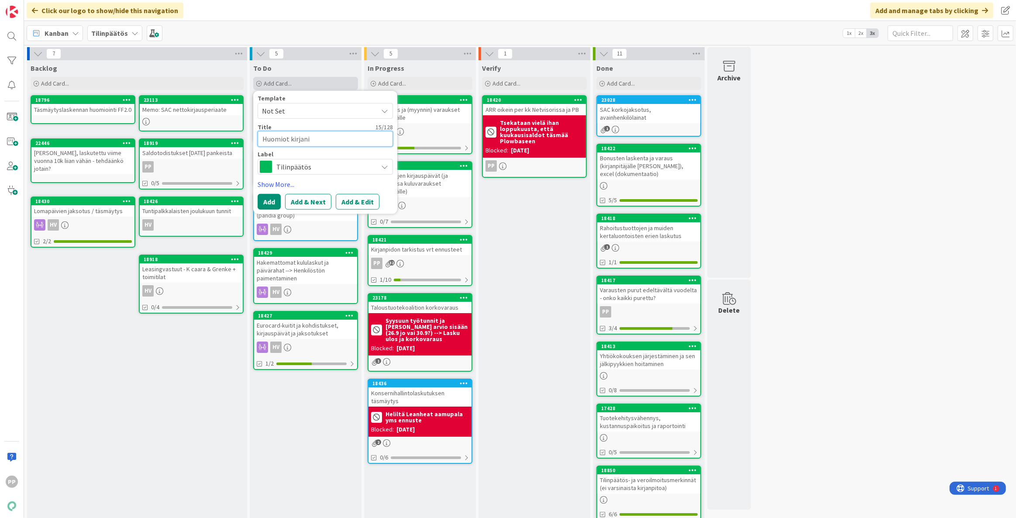
type textarea "Huomiot kirjan"
type textarea "x"
type textarea "Huomiot kirjanp"
type textarea "x"
type textarea "Huomiot kirjanpi"
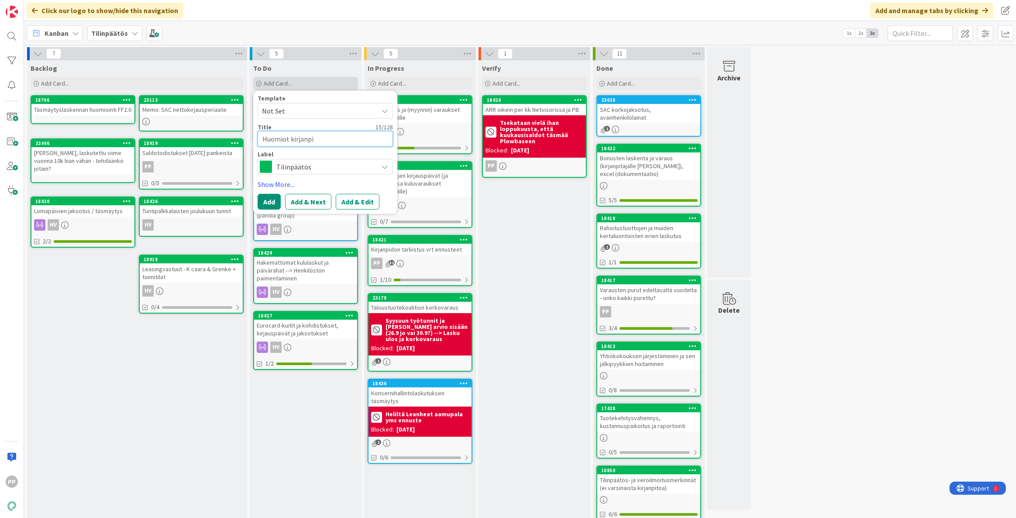
type textarea "x"
type textarea "Huomiot kirjanpit"
type textarea "x"
type textarea "Huomiot kirjanpitä"
type textarea "x"
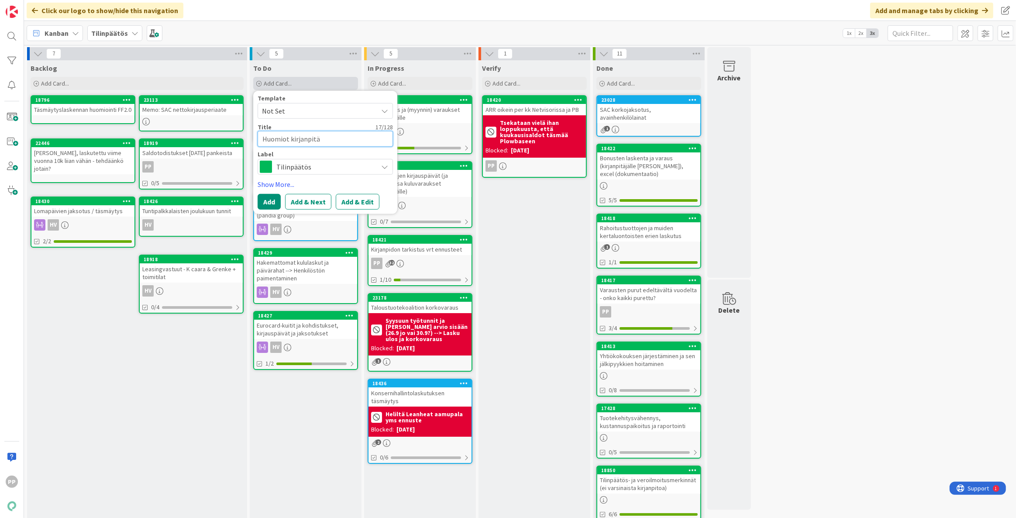
type textarea "Huomiot kirjanpitäj"
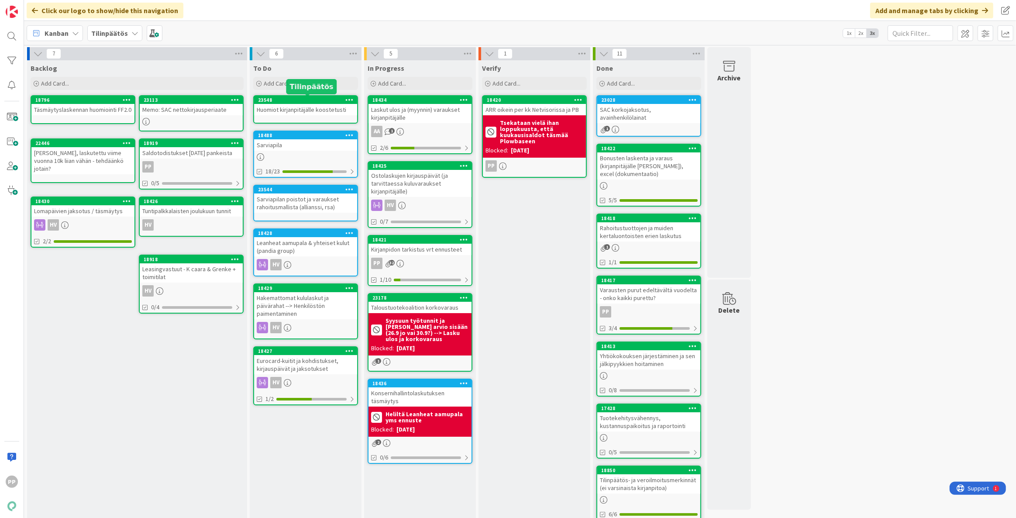
click at [316, 109] on div "Huomiot kirjanpitäjälle koostetusti" at bounding box center [305, 109] width 103 height 11
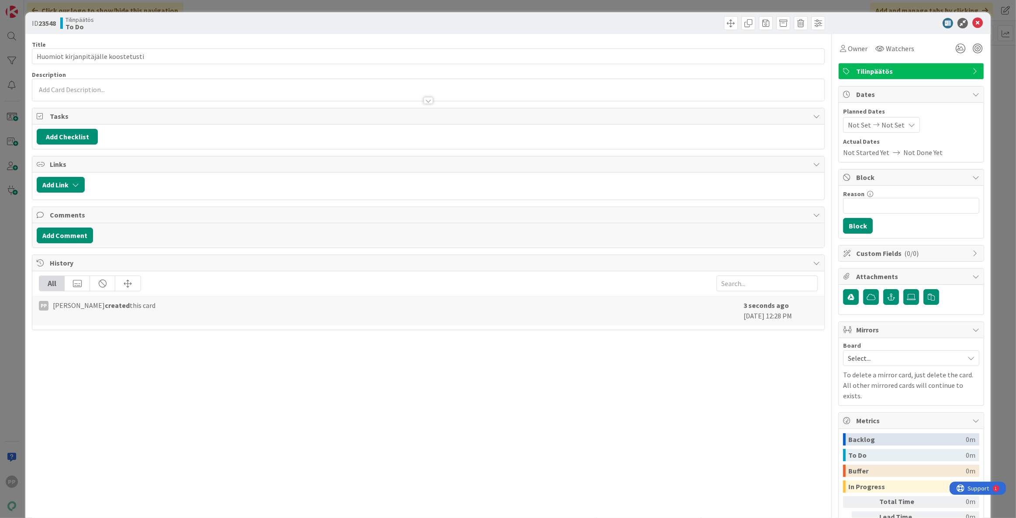
click at [234, 9] on div "ID 23548 Tilinpäätös To Do Title 35 / 128 Huomiot kirjanpitäjälle koostetusti D…" at bounding box center [508, 259] width 1016 height 518
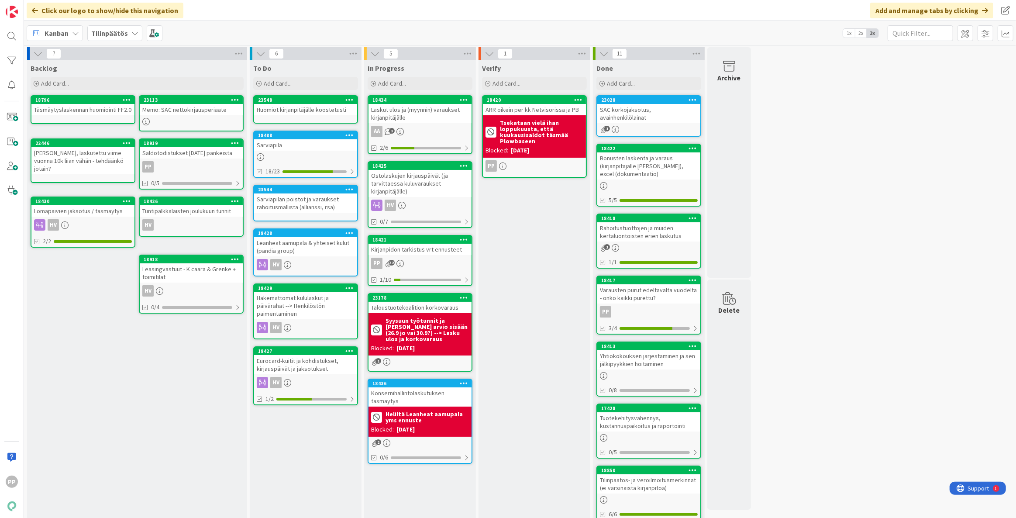
click at [326, 107] on div "Huomiot kirjanpitäjälle koostetusti" at bounding box center [305, 109] width 103 height 11
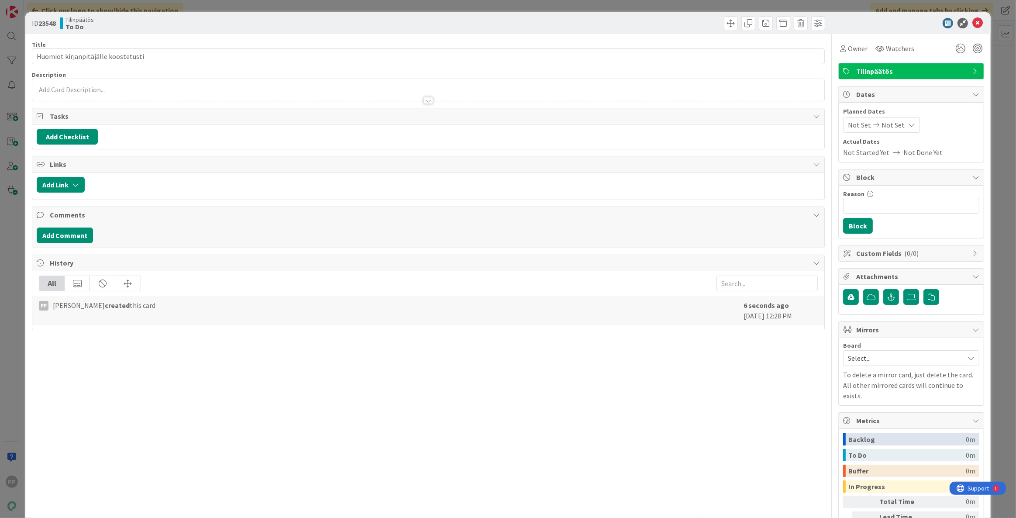
click at [268, 92] on div at bounding box center [428, 96] width 792 height 9
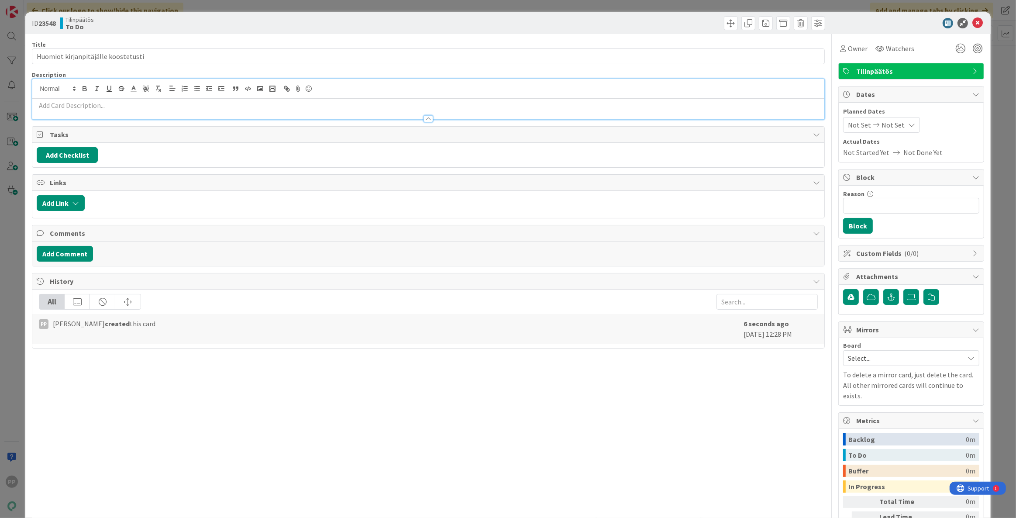
click at [114, 111] on div at bounding box center [428, 114] width 792 height 9
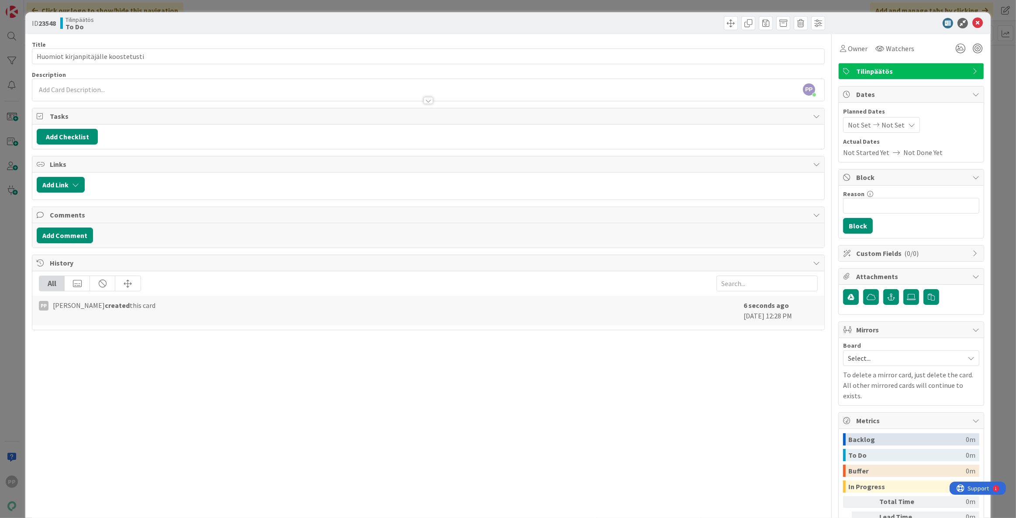
click at [79, 90] on div "PP [PERSON_NAME] just joined" at bounding box center [428, 90] width 792 height 22
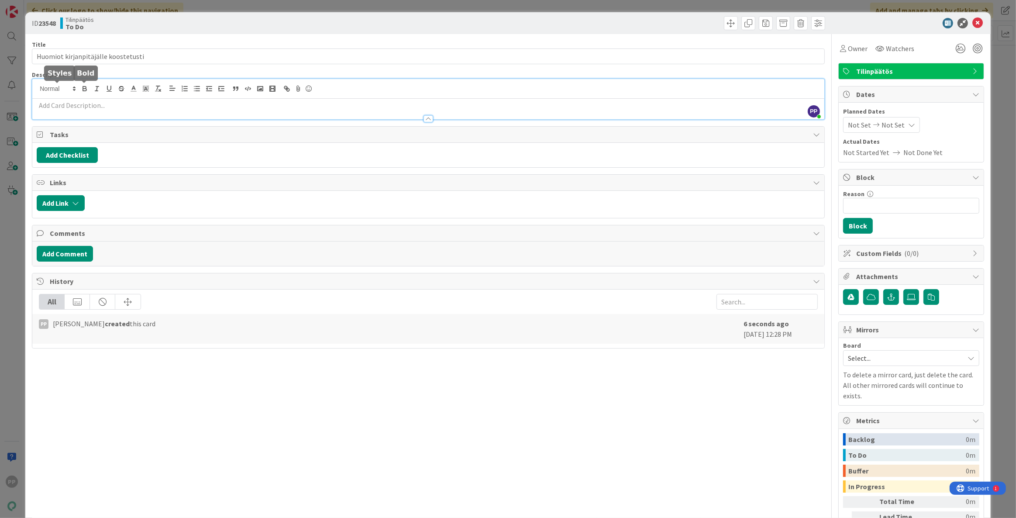
click at [58, 101] on p at bounding box center [428, 105] width 783 height 10
paste div
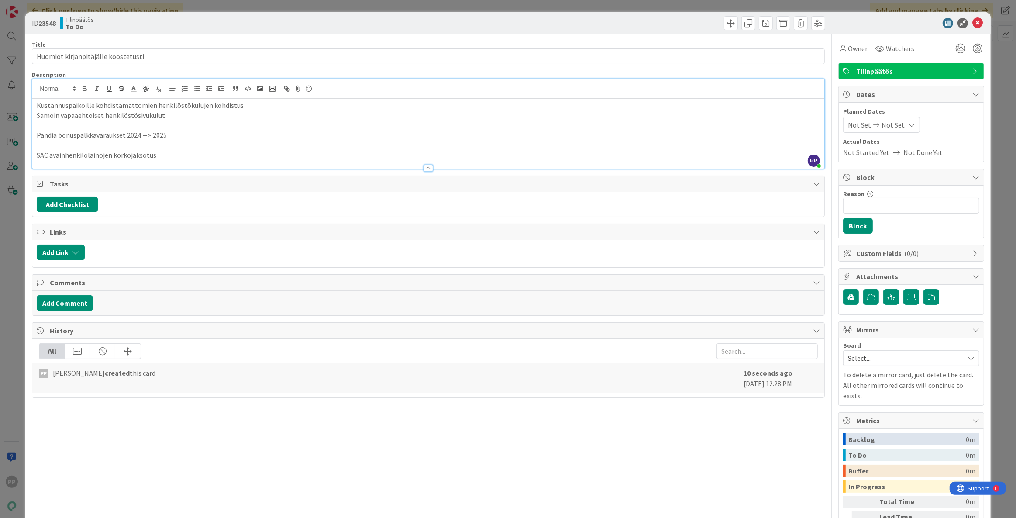
click at [35, 104] on div "Kustannuspaikoille kohdistamattomien henkilöstökulujen kohdistus Samoin vapaaeh…" at bounding box center [428, 134] width 792 height 70
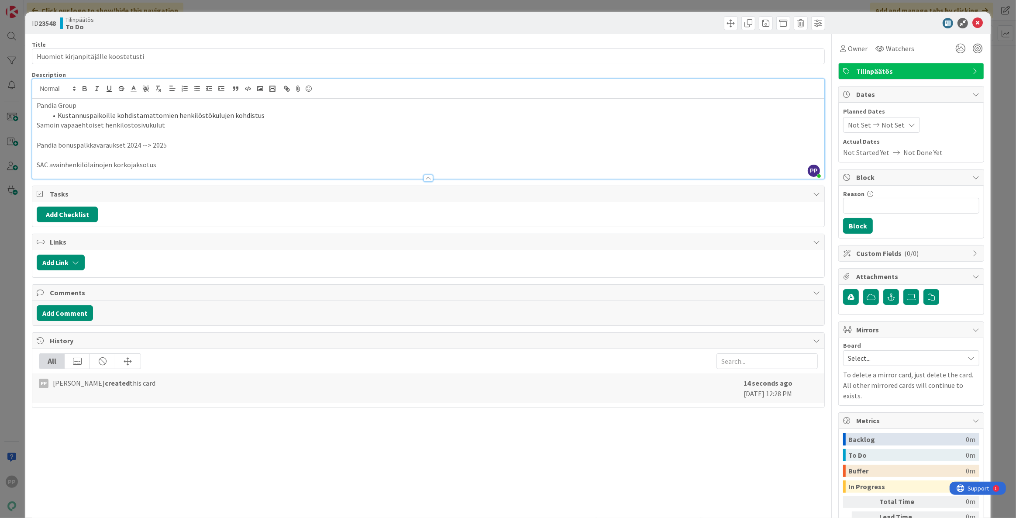
click at [34, 126] on div "Pandia Group Kustannuspaikoille kohdistamattomien henkilöstökulujen kohdistus S…" at bounding box center [428, 139] width 792 height 80
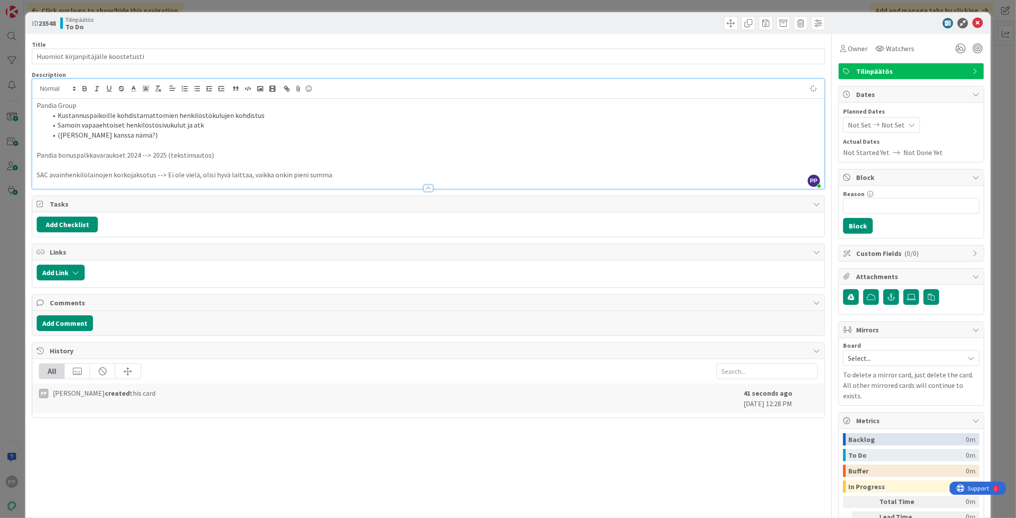
click at [164, 71] on div "Description" at bounding box center [428, 75] width 793 height 8
click at [175, 41] on div "Title 35 / 128" at bounding box center [428, 45] width 793 height 8
click at [192, 20] on div "Tilinpäätös To Do" at bounding box center [243, 23] width 366 height 14
click at [203, 7] on div "ID 23548 Tilinpäätös To Do Title 35 / 128 Huomiot kirjanpitäjälle koostetusti D…" at bounding box center [508, 259] width 1016 height 518
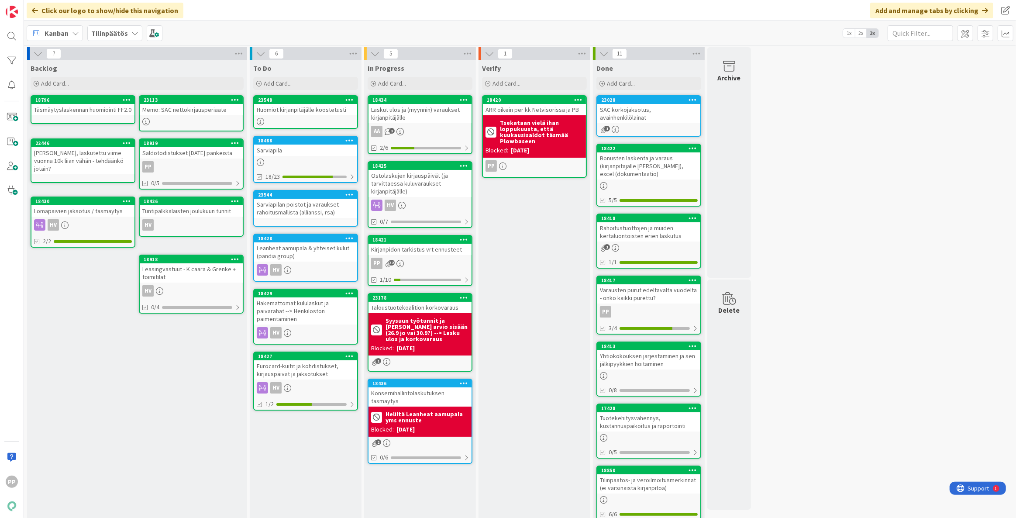
click at [328, 104] on div "Huomiot kirjanpitäjälle koostetusti" at bounding box center [305, 109] width 103 height 11
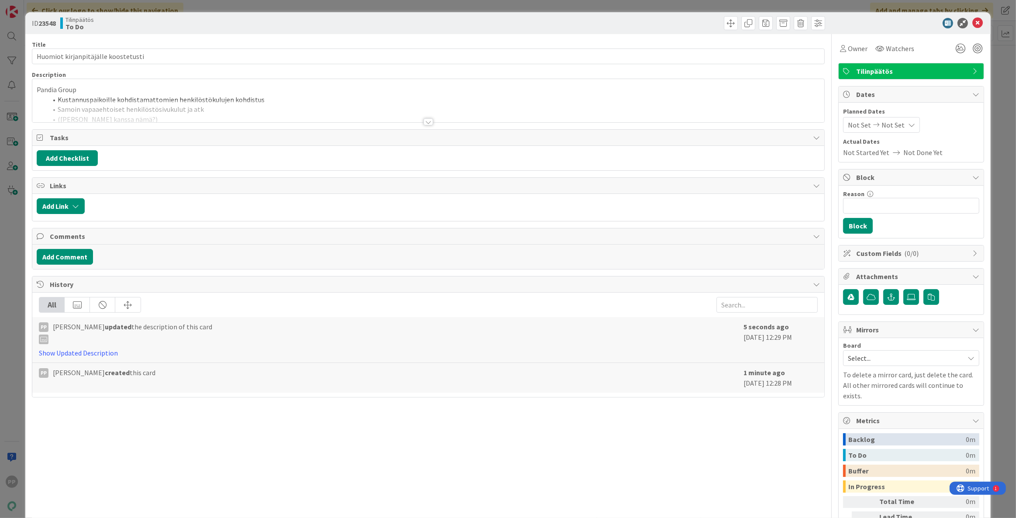
click at [930, 65] on div "Tilinpäätös" at bounding box center [910, 71] width 145 height 16
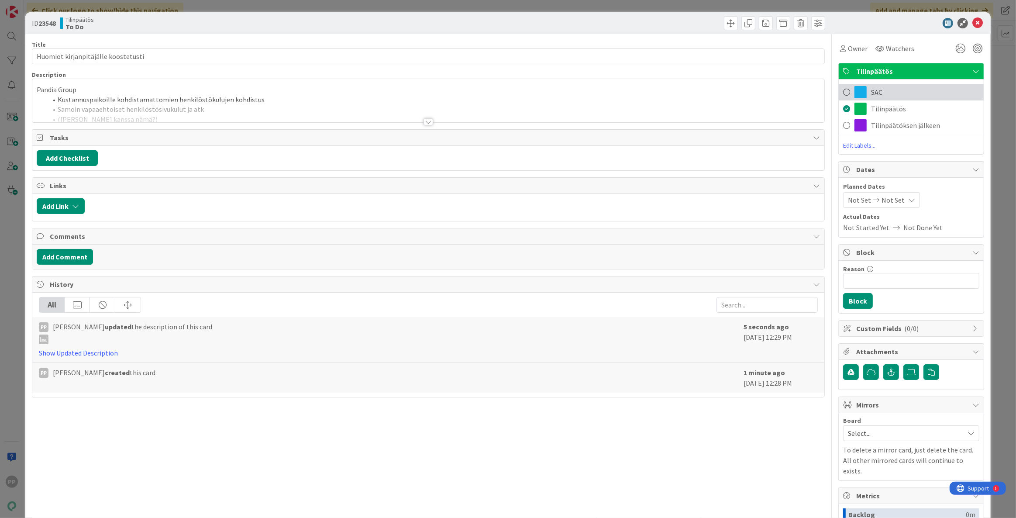
click at [923, 92] on div "SAC" at bounding box center [910, 92] width 145 height 17
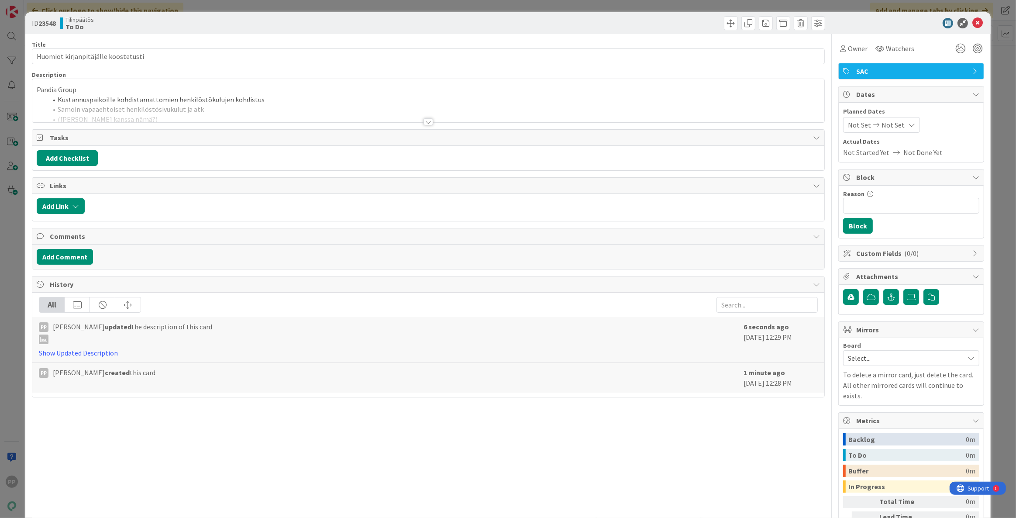
click at [996, 99] on div "ID 23548 Tilinpäätös To Do Title 35 / 128 Huomiot kirjanpitäjälle koostetusti D…" at bounding box center [508, 259] width 1016 height 518
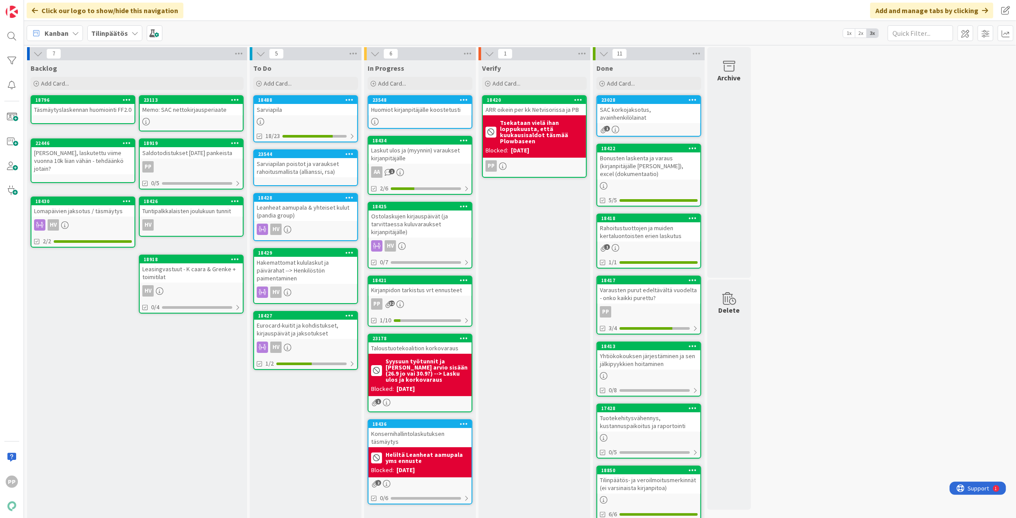
click at [529, 284] on div "Verify Add Card... 18420 ARR oikein per kk Netvisorissa ja PB Tsekataan vielä i…" at bounding box center [534, 384] width 112 height 649
click at [528, 282] on div "Verify Add Card... 18420 ARR oikein per kk Netvisorissa ja PB Tsekataan vielä i…" at bounding box center [534, 384] width 112 height 649
click at [542, 227] on div "Verify Add Card... 18420 ARR oikein per kk Netvisorissa ja PB Tsekataan vielä i…" at bounding box center [534, 384] width 112 height 649
click at [523, 364] on div "Verify Add Card... 18420 ARR oikein per kk Netvisorissa ja PB Tsekataan vielä i…" at bounding box center [534, 384] width 112 height 649
click at [533, 314] on div "Verify Add Card... 18420 ARR oikein per kk Netvisorissa ja PB Tsekataan vielä i…" at bounding box center [534, 384] width 112 height 649
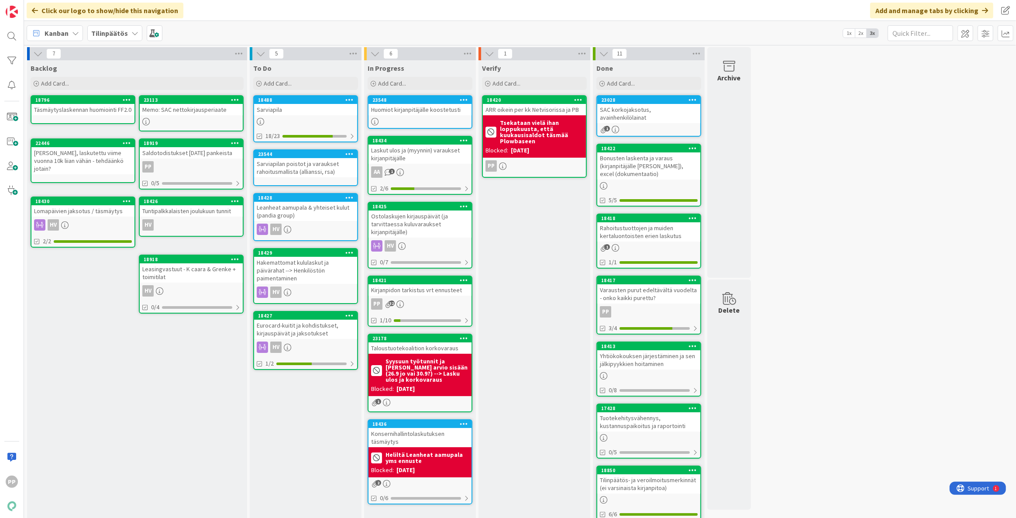
drag, startPoint x: 532, startPoint y: 318, endPoint x: 530, endPoint y: 324, distance: 6.6
click at [532, 319] on div "Verify Add Card... 18420 ARR oikein per kk Netvisorissa ja PB Tsekataan vielä i…" at bounding box center [534, 384] width 112 height 649
click at [526, 358] on div "Verify Add Card... 18420 ARR oikein per kk Netvisorissa ja PB Tsekataan vielä i…" at bounding box center [534, 384] width 112 height 649
click at [828, 367] on div "7 Backlog Add Card... 23113 Memo: SAC nettokirjausperiaate 18796 Täsmäytyslaske…" at bounding box center [520, 380] width 988 height 667
click at [502, 400] on div "Verify Add Card... 18420 ARR oikein per kk Netvisorissa ja PB Tsekataan vielä i…" at bounding box center [534, 384] width 112 height 649
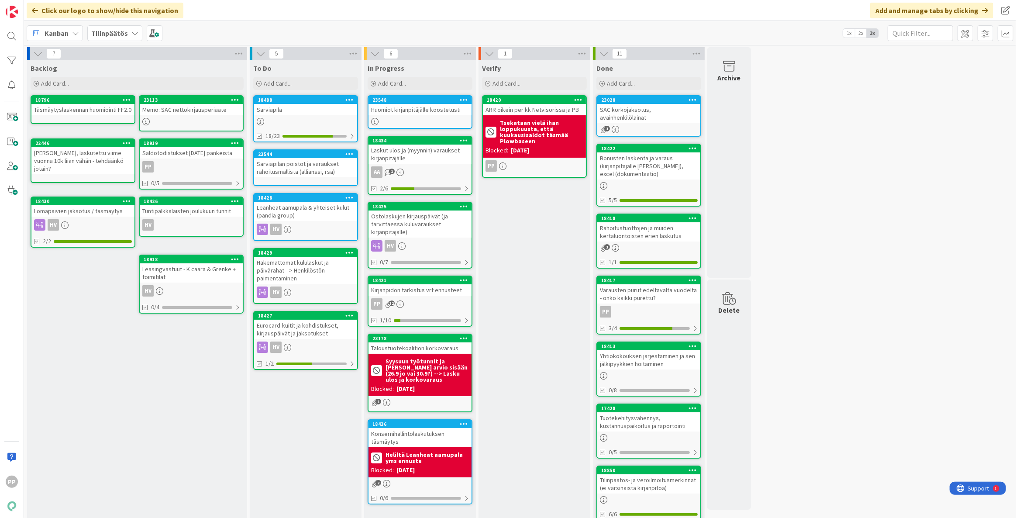
click at [529, 440] on div "Verify Add Card... 18420 ARR oikein per kk Netvisorissa ja PB Tsekataan vielä i…" at bounding box center [534, 384] width 112 height 649
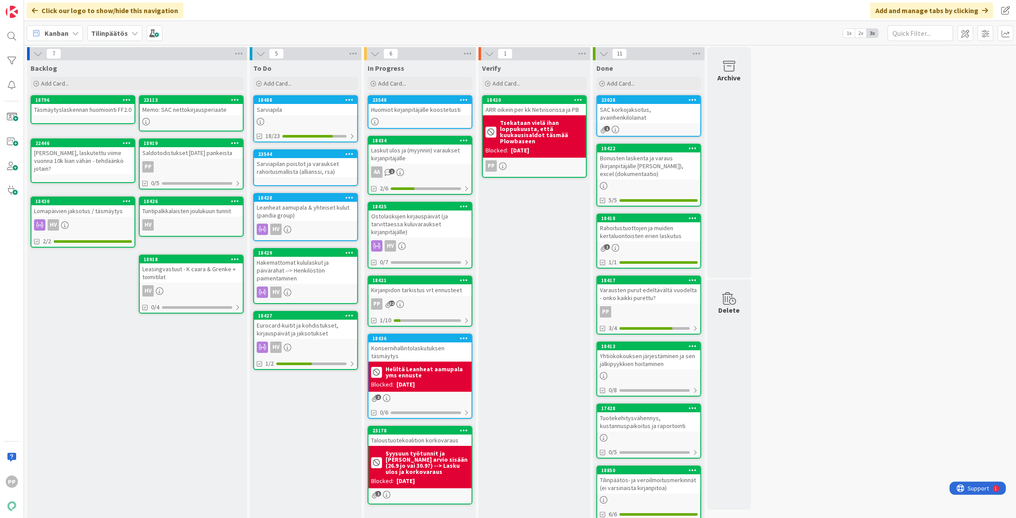
click at [541, 367] on div "Verify Add Card... 18420 ARR oikein per kk Netvisorissa ja PB Tsekataan vielä i…" at bounding box center [534, 384] width 112 height 649
click at [820, 195] on div "7 Backlog Add Card... 23113 Memo: SAC nettokirjausperiaate 18796 Täsmäytyslaske…" at bounding box center [520, 380] width 988 height 667
click at [526, 275] on div "Verify Add Card... 18420 ARR oikein per kk Netvisorissa ja PB Tsekataan vielä i…" at bounding box center [534, 384] width 112 height 649
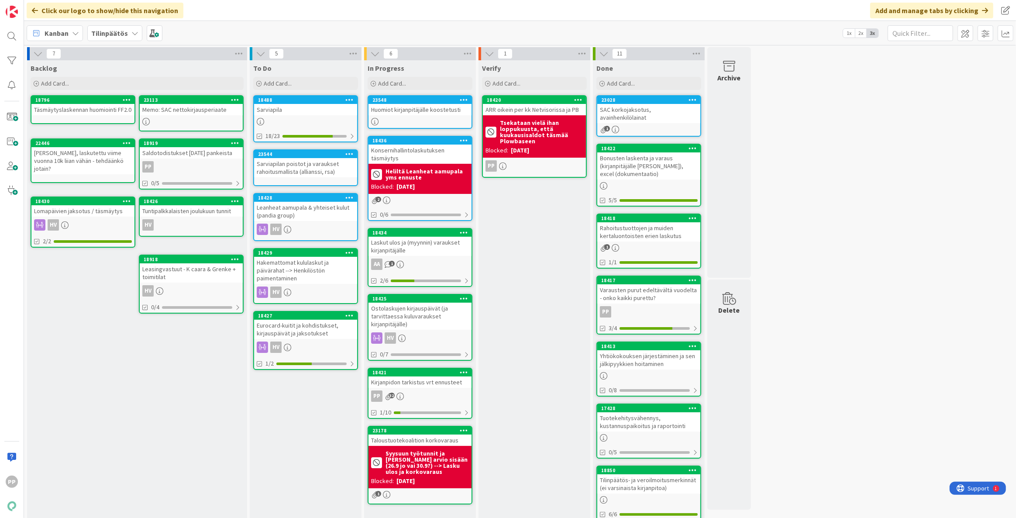
click at [529, 281] on div "Verify Add Card... 18420 ARR oikein per kk Netvisorissa ja PB Tsekataan vielä i…" at bounding box center [534, 384] width 112 height 649
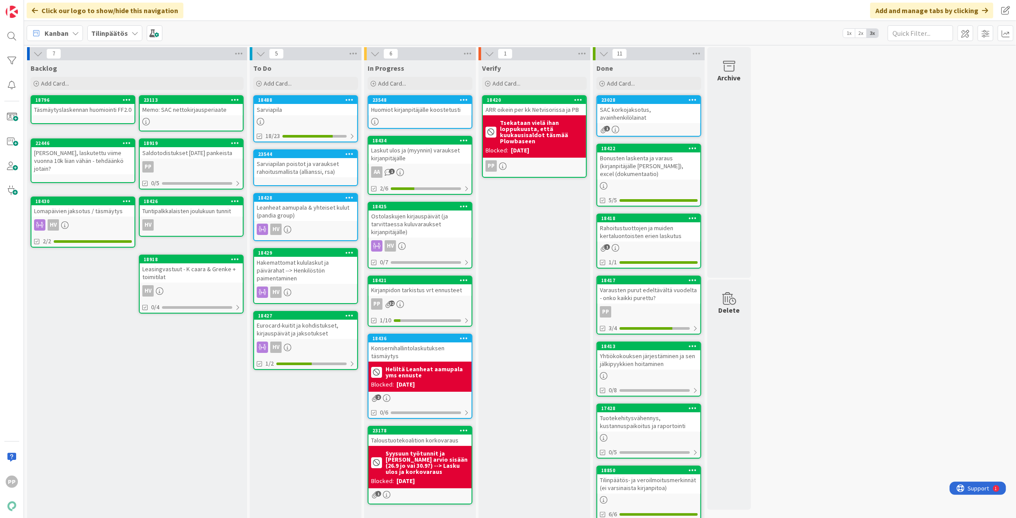
click at [502, 369] on div "Verify Add Card... 18420 ARR oikein per kk Netvisorissa ja PB Tsekataan vielä i…" at bounding box center [534, 384] width 112 height 649
click at [507, 365] on div "Verify Add Card... 18420 ARR oikein per kk Netvisorissa ja PB Tsekataan vielä i…" at bounding box center [534, 384] width 112 height 649
click at [328, 112] on div "Sarviapila" at bounding box center [305, 109] width 103 height 11
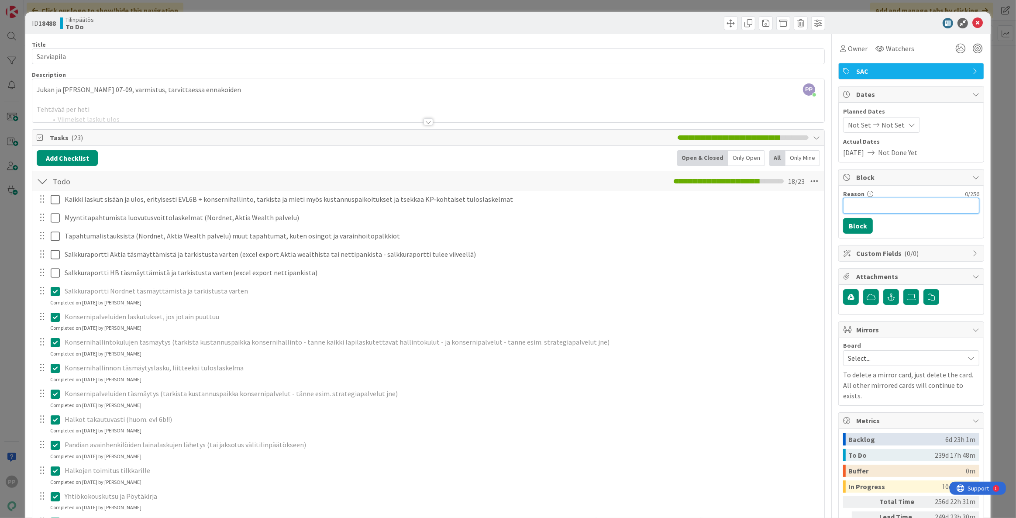
click at [906, 205] on input "Reason" at bounding box center [911, 206] width 136 height 16
click at [851, 225] on button "Block" at bounding box center [858, 226] width 30 height 16
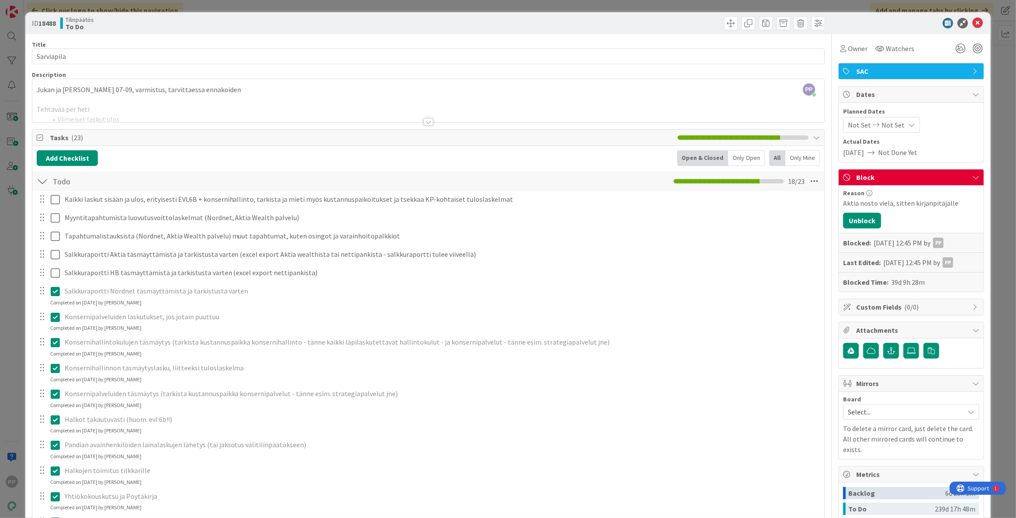
click at [580, 8] on div "ID 18488 Tilinpäätös To Do Title 10 / 128 Sarviapila Description PP [PERSON_NAM…" at bounding box center [508, 259] width 1016 height 518
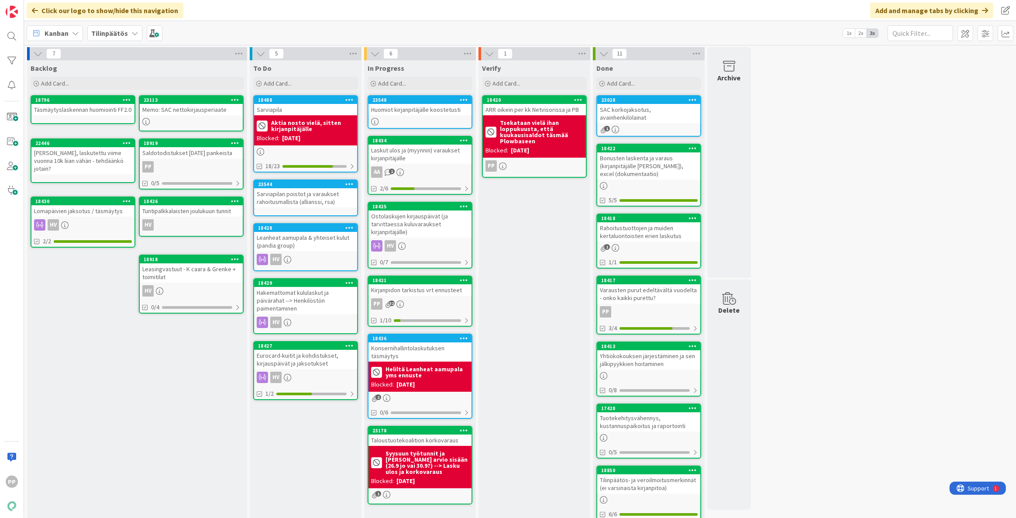
click at [513, 297] on div "Verify Add Card... 18420 ARR oikein per kk Netvisorissa ja PB Tsekataan vielä i…" at bounding box center [534, 384] width 112 height 649
click at [535, 246] on div "Verify Add Card... 18420 ARR oikein per kk Netvisorissa ja PB Tsekataan vielä i…" at bounding box center [534, 384] width 112 height 649
drag, startPoint x: 537, startPoint y: 242, endPoint x: 547, endPoint y: 241, distance: 10.0
click at [544, 242] on div "Verify Add Card... 18420 ARR oikein per kk Netvisorissa ja PB Tsekataan vielä i…" at bounding box center [534, 384] width 112 height 649
click at [840, 366] on div "7 Backlog Add Card... 23113 Memo: SAC nettokirjausperiaate 18796 Täsmäytyslaske…" at bounding box center [520, 380] width 988 height 667
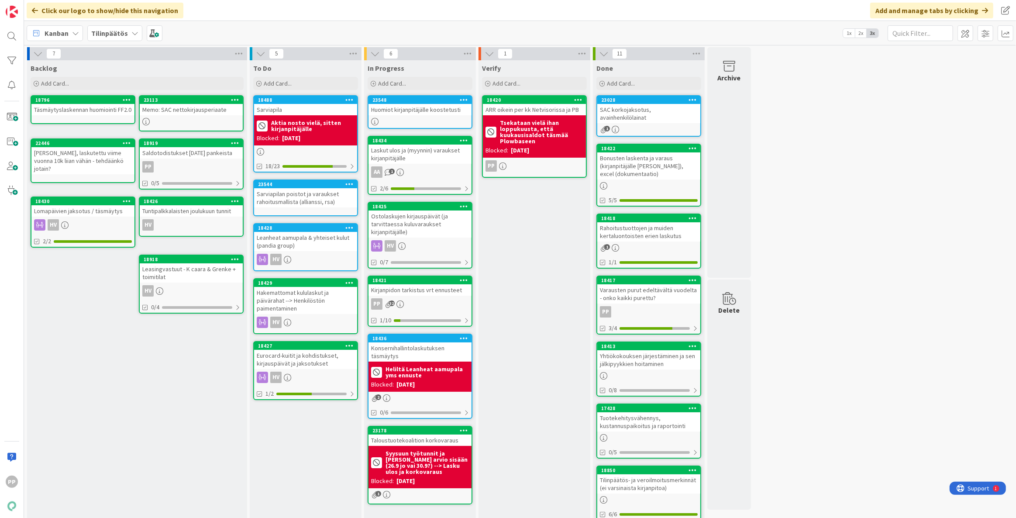
click at [806, 192] on div "7 Backlog Add Card... 23113 Memo: SAC nettokirjausperiaate 18796 Täsmäytyslaske…" at bounding box center [520, 380] width 988 height 667
click at [925, 244] on div "7 Backlog Add Card... 23113 Memo: SAC nettokirjausperiaate 18796 Täsmäytyslaske…" at bounding box center [520, 380] width 988 height 667
click at [921, 229] on div "7 Backlog Add Card... 23113 Memo: SAC nettokirjausperiaate 18796 Täsmäytyslaske…" at bounding box center [520, 380] width 988 height 667
click at [921, 221] on div "7 Backlog Add Card... 23113 Memo: SAC nettokirjausperiaate 18796 Täsmäytyslaske…" at bounding box center [520, 380] width 988 height 667
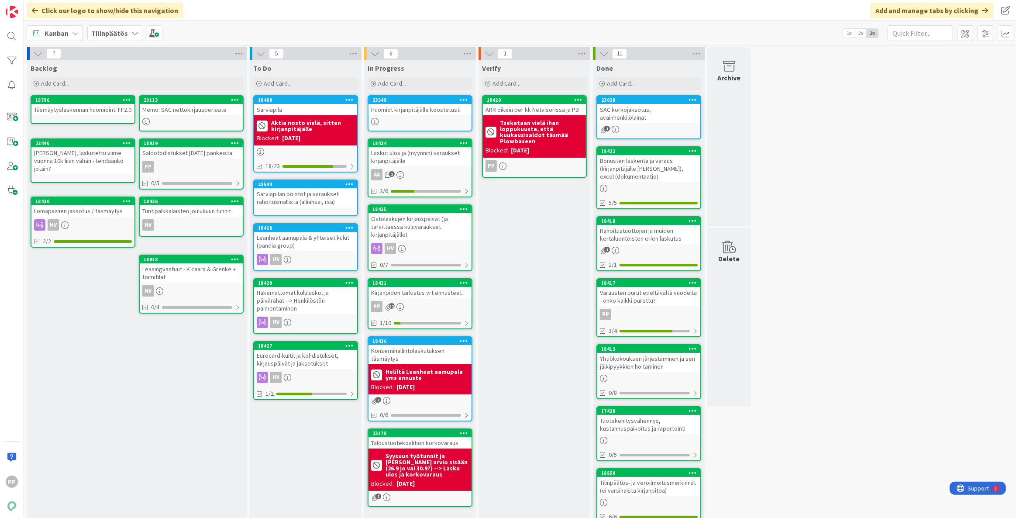
click at [340, 203] on div "Sarviapilan poistot ja varaukset rahoitusmallista (allianssi, rsa)" at bounding box center [305, 197] width 103 height 19
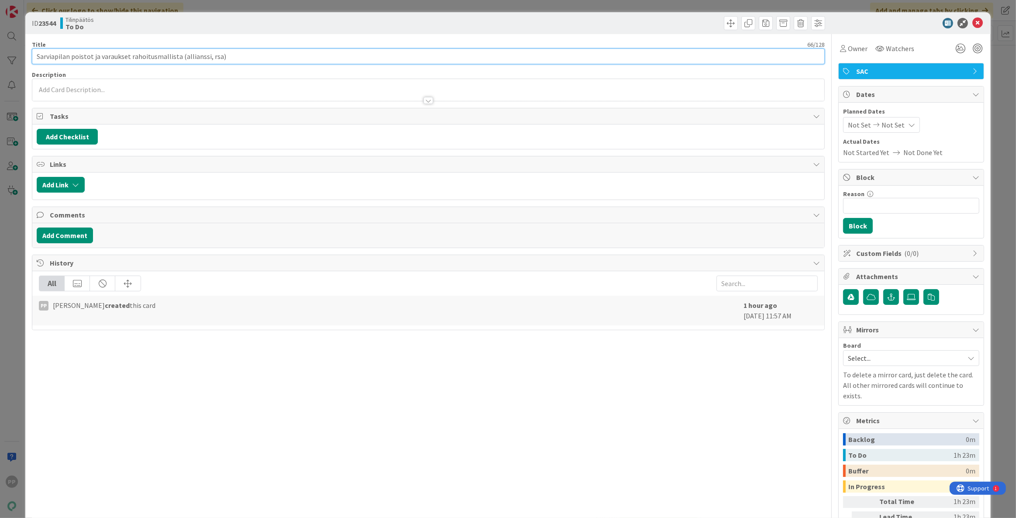
drag, startPoint x: 216, startPoint y: 56, endPoint x: 208, endPoint y: 70, distance: 16.2
click at [208, 70] on div "Title 66 / 128 Sarviapilan poistot ja varaukset rahoitusmallista (allianssi, rs…" at bounding box center [428, 305] width 793 height 543
type input "Sarviapilan poistot ja varaukset rahoitusmallista (allianssi per 30.9 ks antin …"
click at [333, 40] on div "Title 86 / 128 Sarviapilan poistot ja varaukset rahoitusmallista (allianssi per…" at bounding box center [428, 305] width 793 height 543
click at [354, 9] on div "ID 23544 Tilinpäätös To Do Title 86 / 128 Sarviapilan poistot ja varaukset raho…" at bounding box center [508, 259] width 1016 height 518
